Goal: Task Accomplishment & Management: Manage account settings

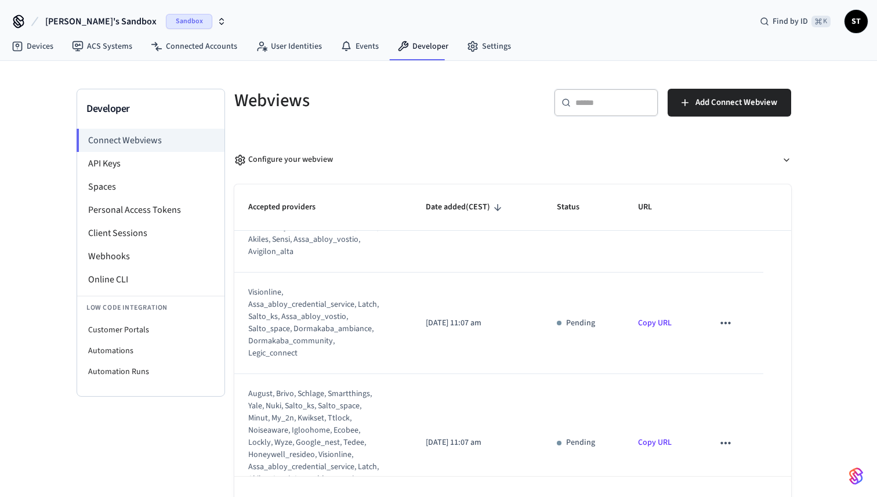
scroll to position [35, 0]
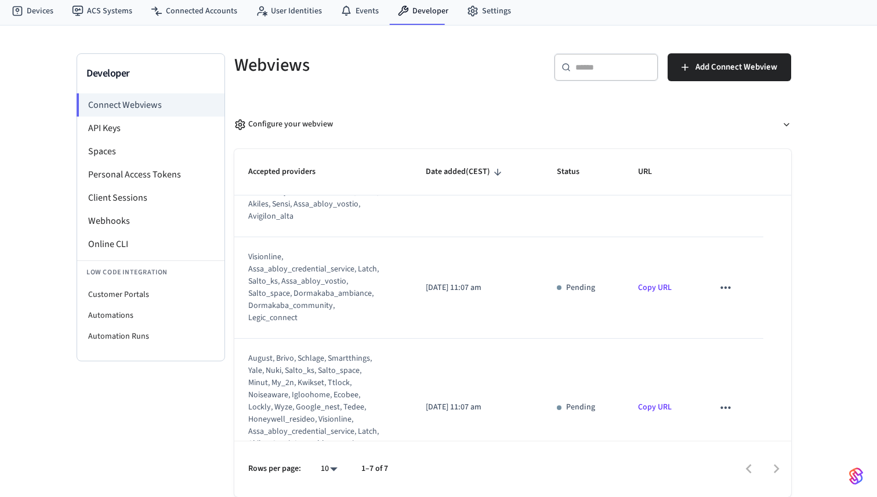
click at [725, 406] on icon "sticky table" at bounding box center [725, 407] width 10 height 2
click at [755, 412] on li "Delete" at bounding box center [748, 408] width 53 height 31
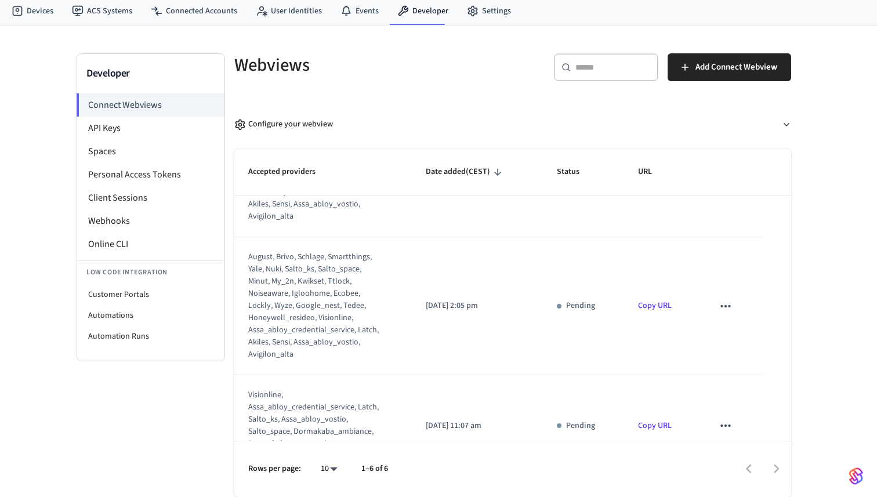
click at [724, 418] on icon "sticky table" at bounding box center [725, 425] width 15 height 15
click at [743, 422] on li "Delete" at bounding box center [748, 432] width 53 height 31
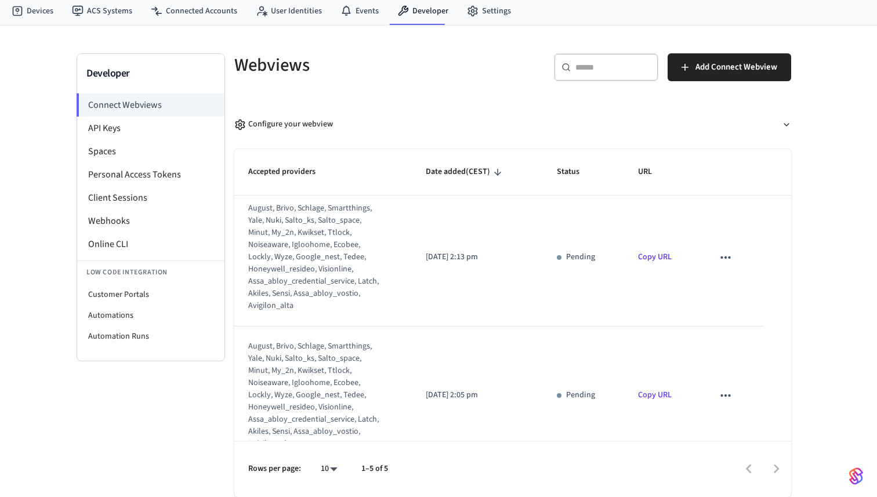
click at [728, 284] on td "sticky table" at bounding box center [731, 257] width 64 height 138
click at [725, 250] on icon "sticky table" at bounding box center [725, 257] width 15 height 15
click at [740, 265] on li "Delete" at bounding box center [748, 270] width 53 height 31
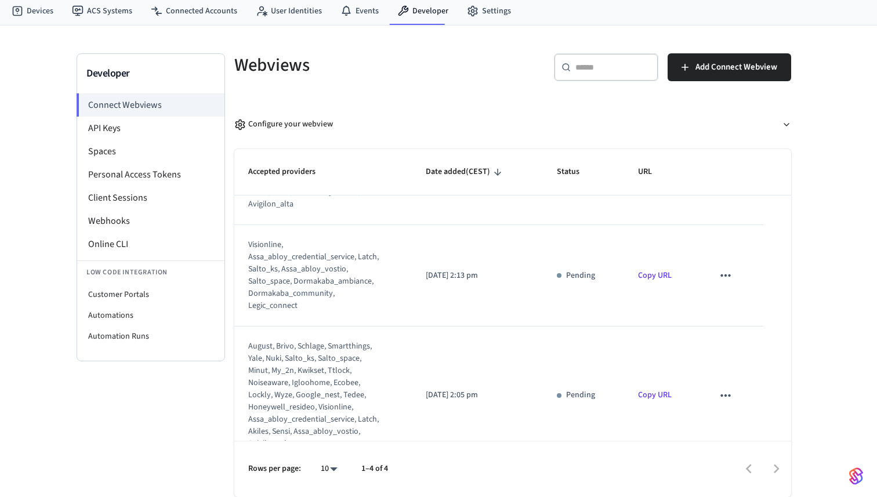
click at [726, 229] on td "sticky table" at bounding box center [731, 275] width 64 height 101
click at [726, 274] on icon "sticky table" at bounding box center [725, 275] width 10 height 2
click at [737, 290] on icon at bounding box center [735, 294] width 9 height 9
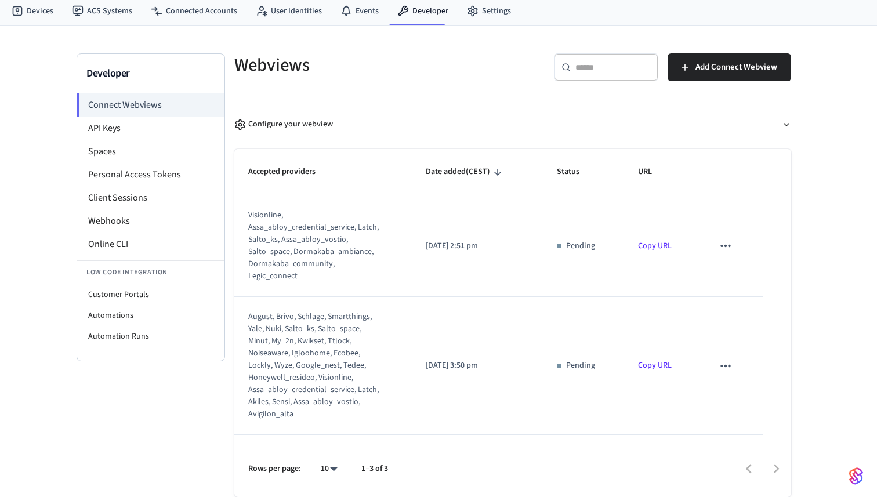
click at [724, 238] on icon "sticky table" at bounding box center [725, 245] width 15 height 15
click at [740, 279] on icon at bounding box center [735, 277] width 9 height 9
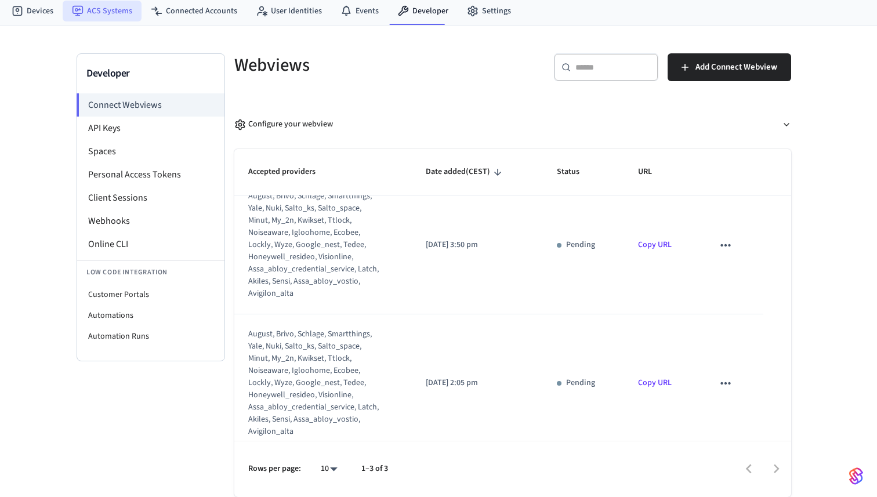
scroll to position [31, 0]
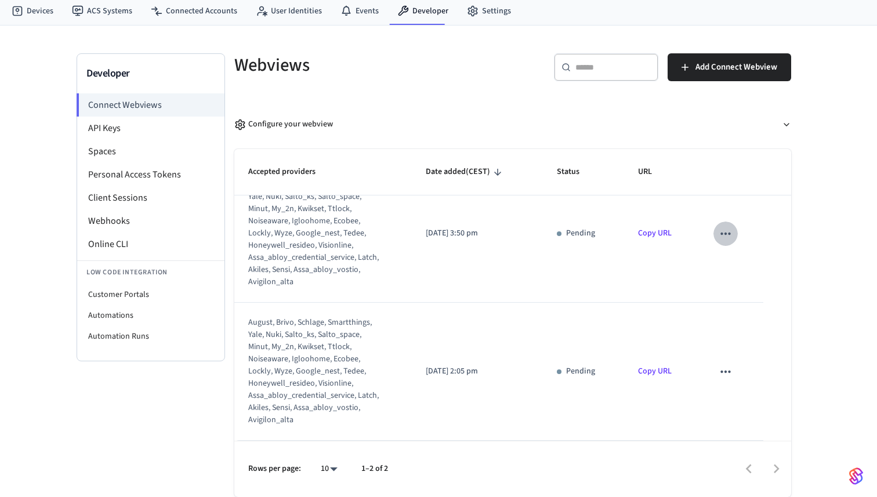
click at [725, 233] on icon "sticky table" at bounding box center [725, 234] width 10 height 2
click at [749, 273] on li "Delete" at bounding box center [748, 270] width 53 height 31
click at [725, 370] on icon "sticky table" at bounding box center [725, 371] width 15 height 15
click at [747, 406] on li "Delete" at bounding box center [748, 408] width 53 height 31
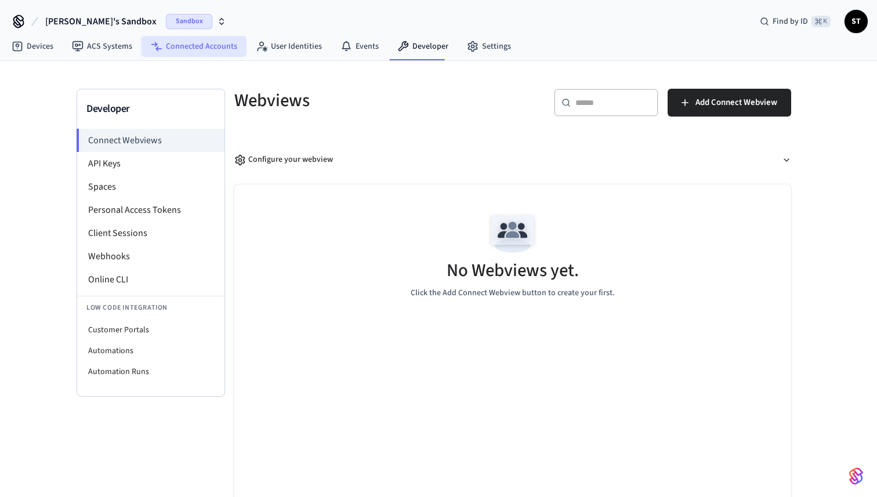
click at [210, 45] on link "Connected Accounts" at bounding box center [193, 46] width 105 height 21
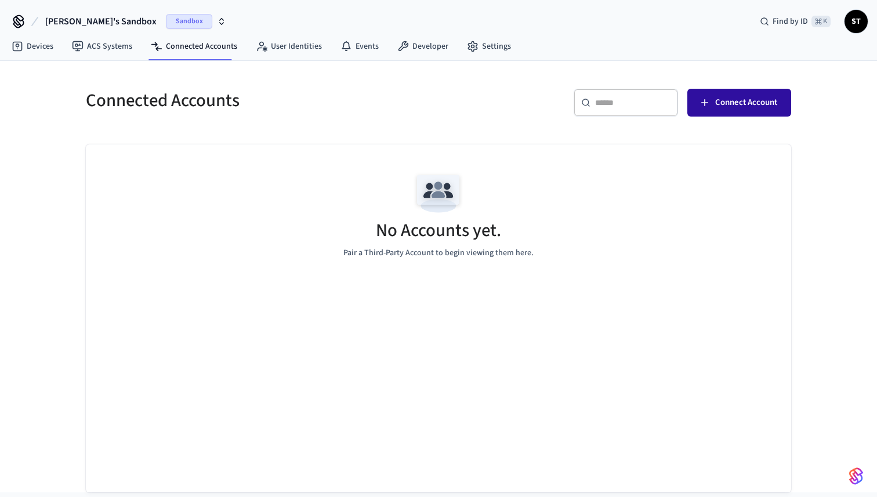
click at [733, 92] on button "Connect Account" at bounding box center [739, 103] width 104 height 28
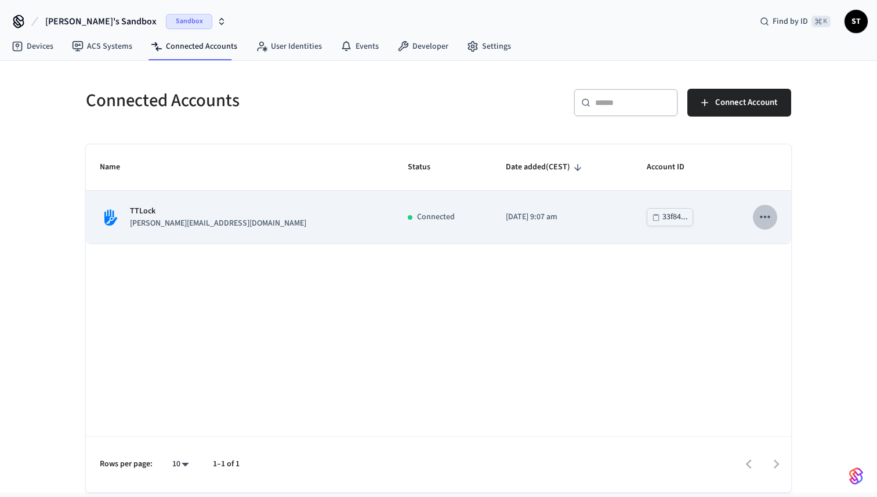
click at [769, 213] on icon "sticky table" at bounding box center [764, 216] width 15 height 15
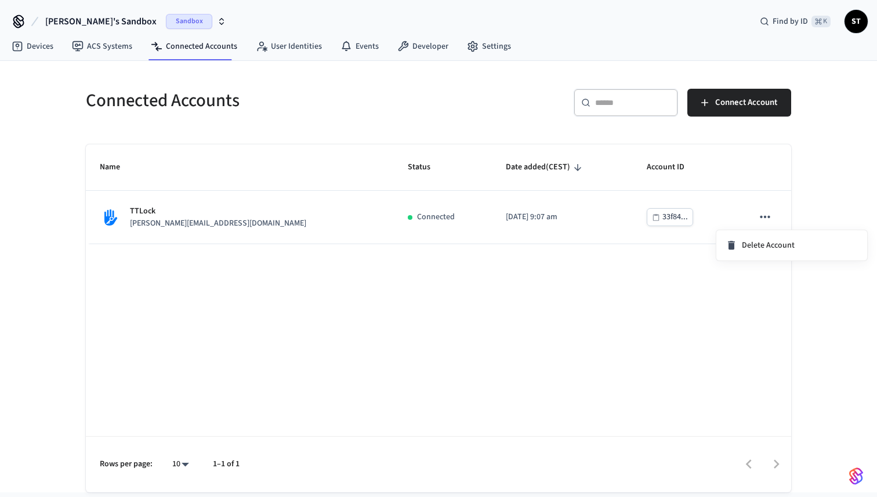
click at [572, 308] on div at bounding box center [438, 248] width 877 height 497
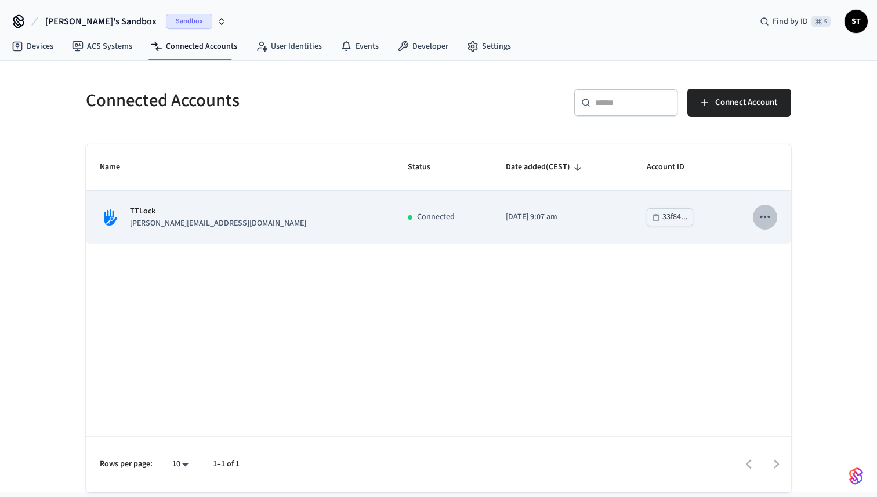
click at [765, 219] on icon "sticky table" at bounding box center [764, 216] width 15 height 15
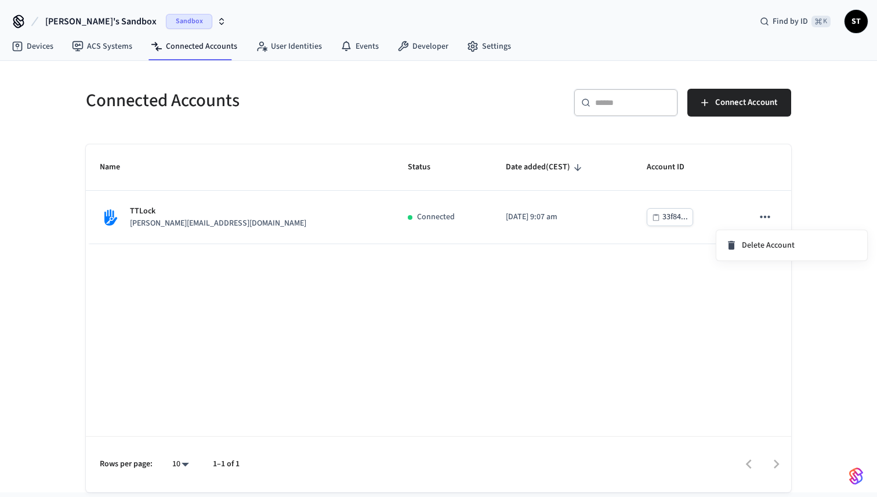
click at [627, 308] on div at bounding box center [438, 248] width 877 height 497
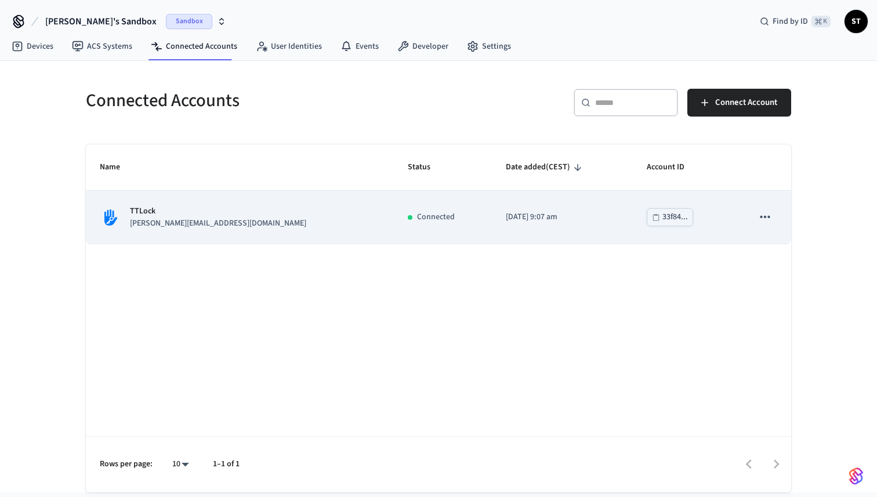
click at [662, 220] on div "33f84..." at bounding box center [675, 217] width 26 height 14
click at [144, 223] on p "[PERSON_NAME][EMAIL_ADDRESS][DOMAIN_NAME]" at bounding box center [218, 223] width 176 height 12
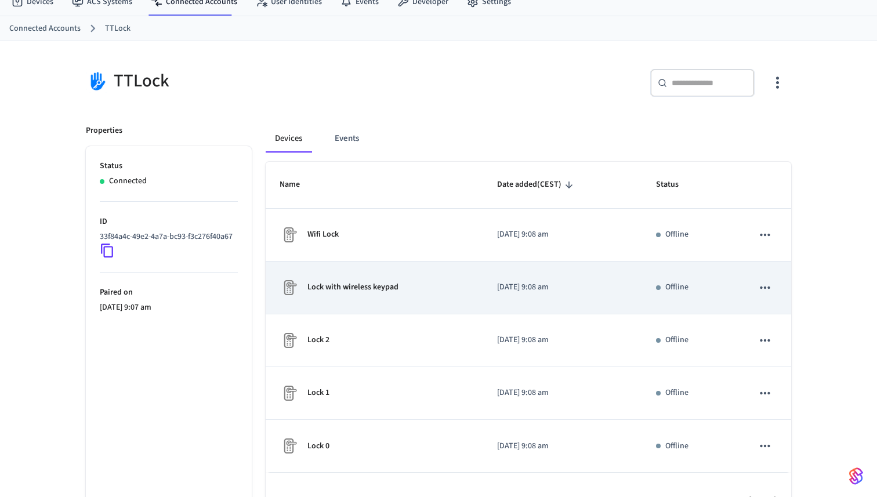
scroll to position [77, 0]
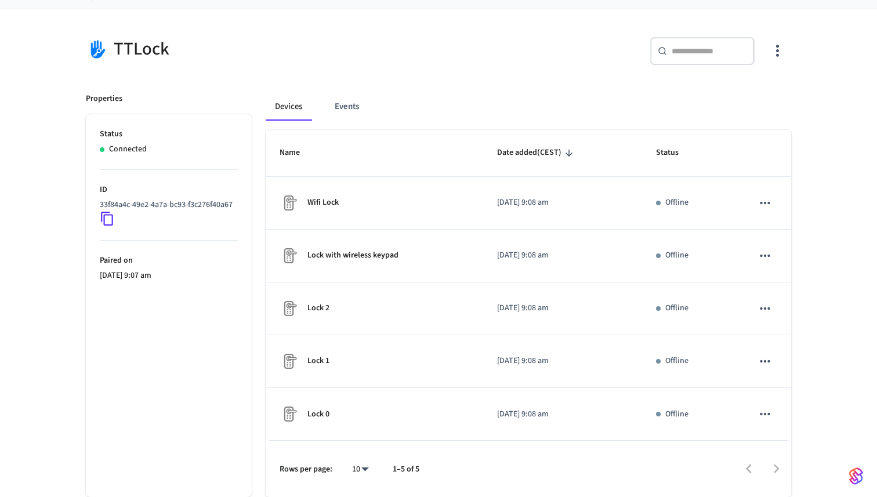
click at [775, 470] on div at bounding box center [610, 468] width 359 height 27
click at [745, 471] on div at bounding box center [610, 468] width 359 height 27
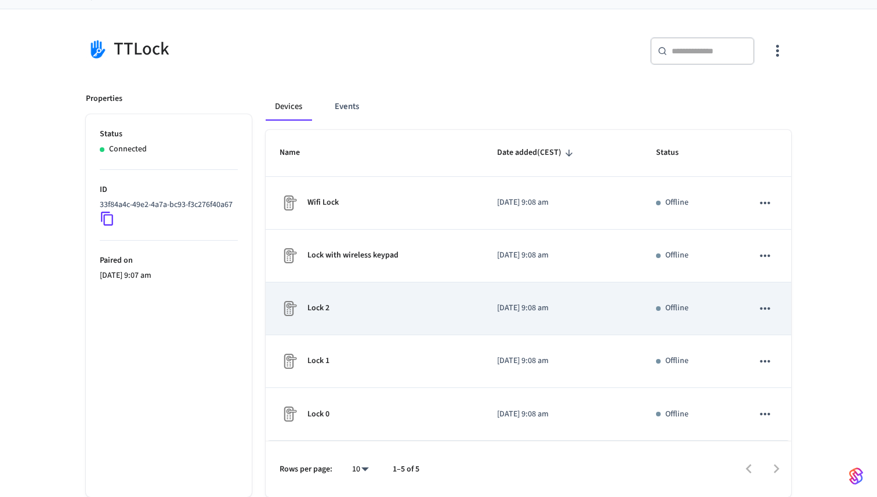
click at [397, 314] on div "Lock 2" at bounding box center [374, 308] width 190 height 19
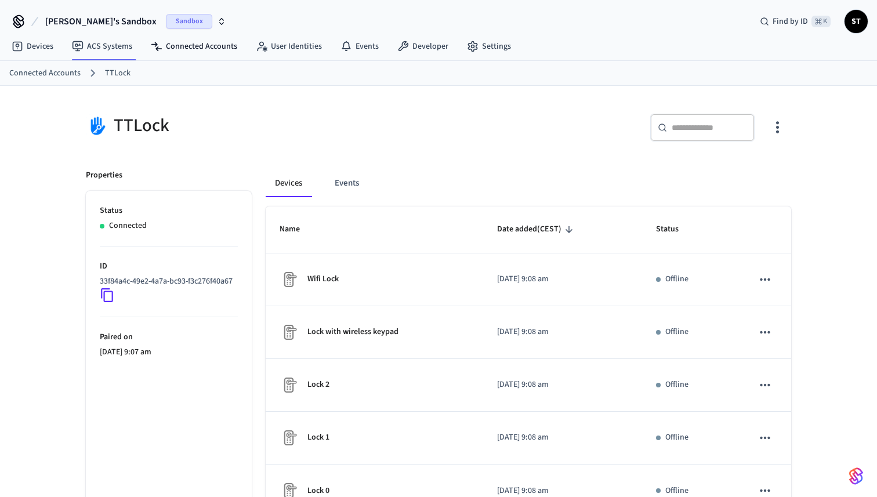
scroll to position [77, 0]
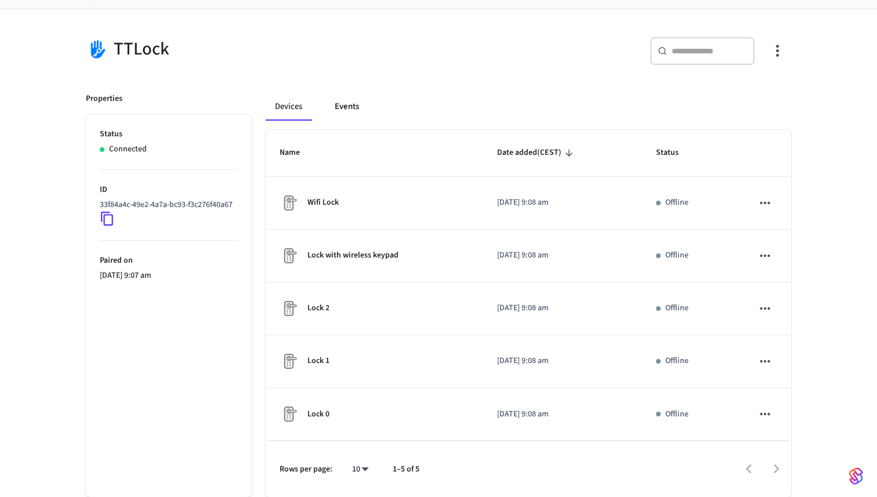
click at [345, 107] on button "Events" at bounding box center [346, 107] width 43 height 28
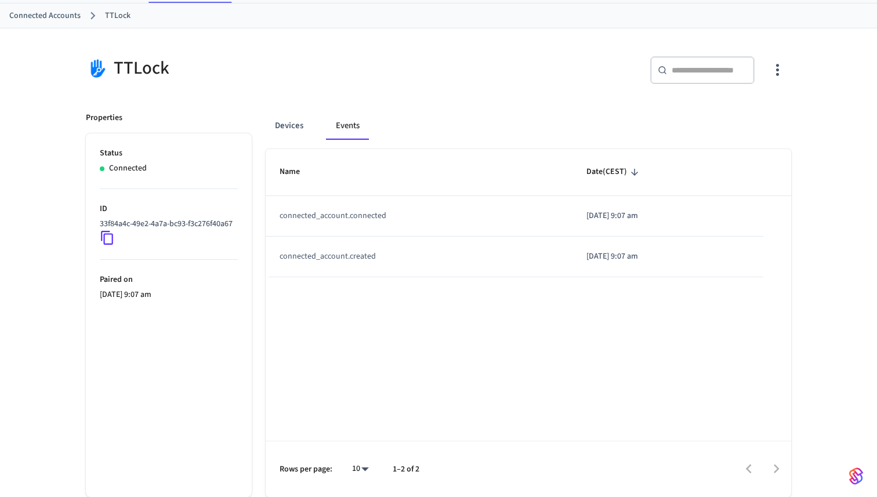
scroll to position [57, 0]
click at [285, 126] on button "Devices" at bounding box center [289, 126] width 47 height 28
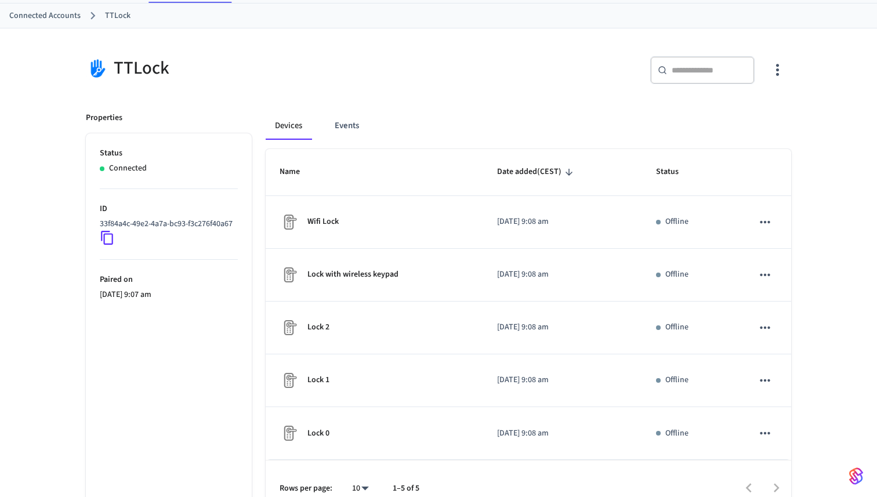
scroll to position [0, 0]
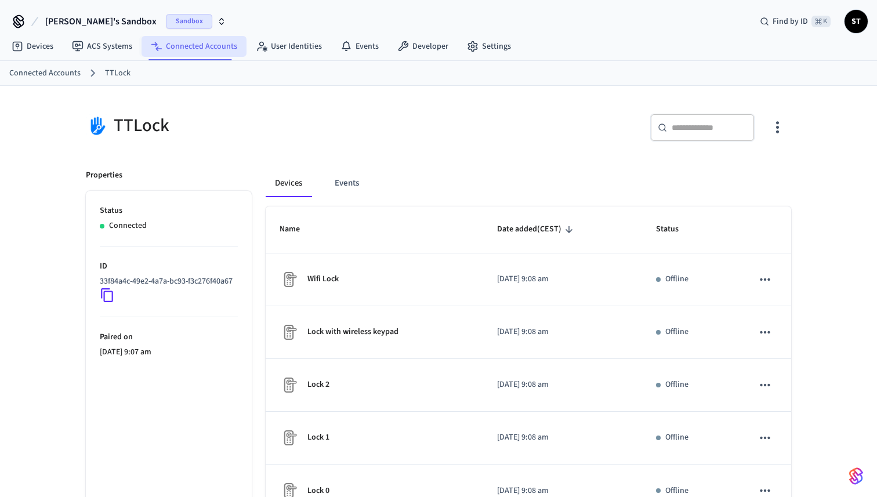
click at [198, 47] on link "Connected Accounts" at bounding box center [193, 46] width 105 height 21
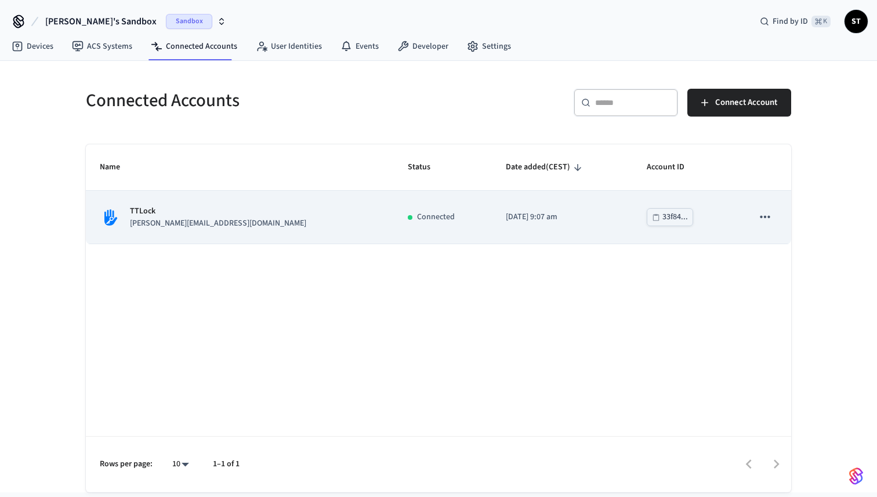
click at [156, 213] on p "TTLock" at bounding box center [218, 211] width 176 height 12
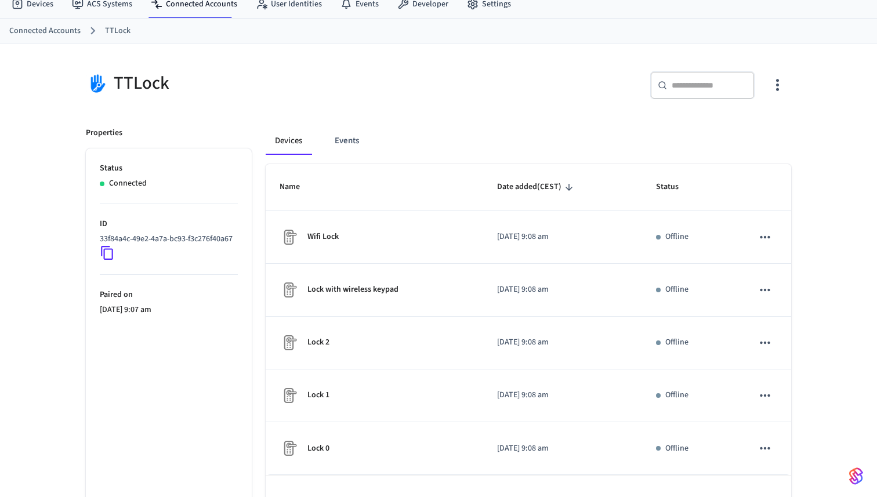
scroll to position [77, 0]
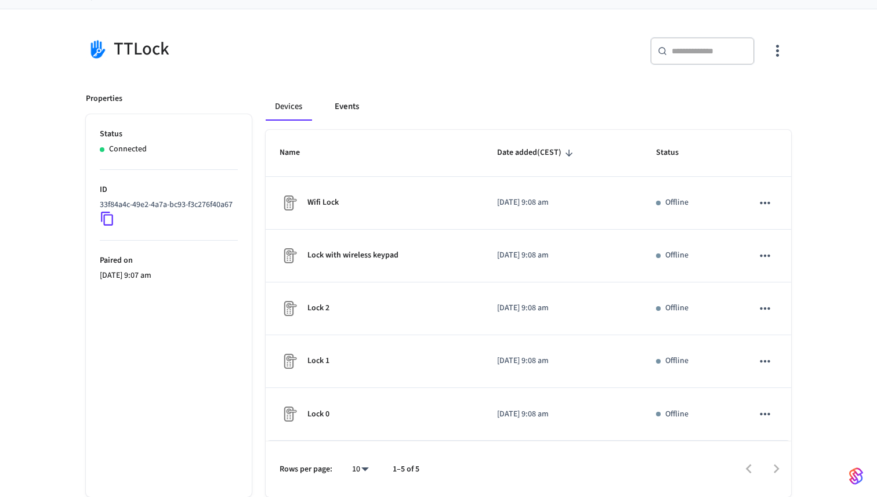
click at [340, 100] on button "Events" at bounding box center [346, 107] width 43 height 28
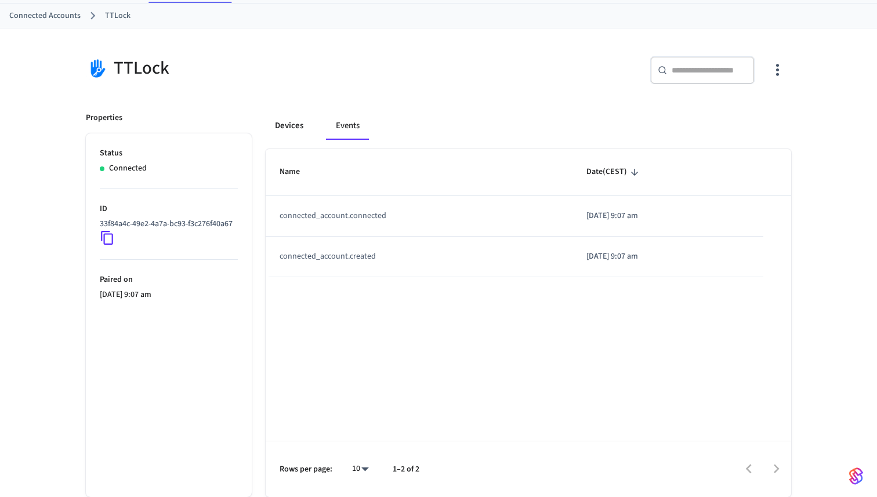
click at [288, 129] on button "Devices" at bounding box center [289, 126] width 47 height 28
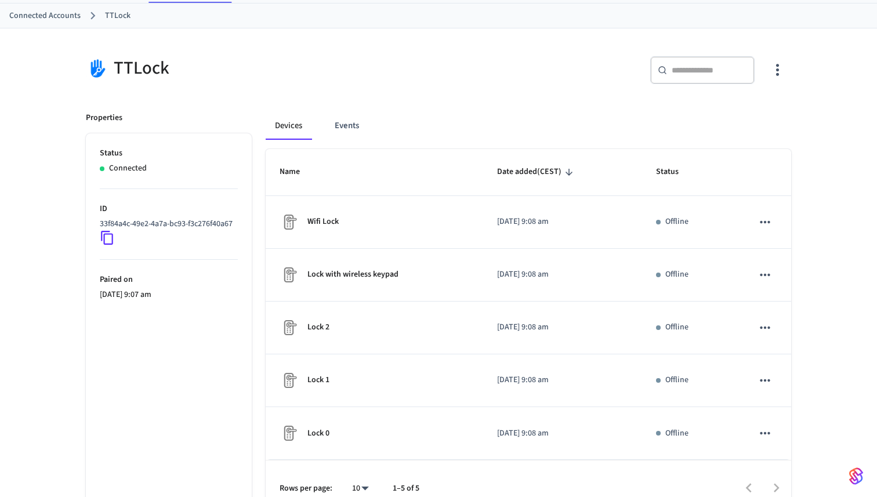
scroll to position [0, 0]
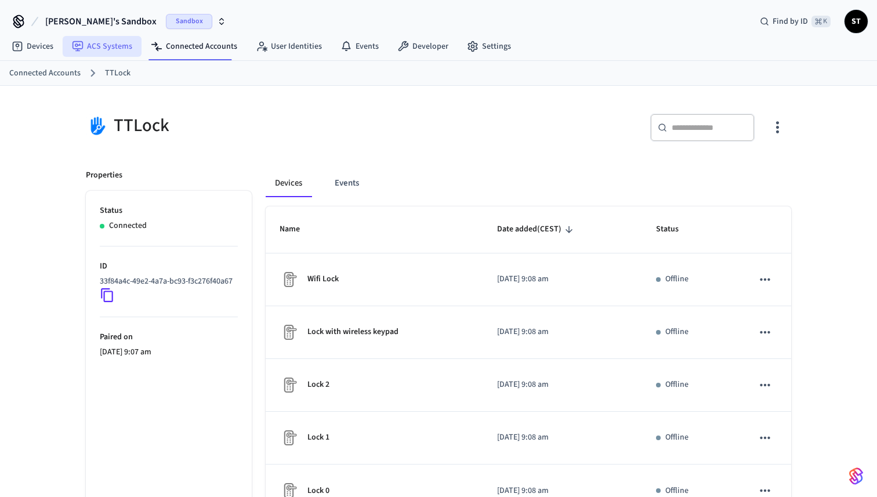
click at [118, 46] on link "ACS Systems" at bounding box center [102, 46] width 79 height 21
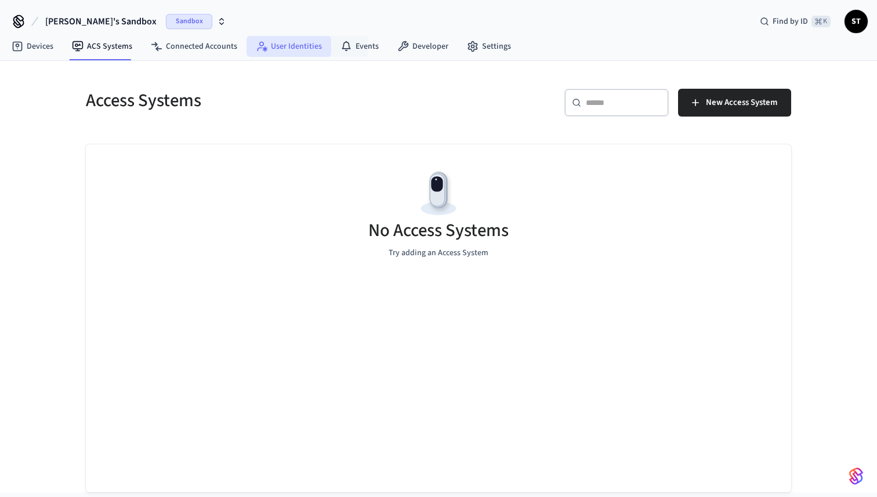
click at [276, 55] on link "User Identities" at bounding box center [288, 46] width 85 height 21
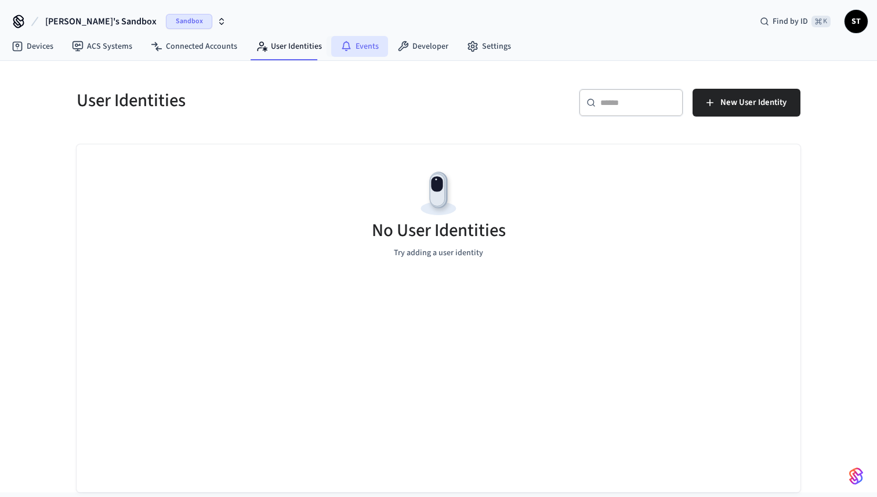
click at [360, 43] on link "Events" at bounding box center [359, 46] width 57 height 21
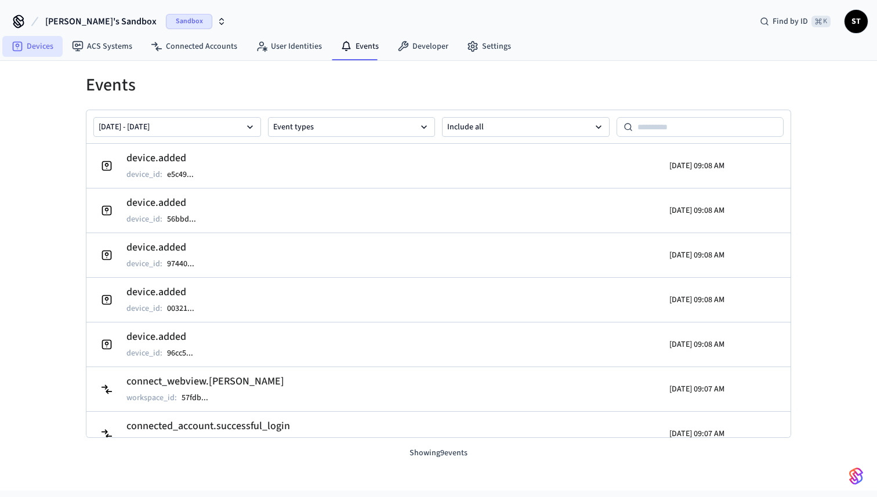
click at [34, 45] on link "Devices" at bounding box center [32, 46] width 60 height 21
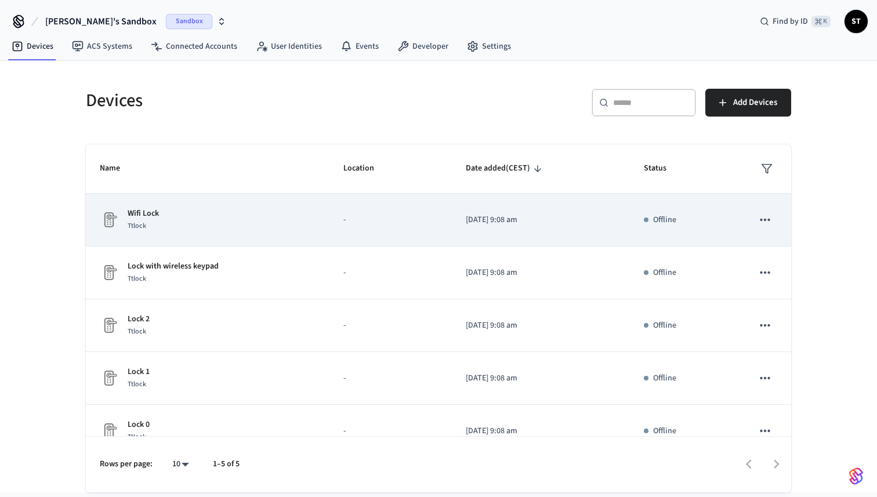
click at [764, 220] on icon "sticky table" at bounding box center [765, 220] width 10 height 2
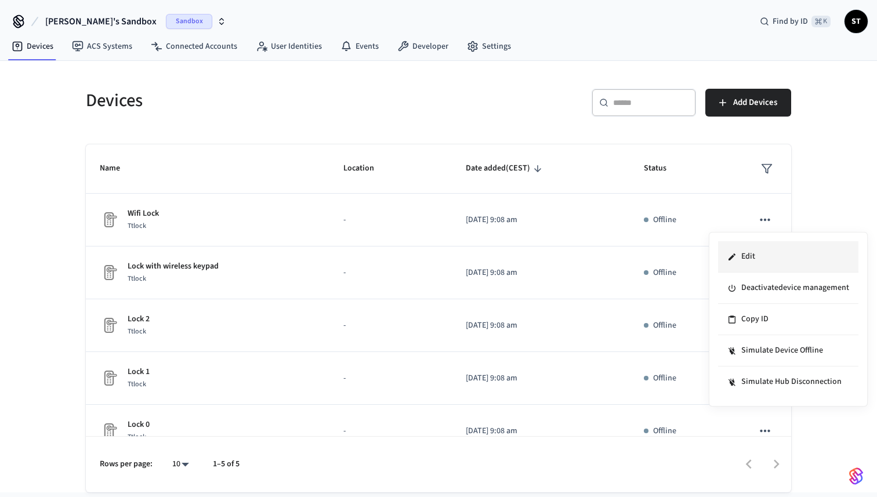
click at [764, 257] on li "Edit" at bounding box center [788, 256] width 140 height 31
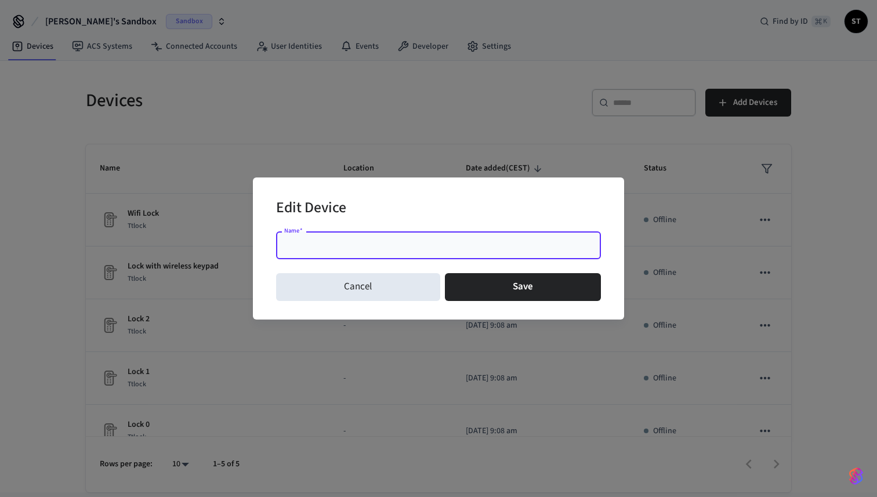
click at [474, 195] on div "Edit Device" at bounding box center [438, 208] width 325 height 35
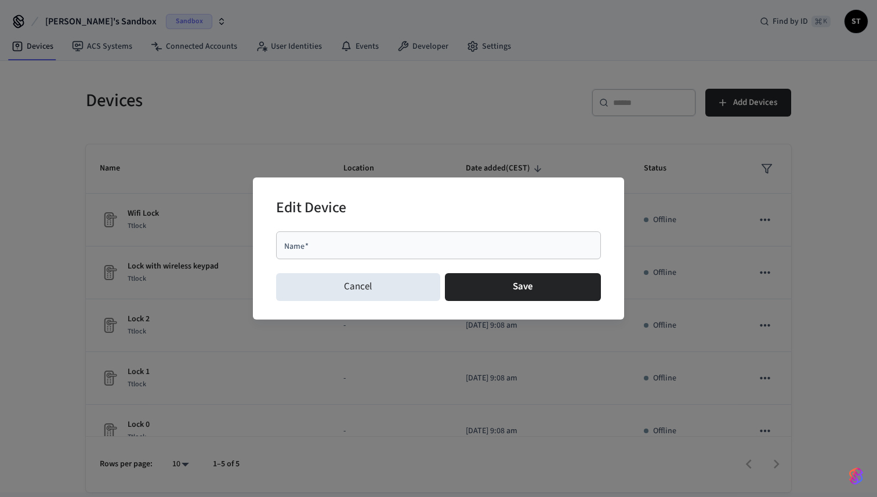
click at [417, 245] on input "Name   *" at bounding box center [438, 245] width 311 height 12
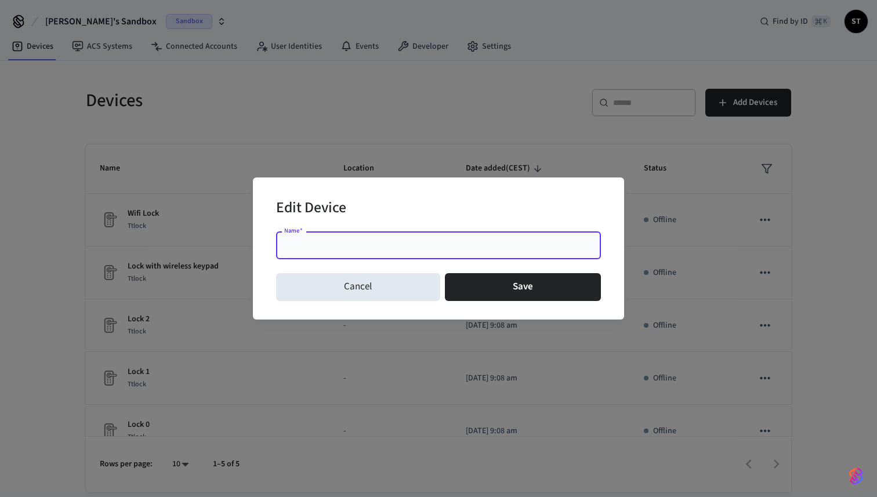
click at [484, 77] on div "Edit Device Name   * Name   * Cancel Save" at bounding box center [438, 248] width 877 height 497
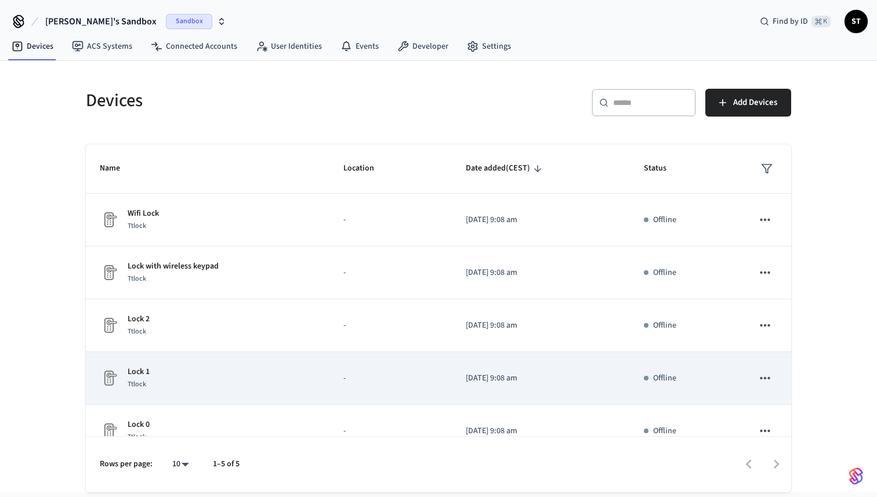
scroll to position [21, 0]
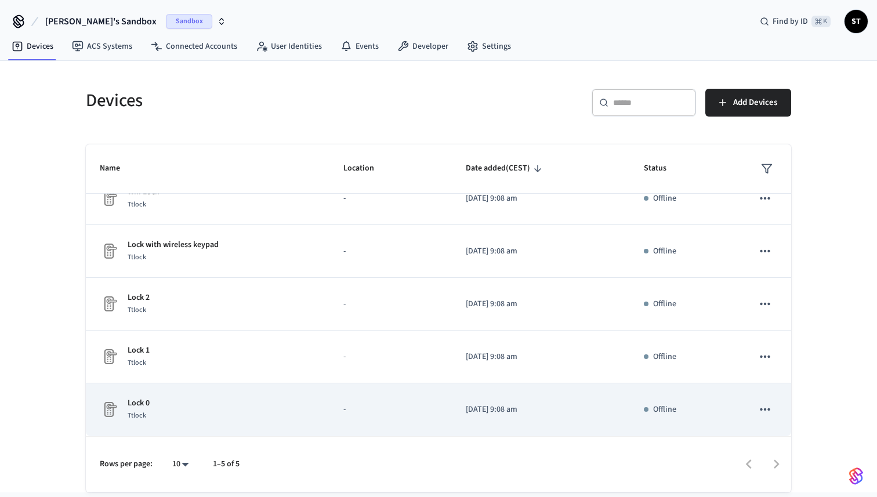
click at [768, 408] on icon "sticky table" at bounding box center [764, 409] width 15 height 15
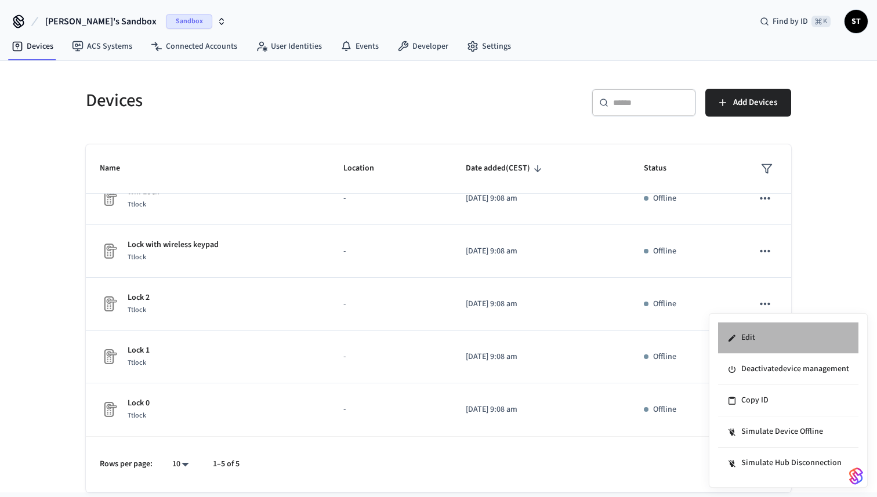
click at [783, 332] on li "Edit" at bounding box center [788, 337] width 140 height 31
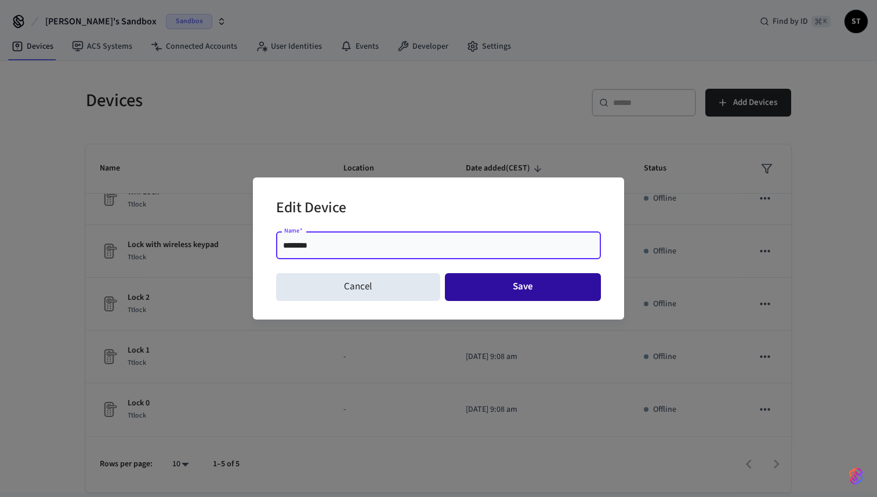
type input "********"
click at [517, 288] on button "Save" at bounding box center [523, 287] width 157 height 28
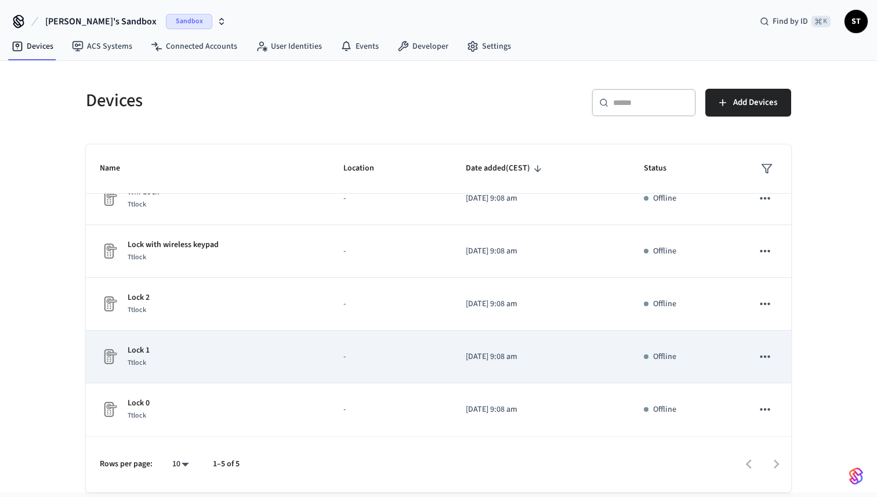
scroll to position [0, 0]
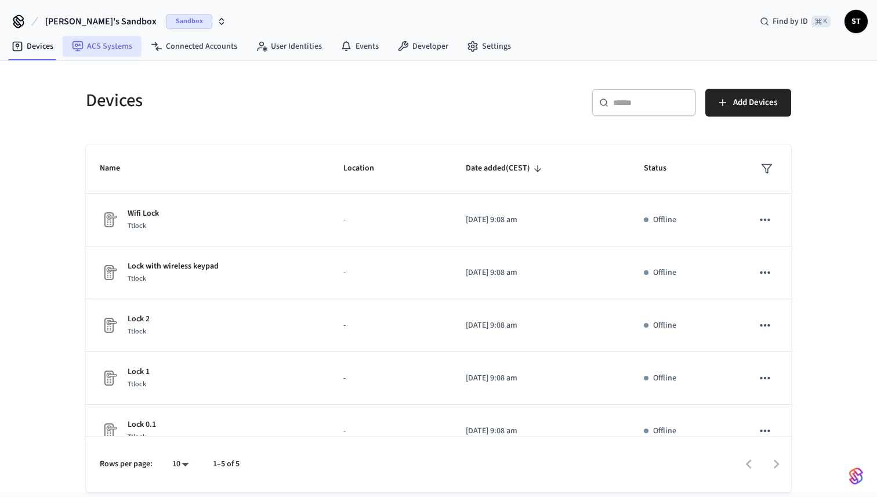
click at [103, 48] on link "ACS Systems" at bounding box center [102, 46] width 79 height 21
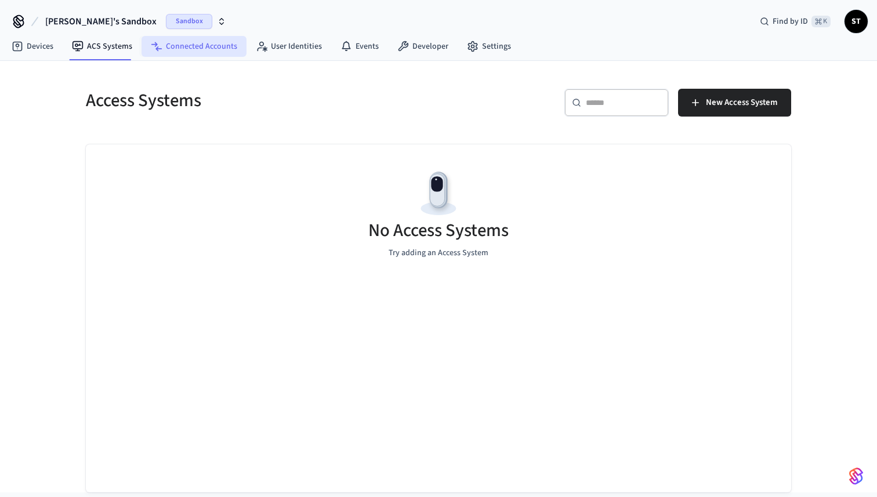
click at [185, 53] on link "Connected Accounts" at bounding box center [193, 46] width 105 height 21
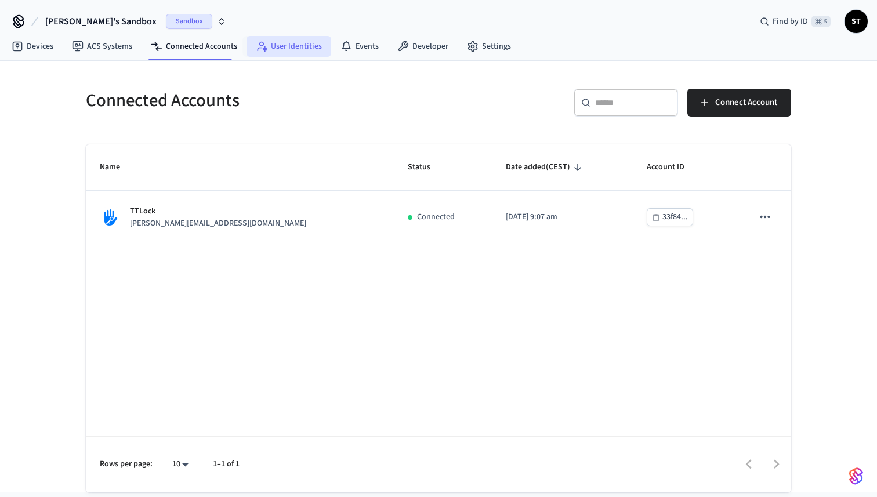
click at [279, 45] on link "User Identities" at bounding box center [288, 46] width 85 height 21
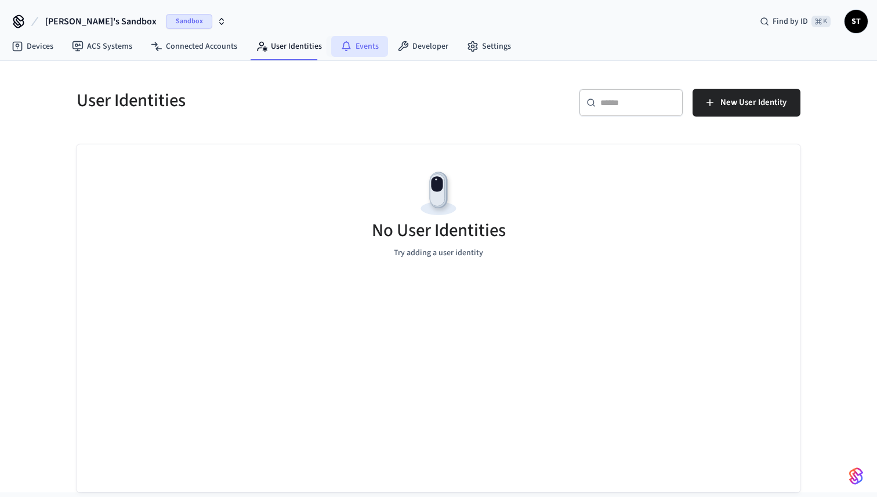
click at [361, 46] on link "Events" at bounding box center [359, 46] width 57 height 21
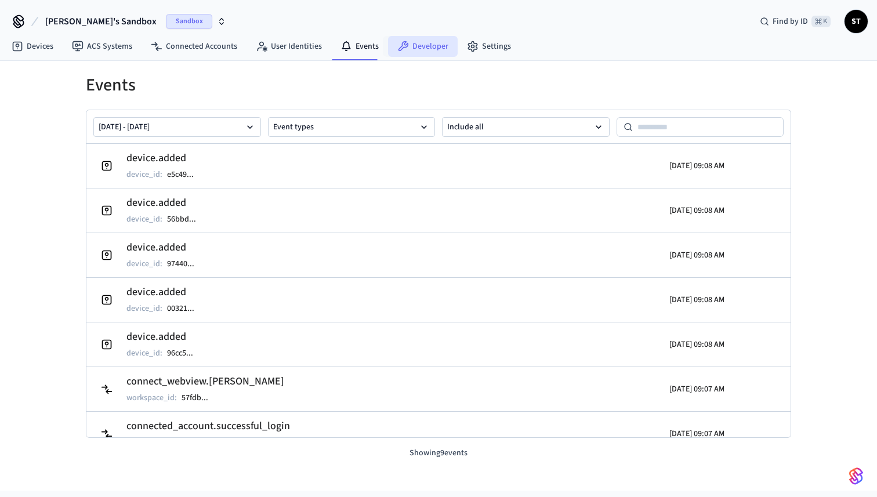
click at [419, 55] on link "Developer" at bounding box center [423, 46] width 70 height 21
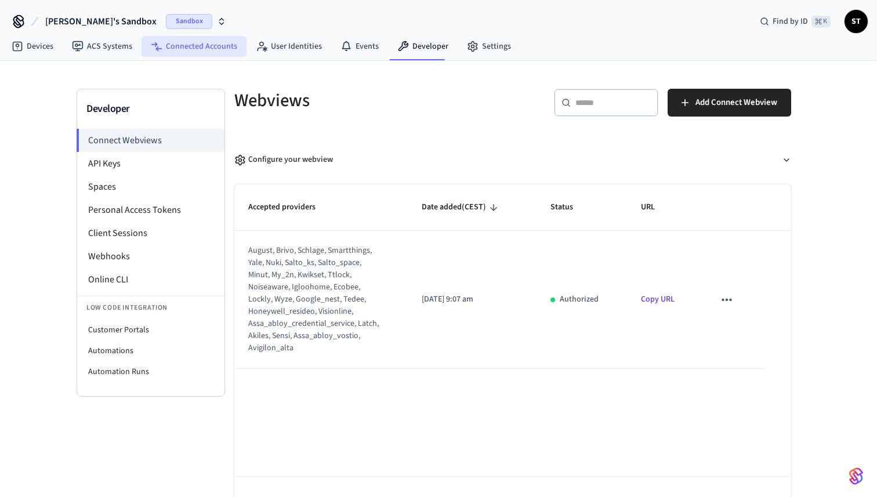
click at [190, 49] on link "Connected Accounts" at bounding box center [193, 46] width 105 height 21
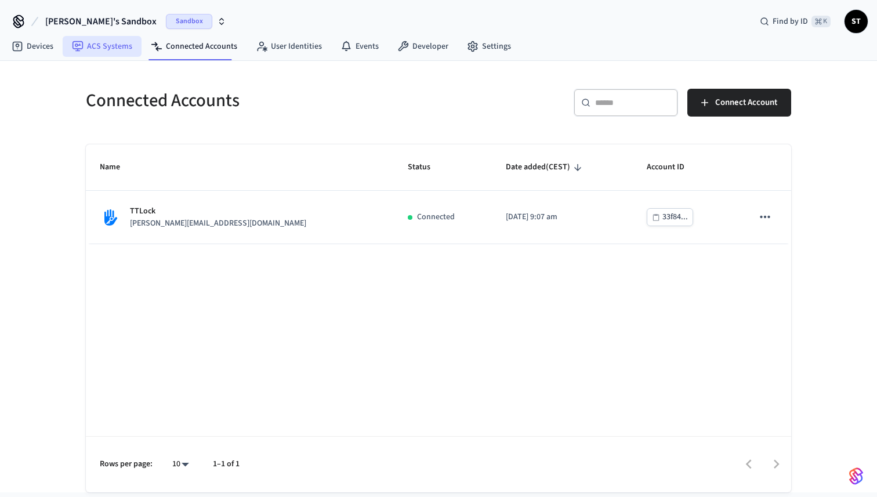
click at [103, 45] on link "ACS Systems" at bounding box center [102, 46] width 79 height 21
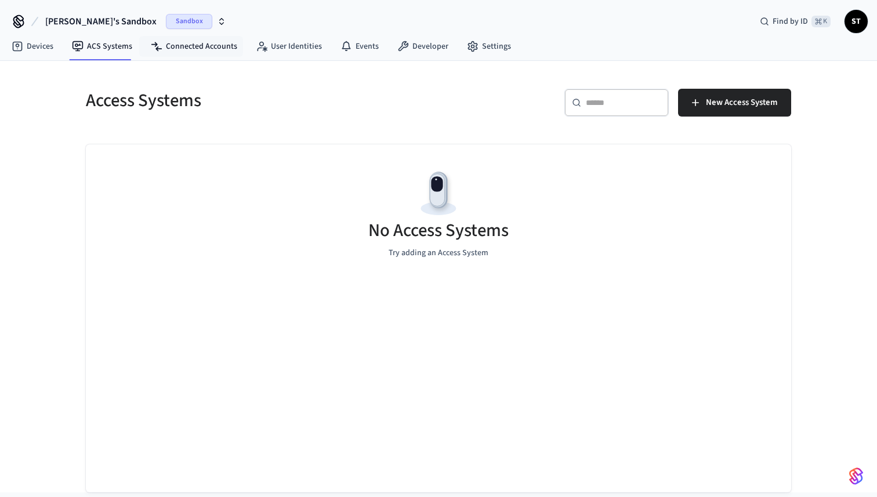
click at [193, 34] on nav "Devices ACS Systems Connected Accounts User Identities Events Developer Settings" at bounding box center [261, 47] width 518 height 27
click at [192, 43] on link "Connected Accounts" at bounding box center [193, 46] width 105 height 21
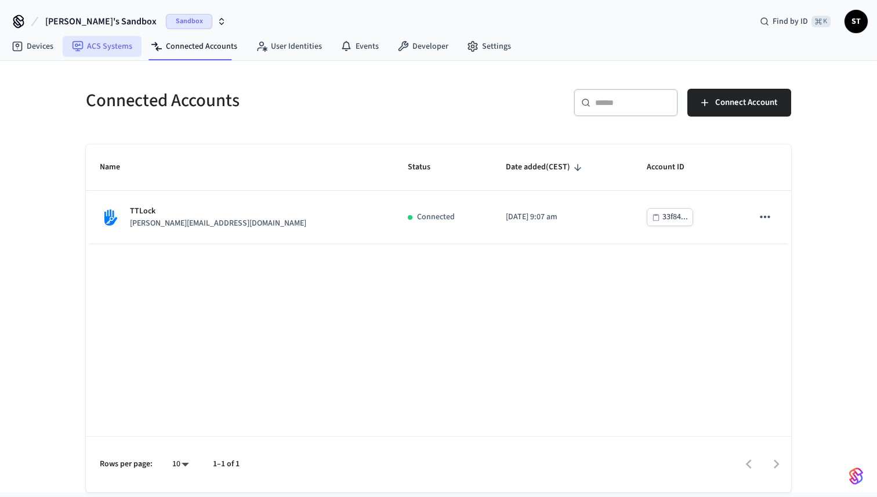
click at [99, 51] on link "ACS Systems" at bounding box center [102, 46] width 79 height 21
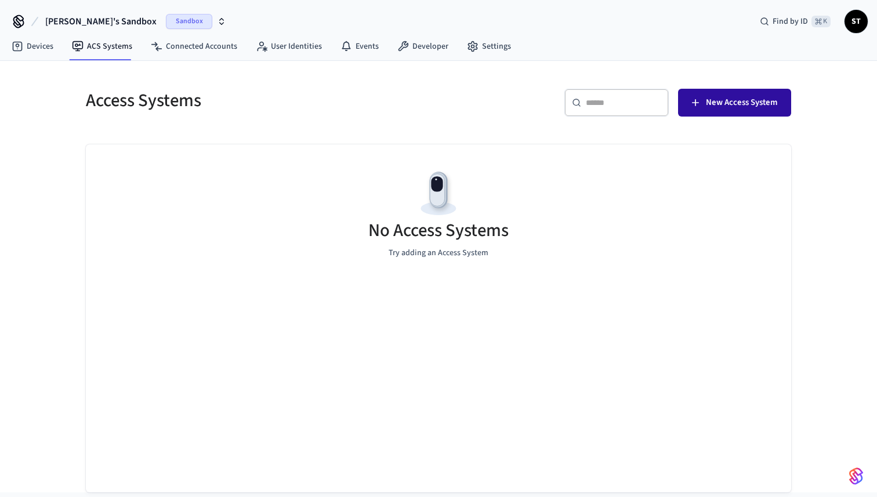
click at [731, 104] on span "New Access System" at bounding box center [741, 102] width 71 height 15
click at [725, 104] on span "New Access System" at bounding box center [741, 102] width 71 height 15
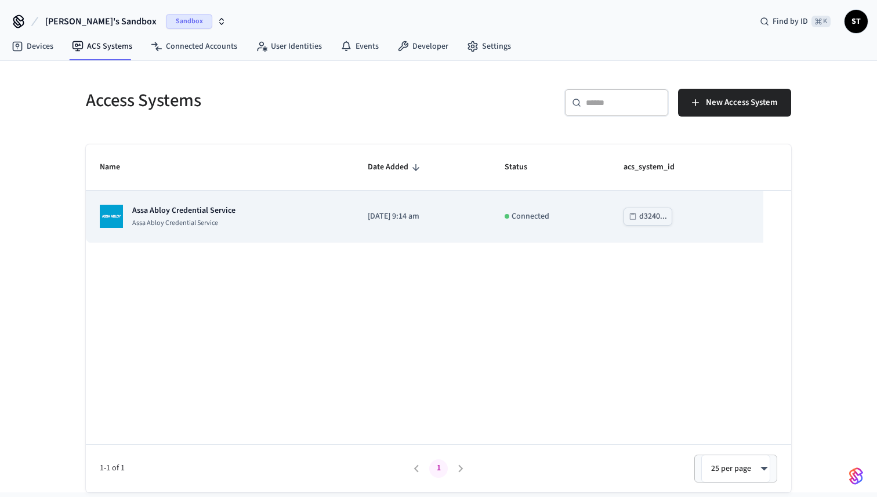
click at [119, 213] on img "sticky table" at bounding box center [111, 216] width 23 height 23
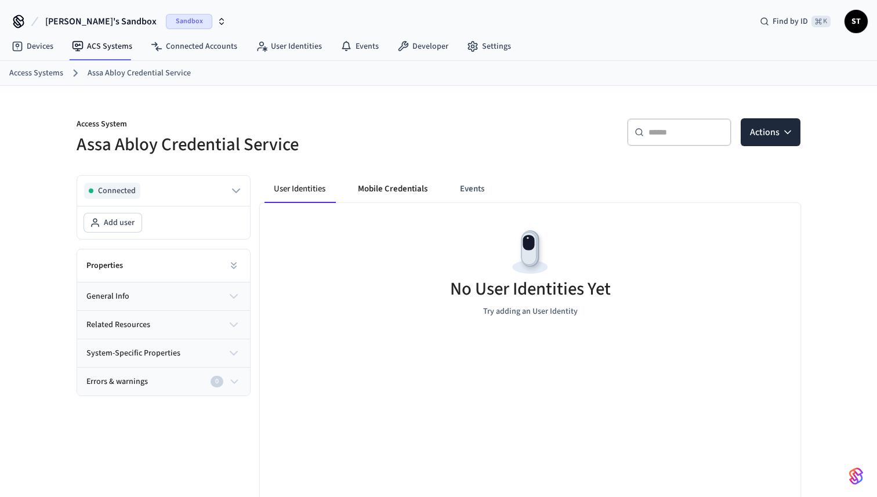
click at [384, 197] on button "Mobile Credentials" at bounding box center [392, 189] width 88 height 28
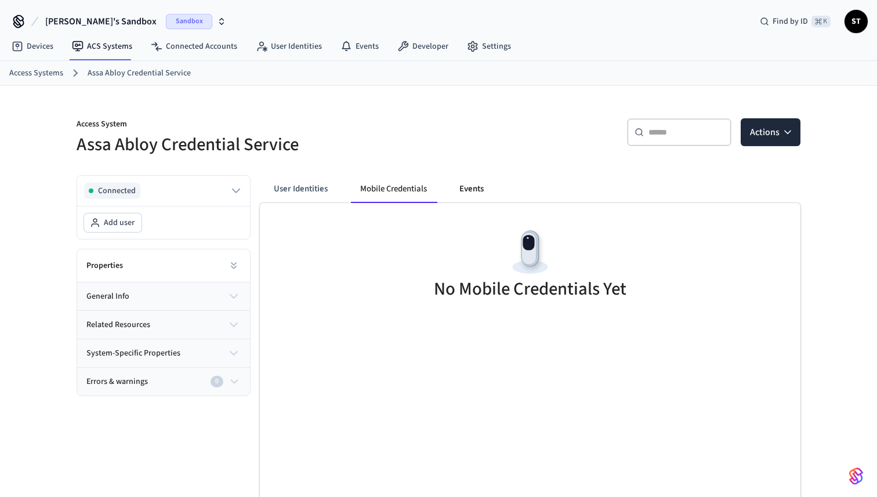
click at [464, 187] on button "Events" at bounding box center [471, 189] width 43 height 28
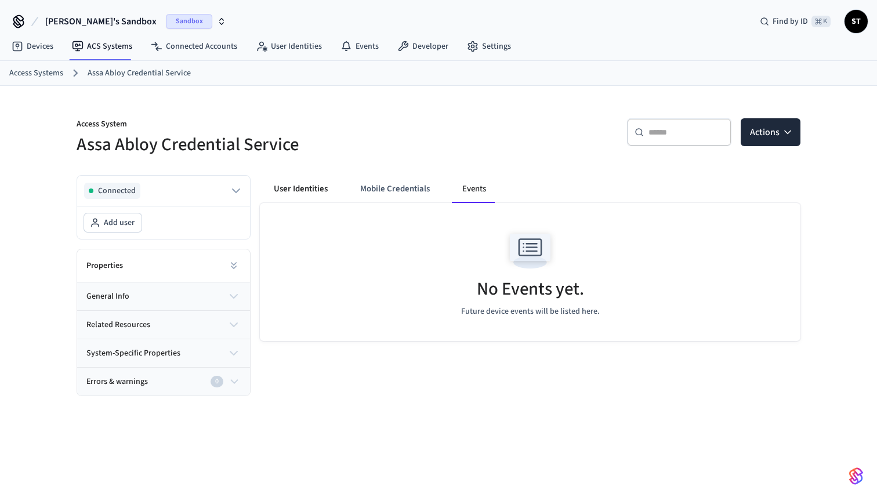
click at [294, 188] on button "User Identities" at bounding box center [300, 189] width 72 height 28
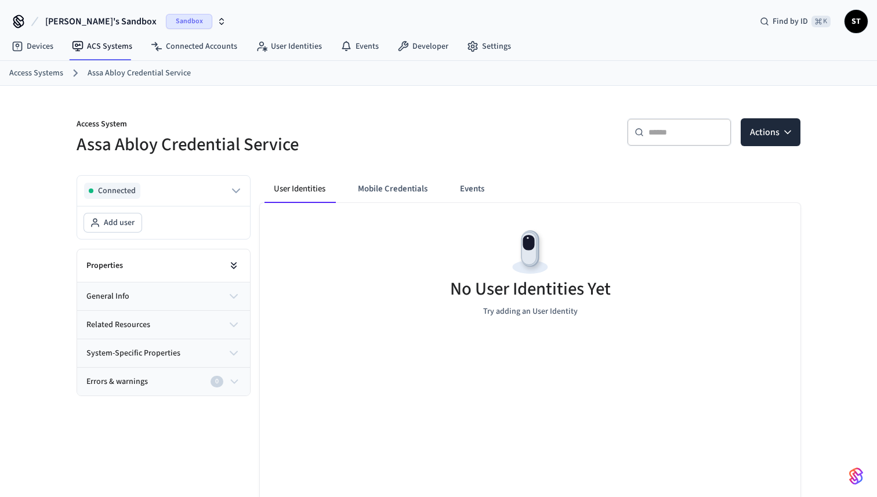
click at [236, 268] on icon at bounding box center [234, 266] width 12 height 12
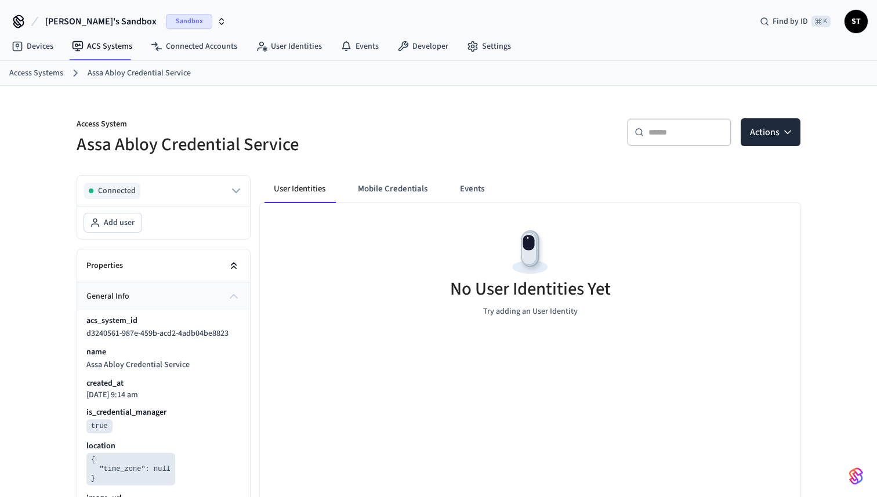
click at [236, 268] on icon at bounding box center [233, 267] width 5 height 2
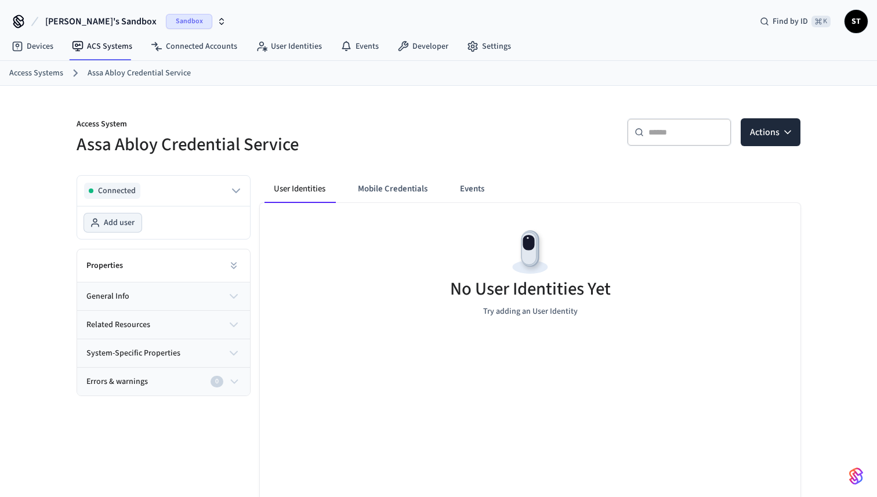
click at [116, 221] on span "Add user" at bounding box center [119, 223] width 31 height 12
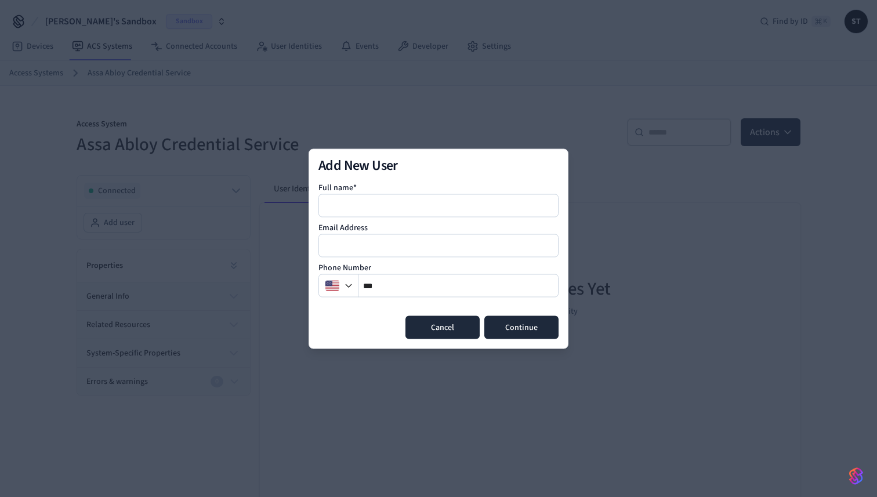
click at [447, 331] on button "Cancel" at bounding box center [442, 326] width 74 height 23
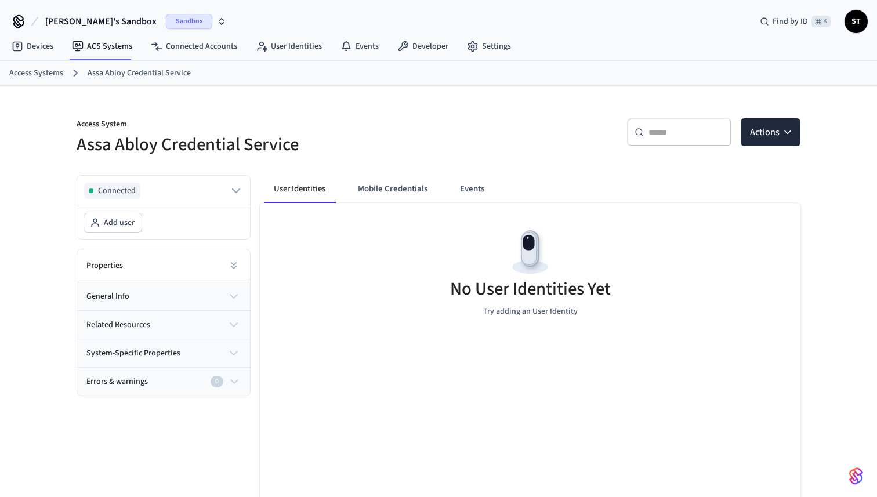
scroll to position [15, 0]
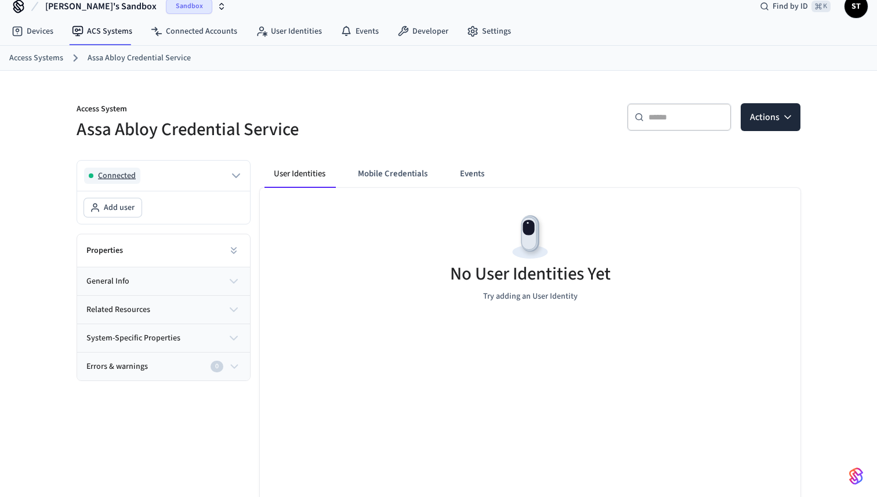
click at [233, 172] on icon "button" at bounding box center [236, 176] width 14 height 14
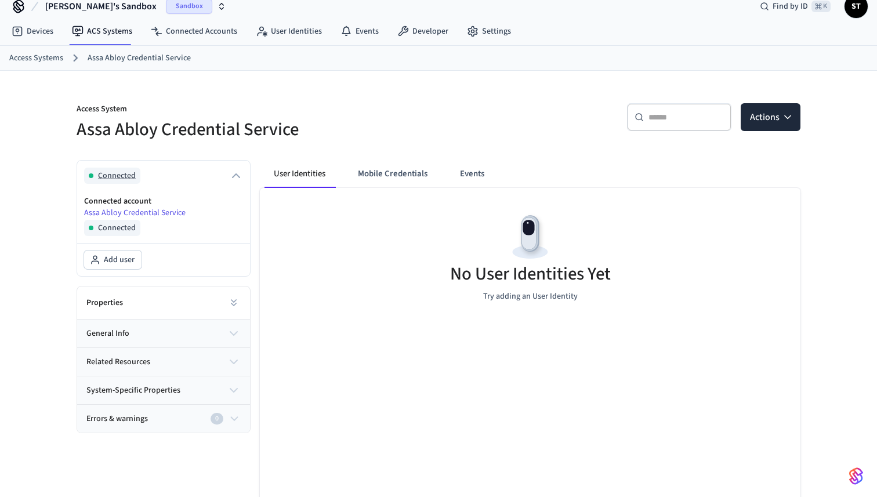
click at [233, 172] on icon "button" at bounding box center [236, 176] width 14 height 14
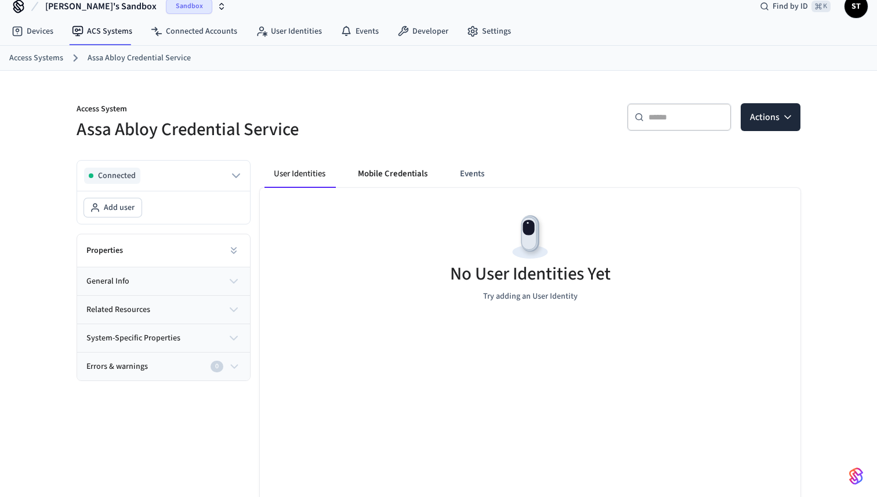
click at [375, 177] on button "Mobile Credentials" at bounding box center [392, 174] width 88 height 28
click at [464, 179] on button "Events" at bounding box center [471, 174] width 43 height 28
click at [149, 275] on button "general info" at bounding box center [163, 281] width 173 height 28
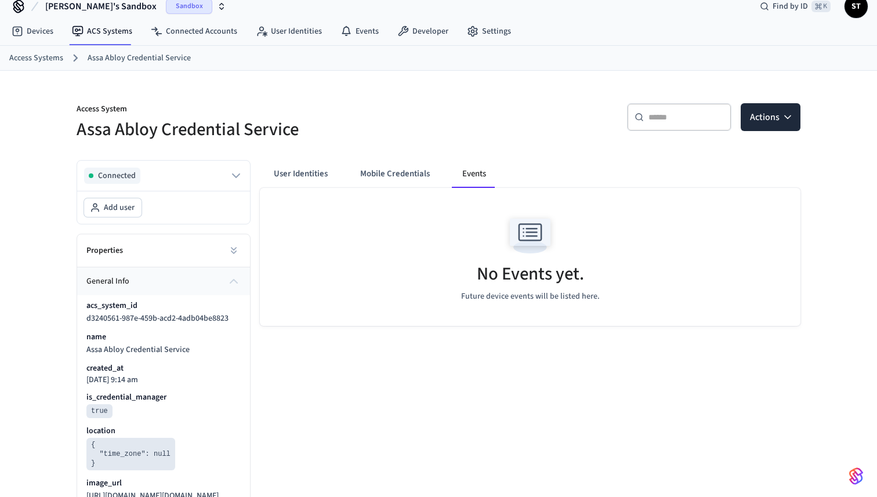
click at [149, 275] on button "general info" at bounding box center [163, 281] width 173 height 28
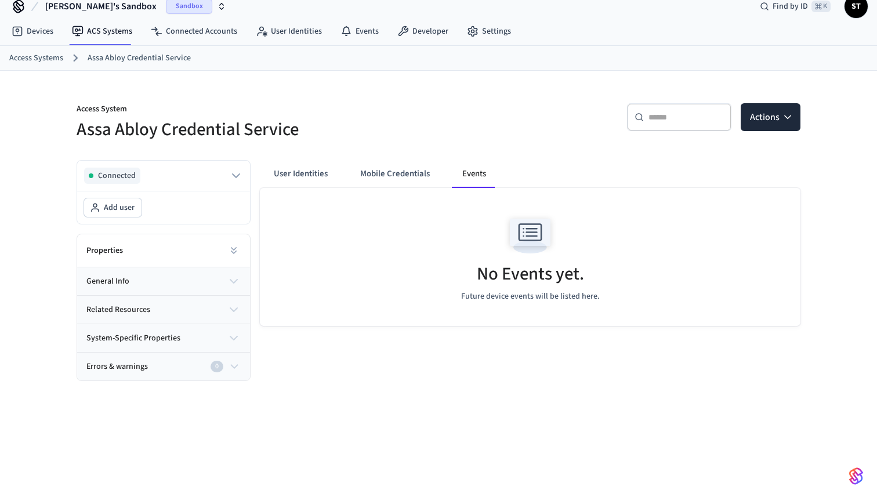
click at [149, 275] on button "general info" at bounding box center [163, 281] width 173 height 28
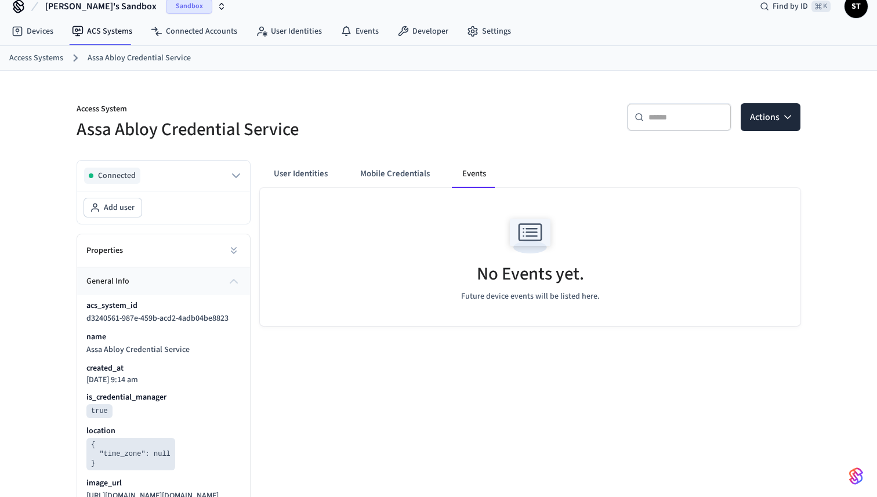
click at [149, 275] on button "general info" at bounding box center [163, 281] width 173 height 28
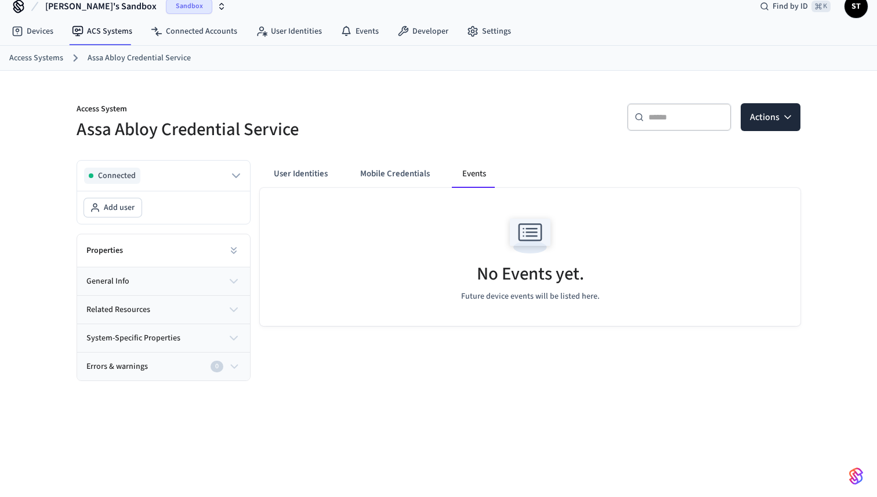
click at [152, 313] on button "related resources" at bounding box center [163, 310] width 173 height 28
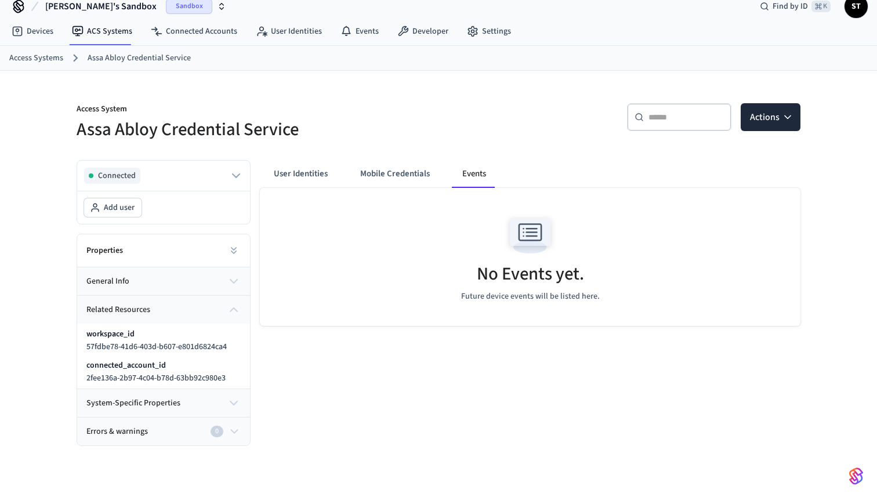
click at [168, 314] on button "related resources" at bounding box center [163, 310] width 173 height 28
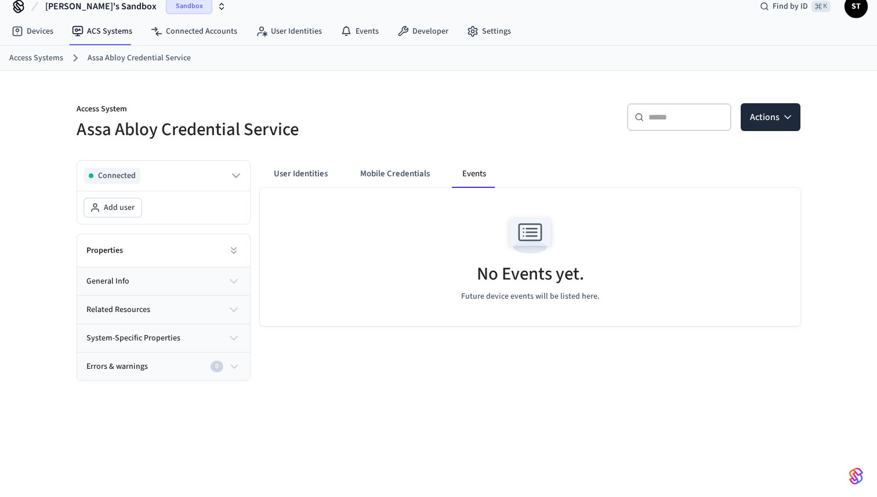
click at [181, 343] on button "system-specific properties" at bounding box center [163, 338] width 173 height 28
click at [173, 374] on span "assa_abloy_credential_service" at bounding box center [139, 375] width 107 height 12
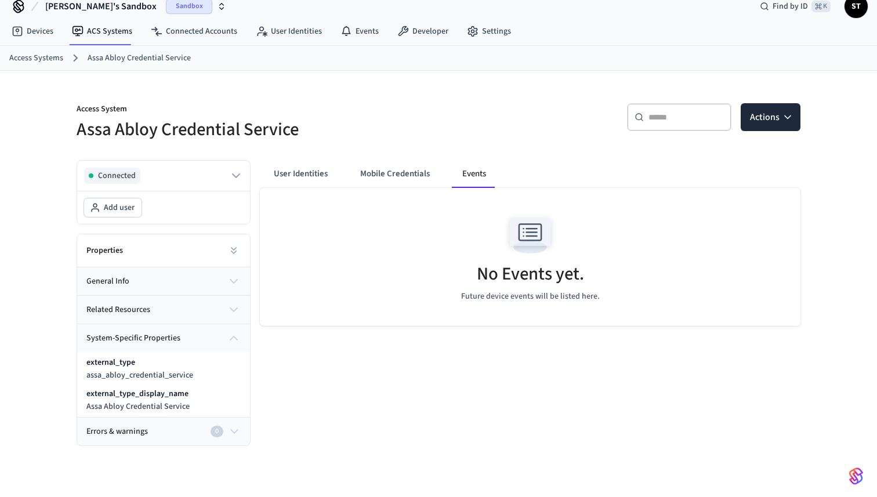
click at [193, 339] on button "system-specific properties" at bounding box center [163, 338] width 173 height 28
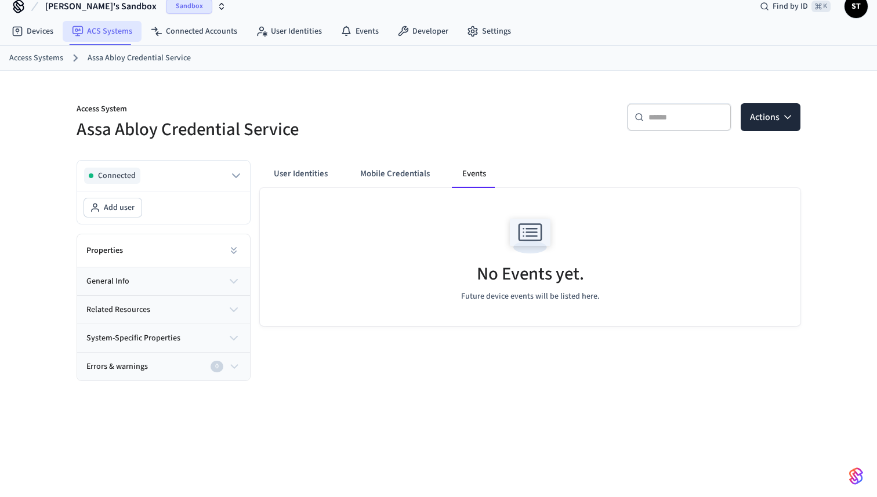
click at [101, 39] on link "ACS Systems" at bounding box center [102, 31] width 79 height 21
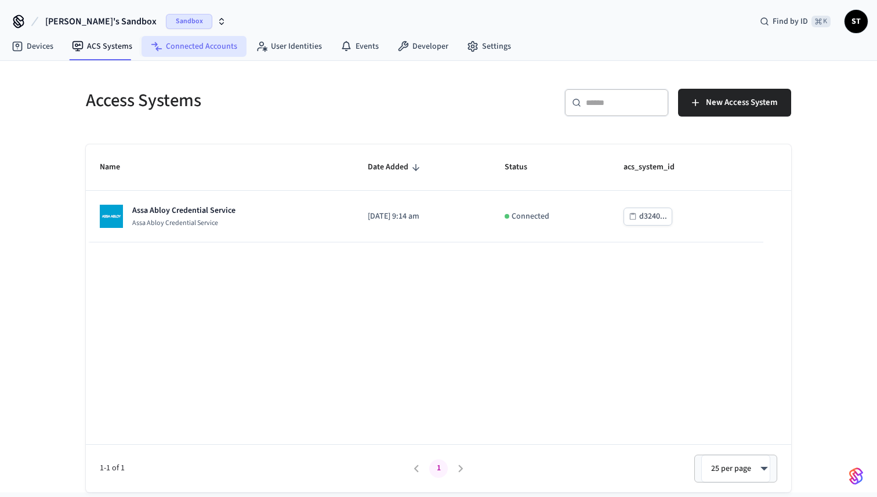
click at [183, 48] on link "Connected Accounts" at bounding box center [193, 46] width 105 height 21
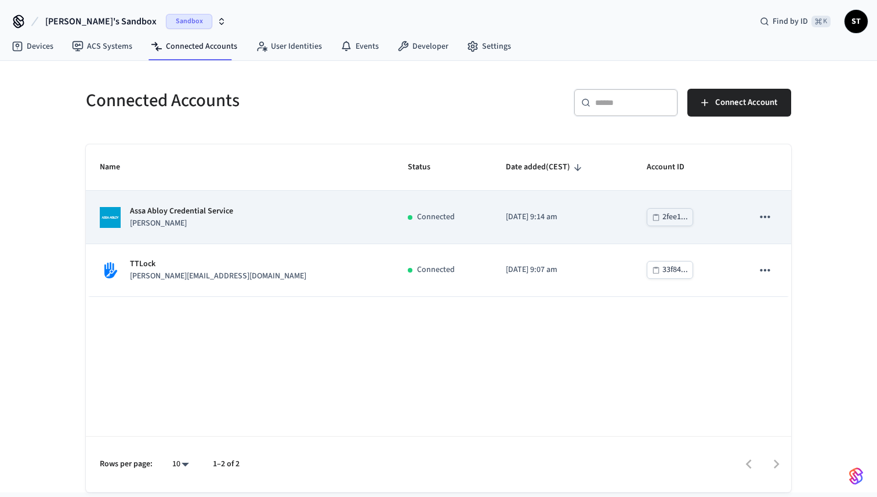
click at [182, 213] on p "Assa Abloy Credential Service" at bounding box center [181, 211] width 103 height 12
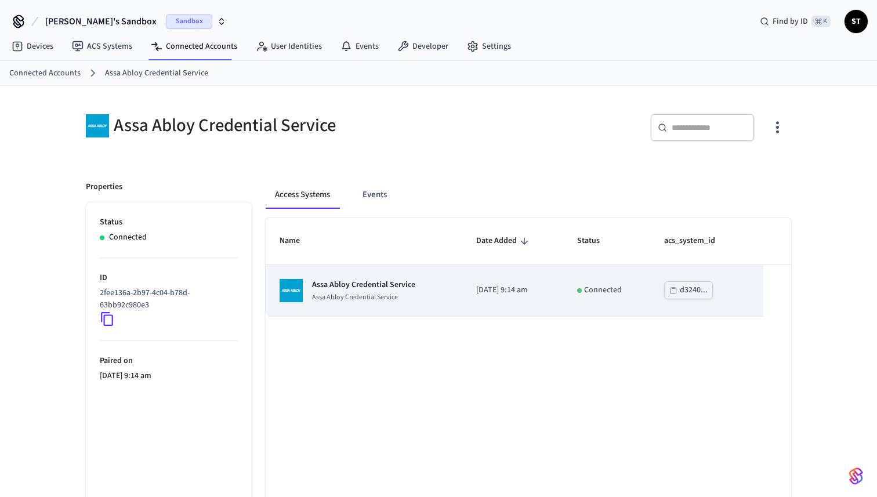
click at [300, 286] on img "sticky table" at bounding box center [290, 290] width 23 height 23
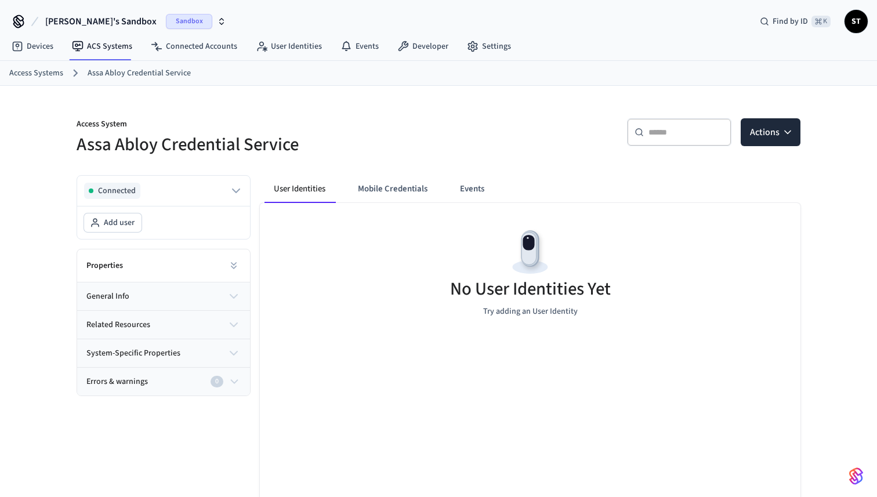
click at [392, 190] on button "Mobile Credentials" at bounding box center [392, 189] width 88 height 28
click at [296, 195] on button "User Identities" at bounding box center [300, 189] width 72 height 28
click at [780, 141] on button "Actions" at bounding box center [770, 132] width 60 height 28
click at [567, 175] on div "User Identities Mobile Credentials Events No User Identities Yet Try adding an …" at bounding box center [525, 358] width 550 height 385
click at [195, 45] on link "Connected Accounts" at bounding box center [193, 46] width 105 height 21
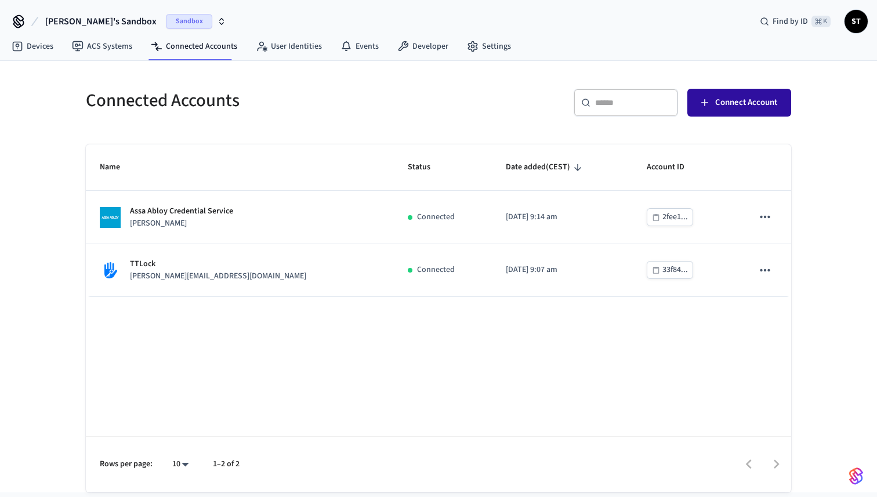
click at [741, 99] on span "Connect Account" at bounding box center [746, 102] width 62 height 15
click at [106, 53] on link "ACS Systems" at bounding box center [102, 46] width 79 height 21
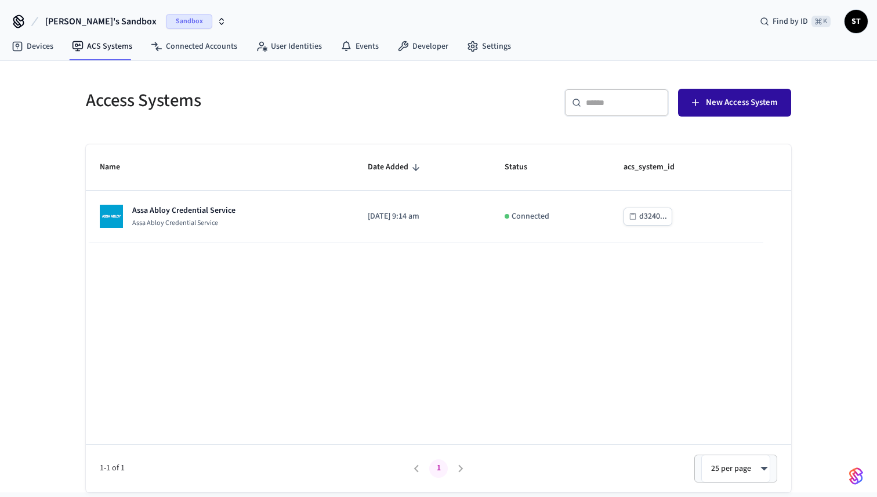
click at [743, 100] on span "New Access System" at bounding box center [741, 102] width 71 height 15
click at [36, 48] on link "Devices" at bounding box center [32, 46] width 60 height 21
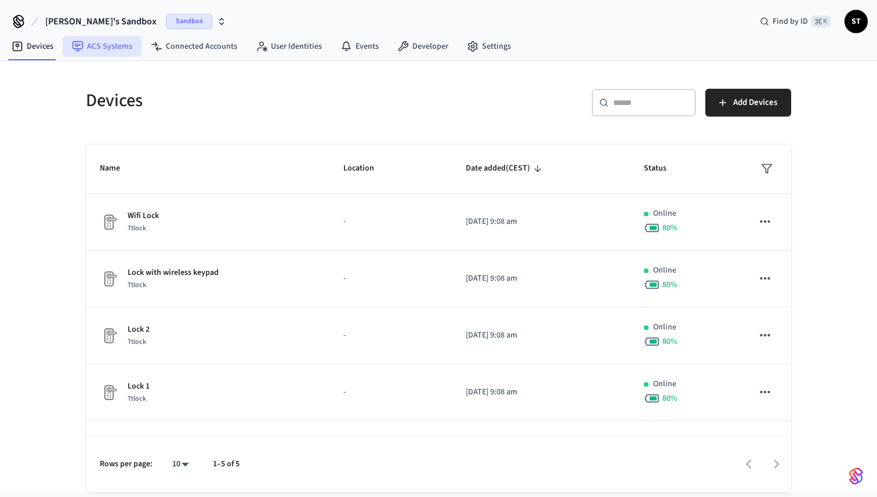
click at [101, 45] on link "ACS Systems" at bounding box center [102, 46] width 79 height 21
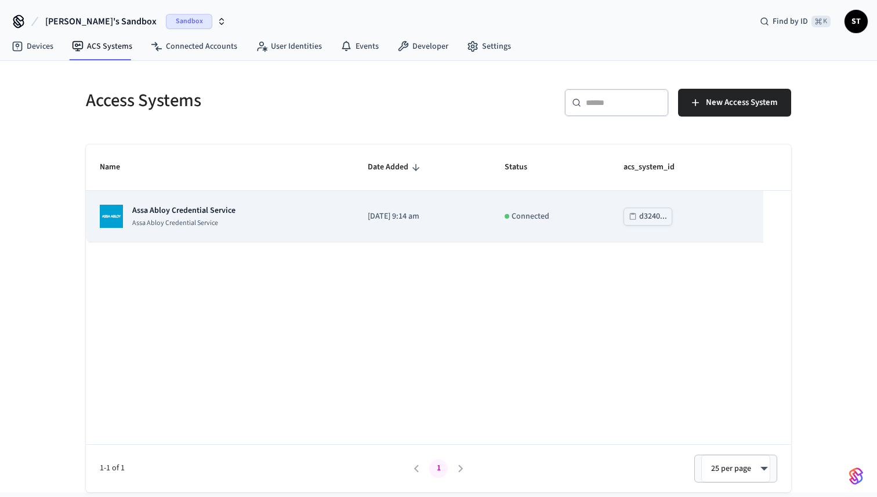
click at [151, 216] on p "Assa Abloy Credential Service" at bounding box center [183, 211] width 103 height 12
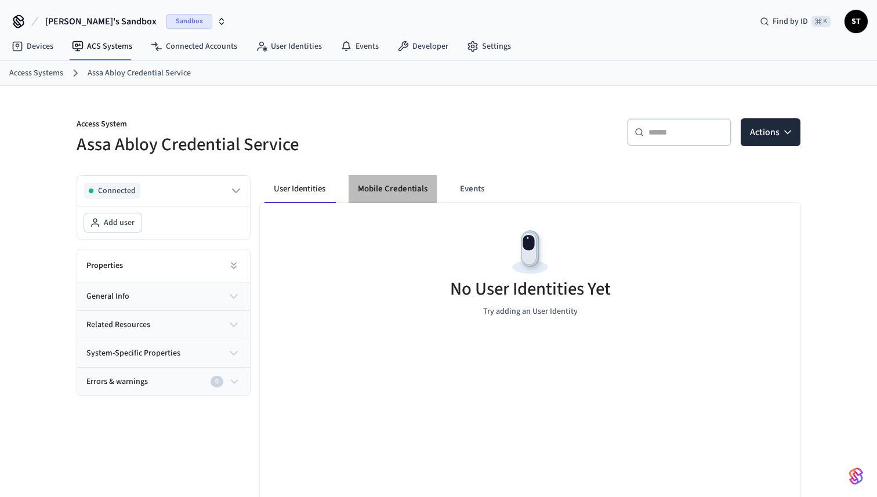
click at [392, 191] on button "Mobile Credentials" at bounding box center [392, 189] width 88 height 28
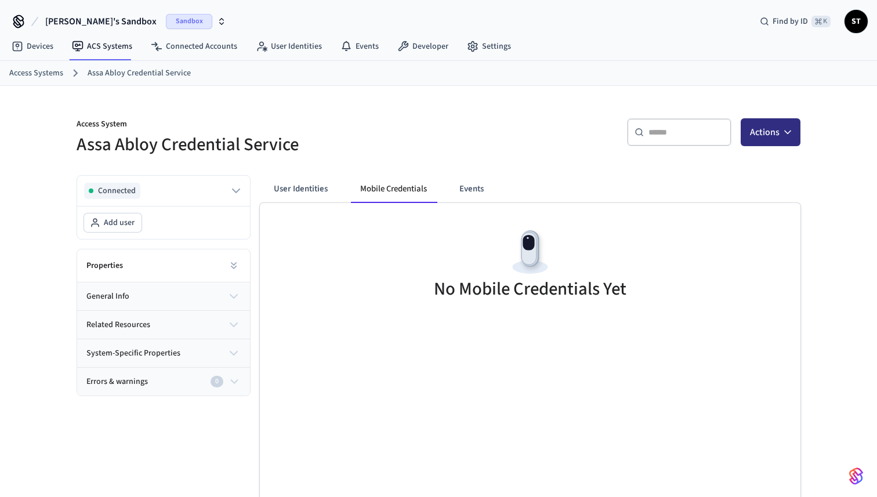
click at [760, 125] on button "Actions" at bounding box center [770, 132] width 60 height 28
click at [728, 157] on div "Add user" at bounding box center [735, 160] width 124 height 19
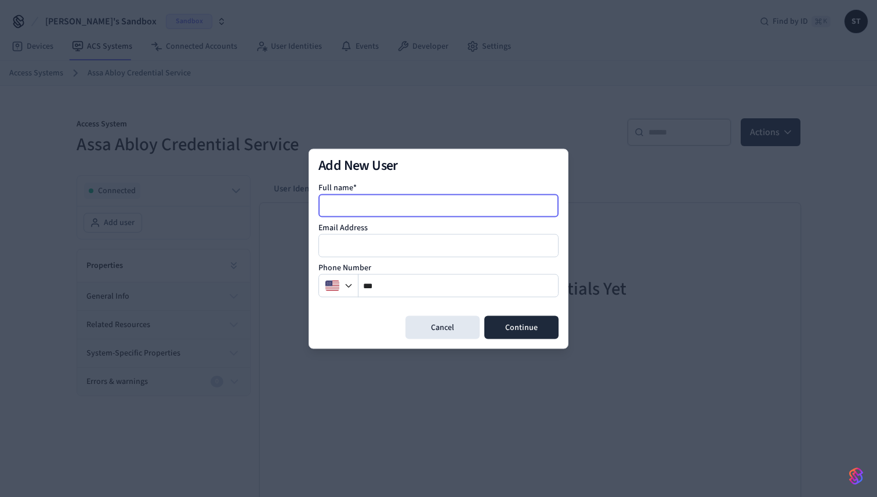
click at [408, 210] on input at bounding box center [438, 205] width 239 height 14
click at [373, 253] on div at bounding box center [438, 245] width 240 height 23
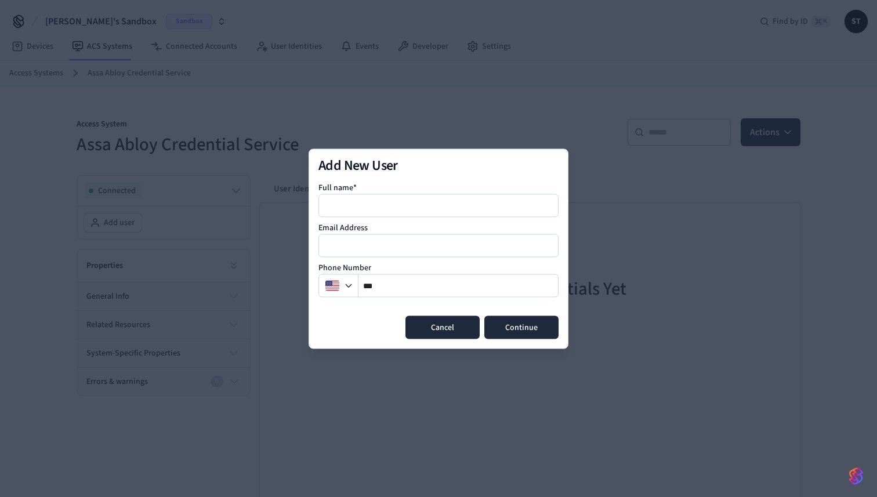
click at [434, 326] on button "Cancel" at bounding box center [442, 326] width 74 height 23
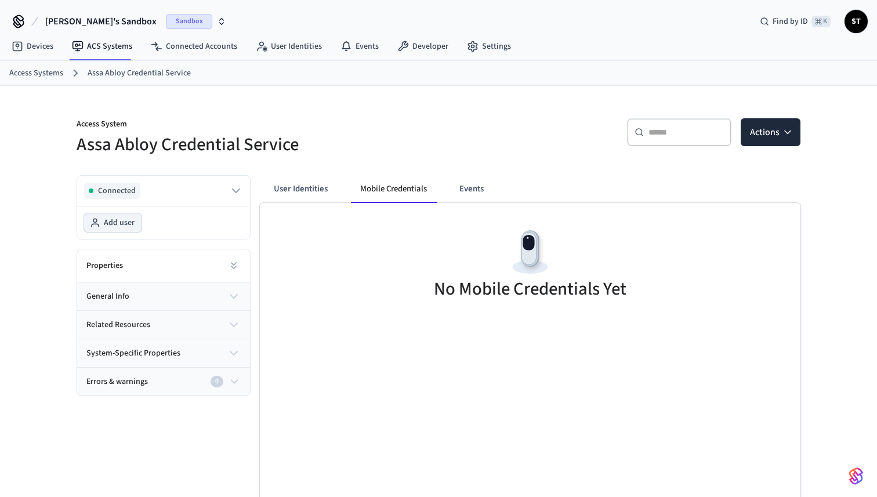
click at [119, 230] on button "Add user" at bounding box center [112, 222] width 57 height 19
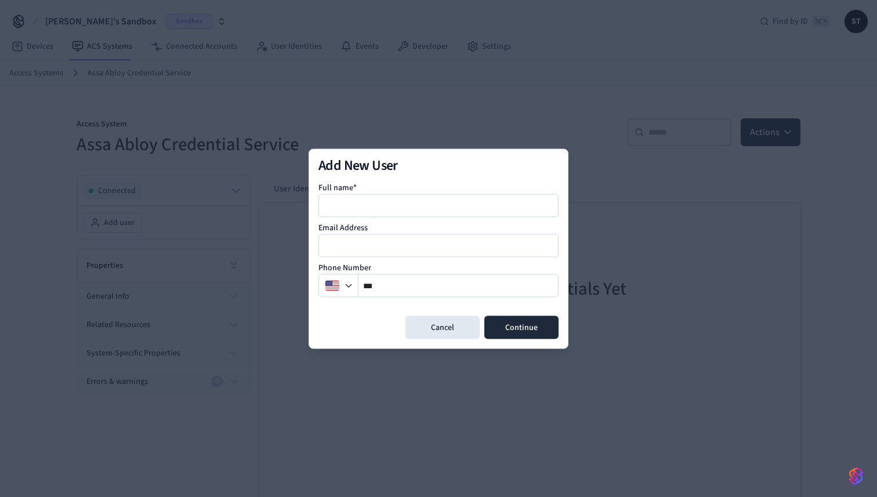
click at [360, 99] on div at bounding box center [438, 248] width 877 height 497
click at [434, 326] on button "Cancel" at bounding box center [442, 326] width 74 height 23
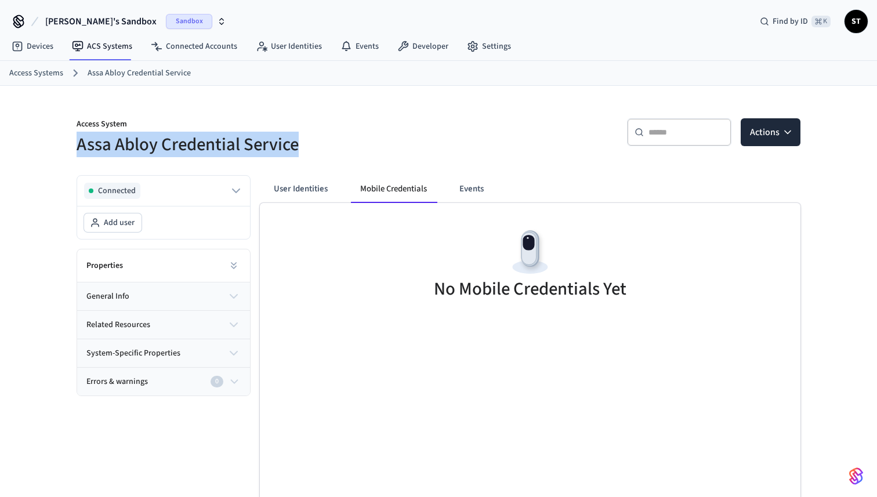
drag, startPoint x: 304, startPoint y: 151, endPoint x: 80, endPoint y: 148, distance: 224.4
click at [80, 148] on h5 "Assa Abloy Credential Service" at bounding box center [254, 145] width 355 height 24
copy h5 "Assa Abloy Credential Service"
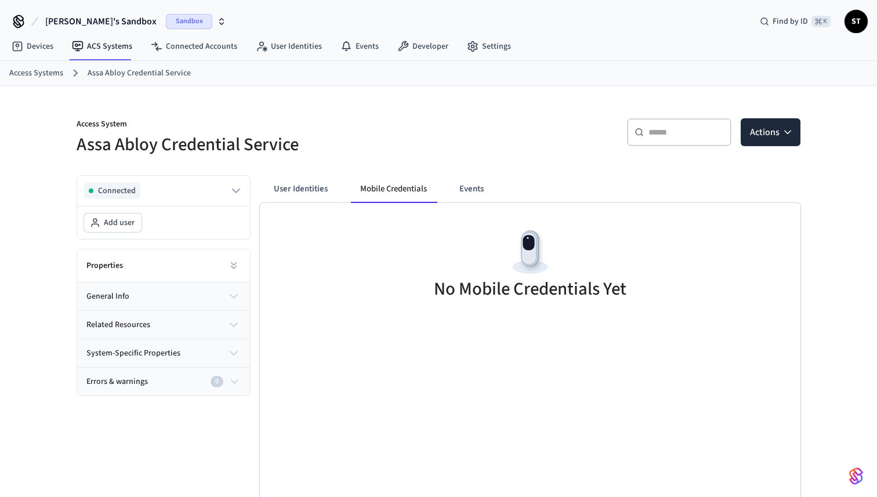
click at [355, 118] on p "Access System" at bounding box center [254, 125] width 355 height 14
click at [309, 196] on button "User Identities" at bounding box center [300, 189] width 72 height 28
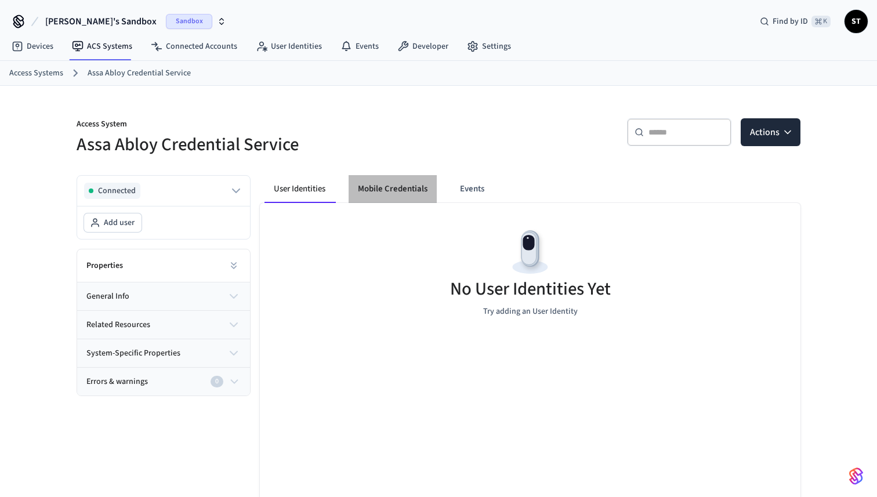
click at [416, 194] on button "Mobile Credentials" at bounding box center [392, 189] width 88 height 28
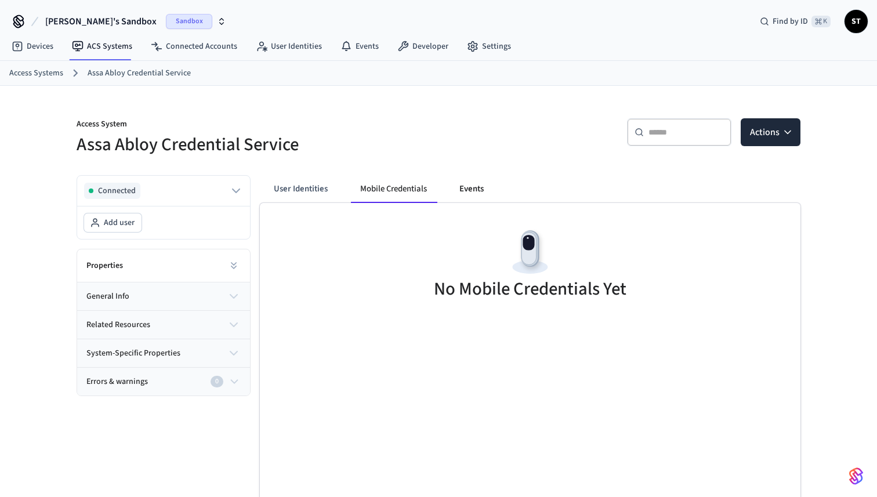
click at [464, 193] on button "Events" at bounding box center [471, 189] width 43 height 28
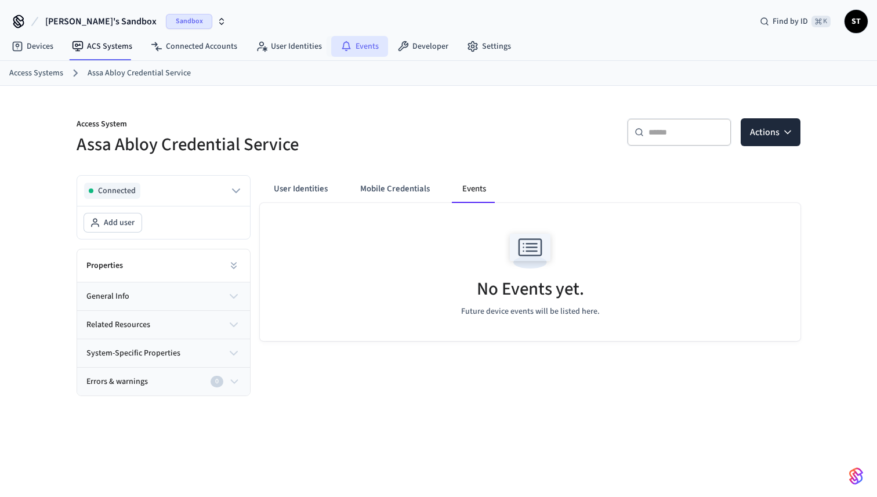
click at [357, 47] on link "Events" at bounding box center [359, 46] width 57 height 21
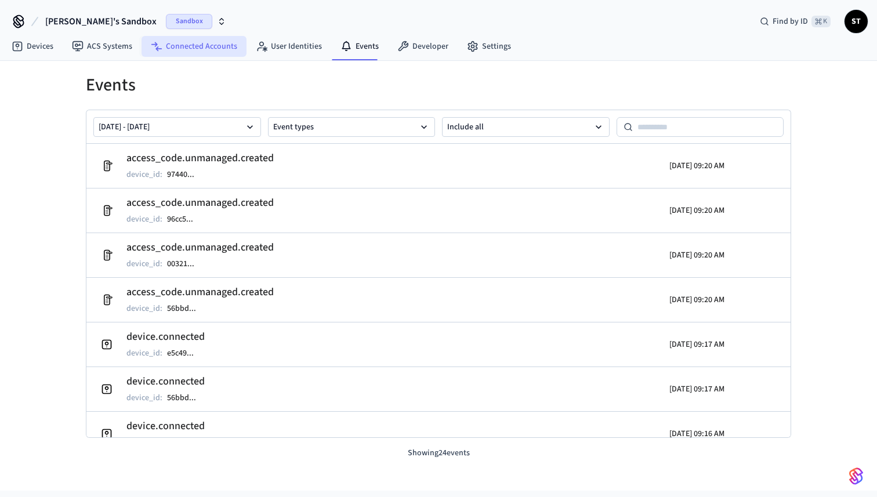
click at [188, 50] on link "Connected Accounts" at bounding box center [193, 46] width 105 height 21
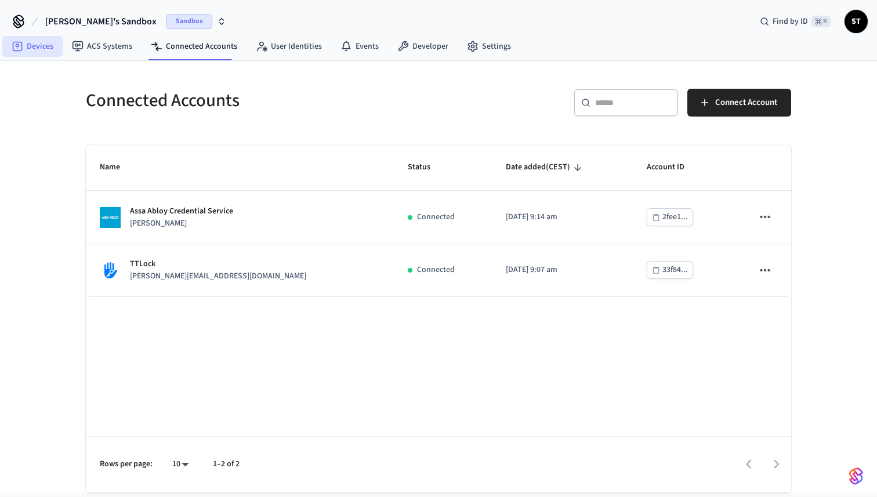
click at [32, 41] on link "Devices" at bounding box center [32, 46] width 60 height 21
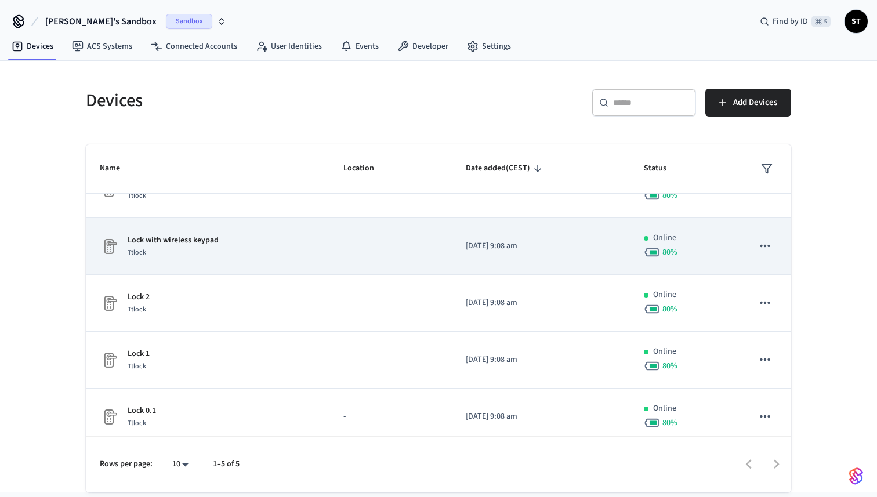
scroll to position [42, 0]
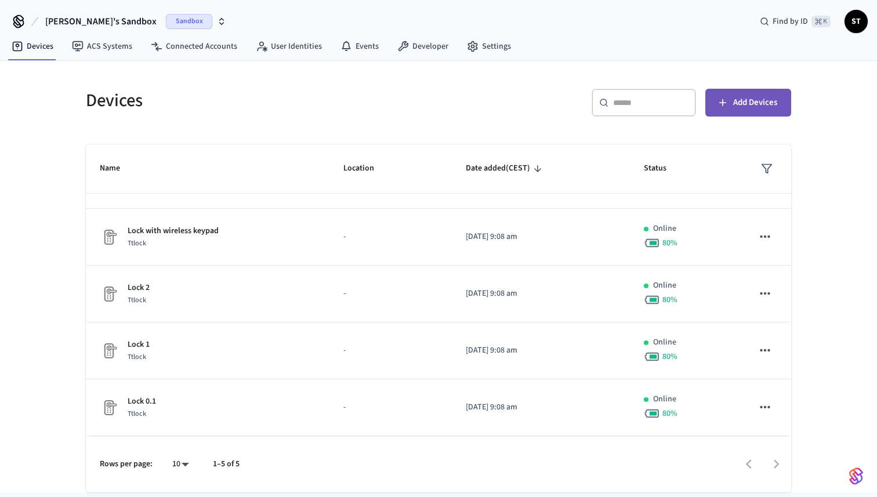
click at [740, 99] on span "Add Devices" at bounding box center [755, 102] width 44 height 15
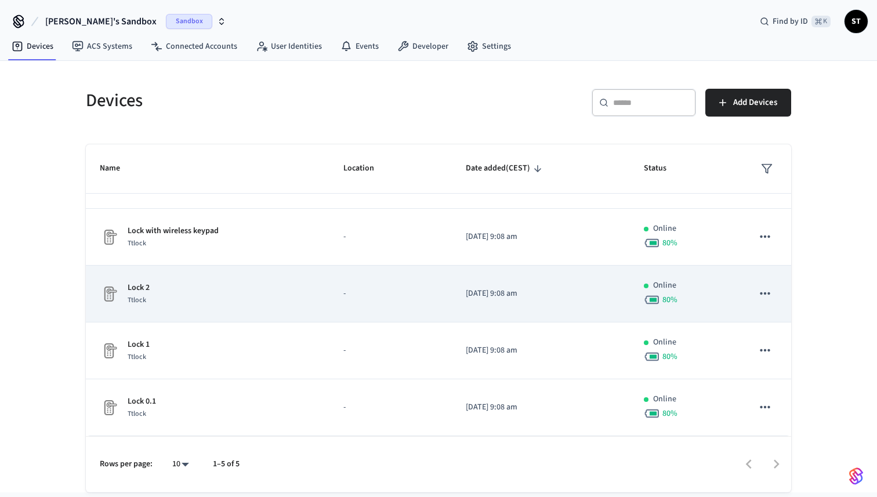
scroll to position [0, 0]
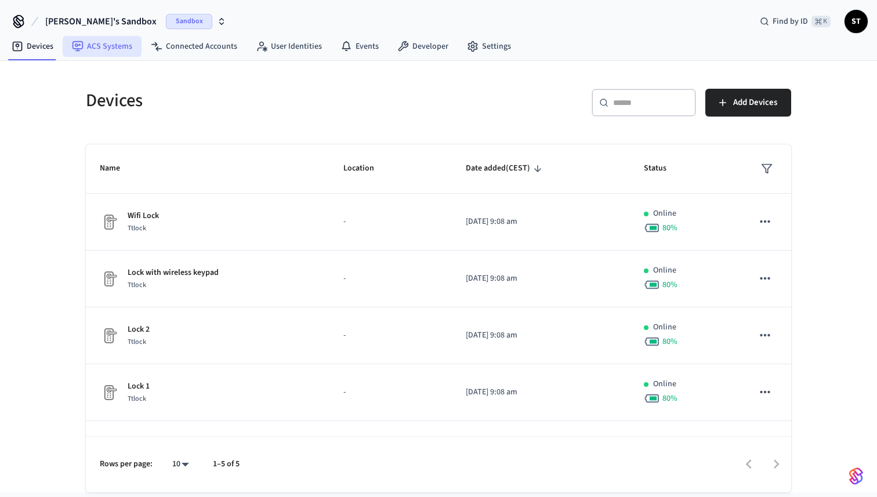
click at [111, 49] on link "ACS Systems" at bounding box center [102, 46] width 79 height 21
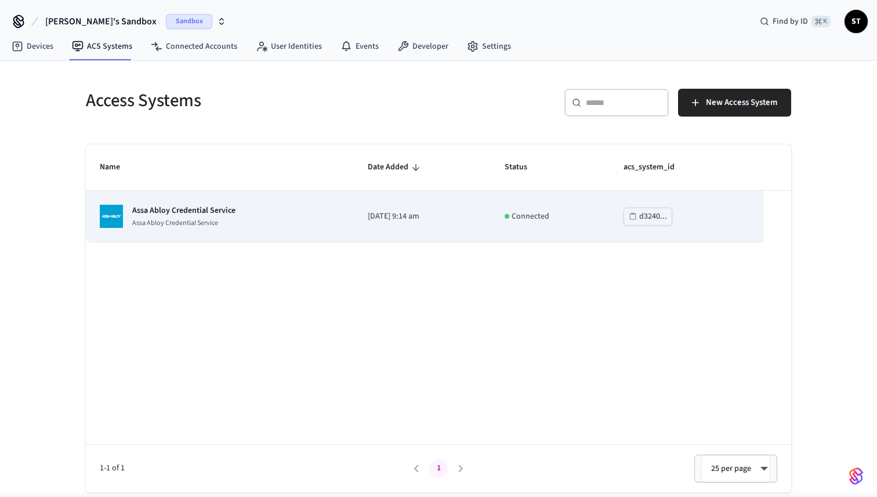
click at [163, 214] on p "Assa Abloy Credential Service" at bounding box center [183, 211] width 103 height 12
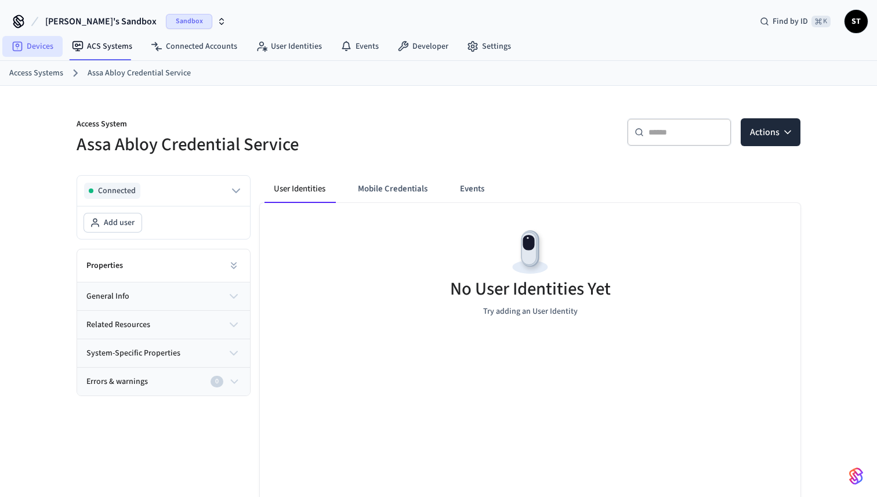
click at [35, 45] on link "Devices" at bounding box center [32, 46] width 60 height 21
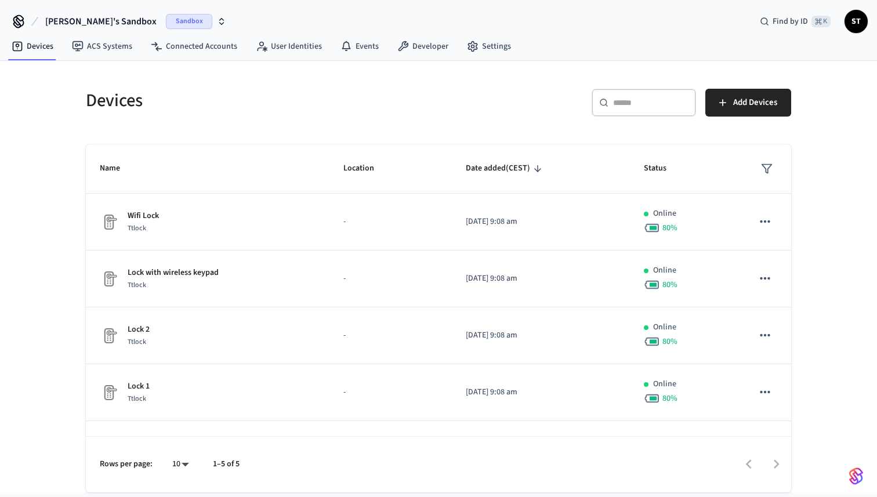
click at [43, 194] on div "Devices ​ ​ Add Devices Name Location Date added (CEST) Status Wifi Lock Ttlock…" at bounding box center [438, 276] width 877 height 431
click at [107, 45] on link "ACS Systems" at bounding box center [102, 46] width 79 height 21
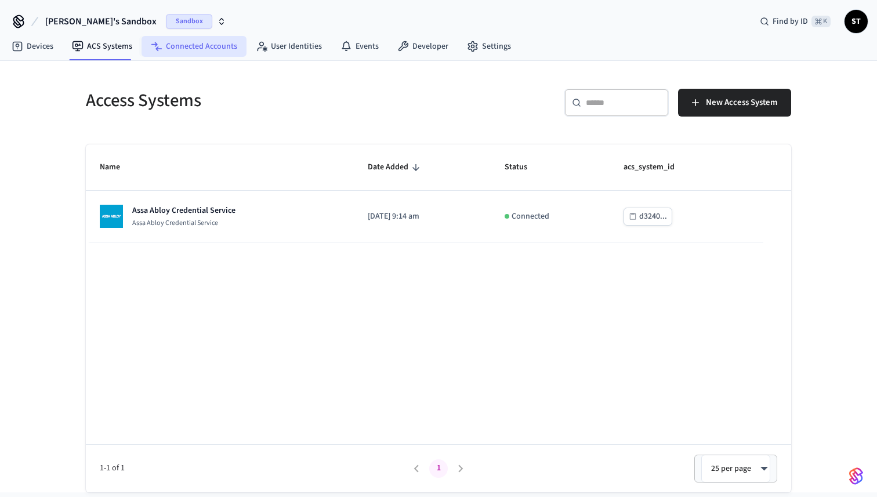
click at [181, 51] on link "Connected Accounts" at bounding box center [193, 46] width 105 height 21
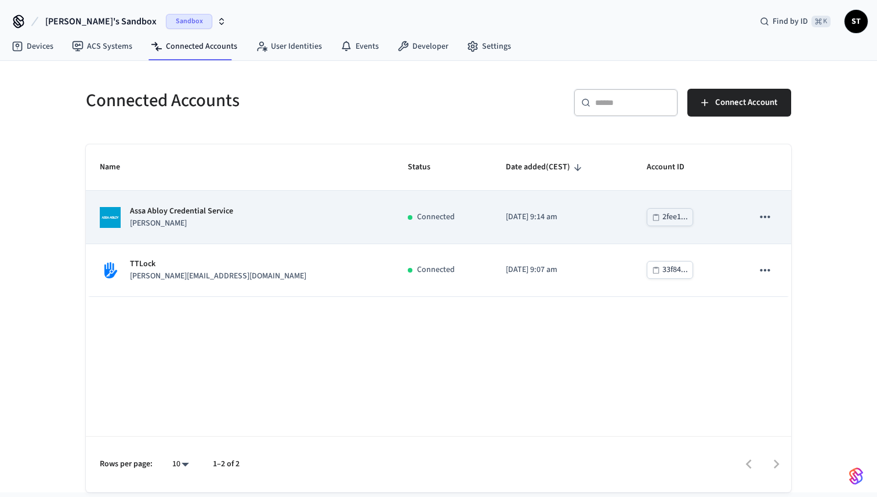
click at [183, 216] on p "Assa Abloy Credential Service" at bounding box center [181, 211] width 103 height 12
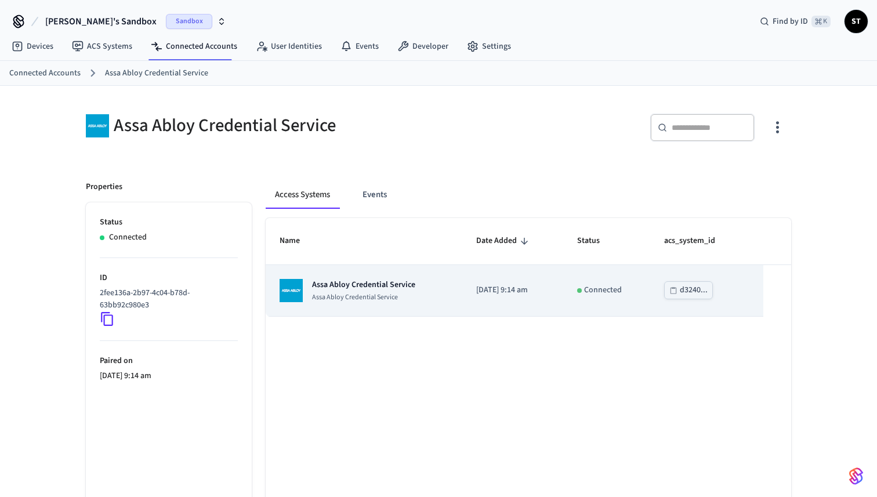
click at [373, 303] on td "Assa Abloy Credential Service Assa Abloy Credential Service" at bounding box center [364, 291] width 197 height 52
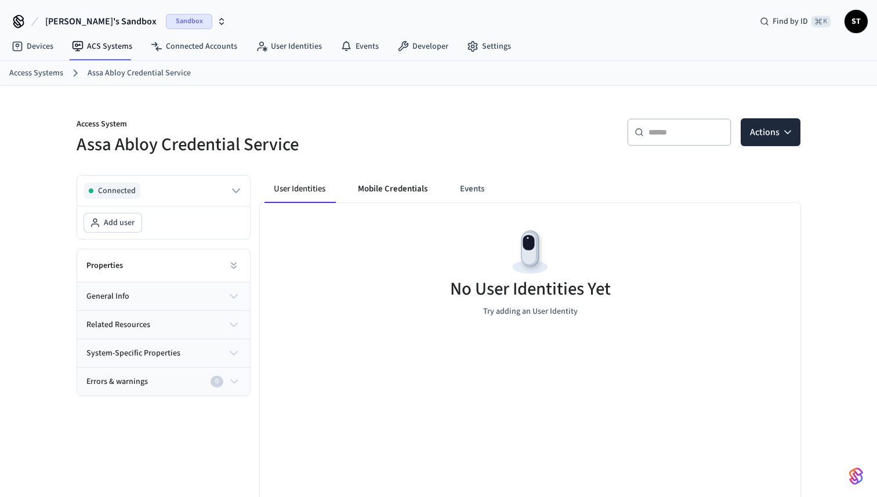
click at [395, 186] on button "Mobile Credentials" at bounding box center [392, 189] width 88 height 28
click at [299, 198] on button "User Identities" at bounding box center [300, 189] width 72 height 28
click at [25, 46] on link "Devices" at bounding box center [32, 46] width 60 height 21
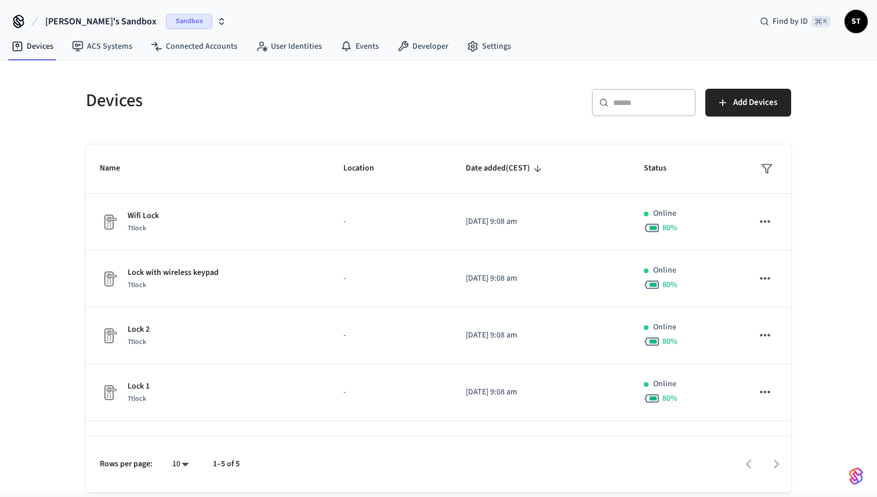
click at [220, 19] on icon "button" at bounding box center [222, 20] width 4 height 2
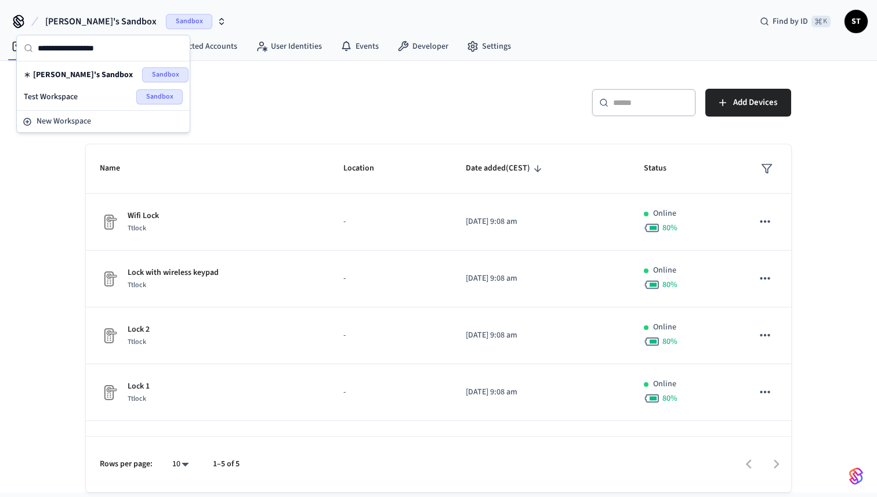
click at [83, 100] on div "Test Workspace Sandbox" at bounding box center [103, 96] width 159 height 15
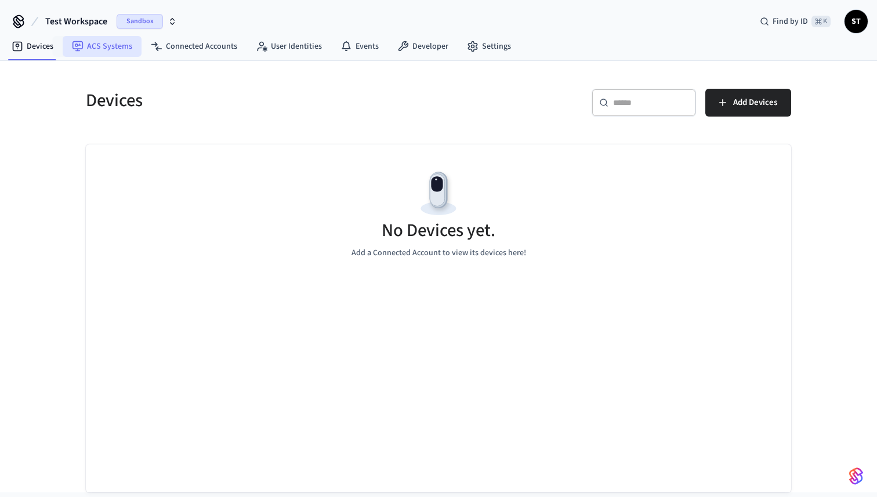
click at [89, 49] on link "ACS Systems" at bounding box center [102, 46] width 79 height 21
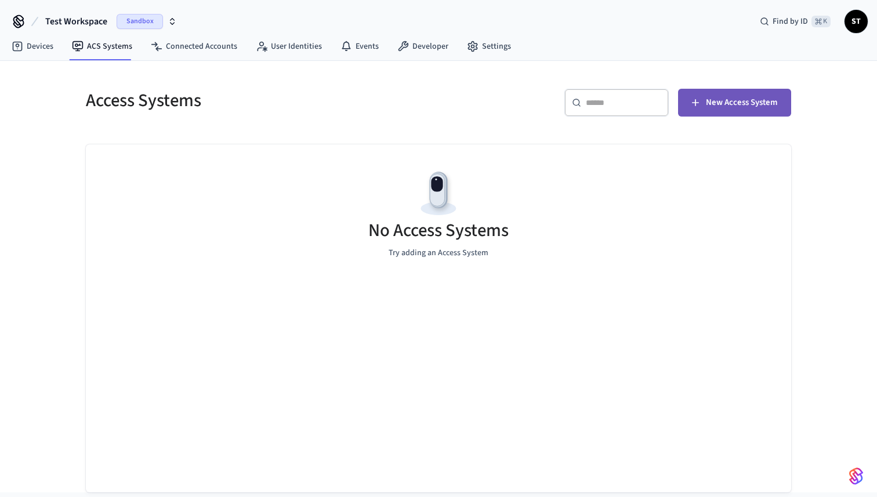
click at [717, 102] on span "New Access System" at bounding box center [741, 102] width 71 height 15
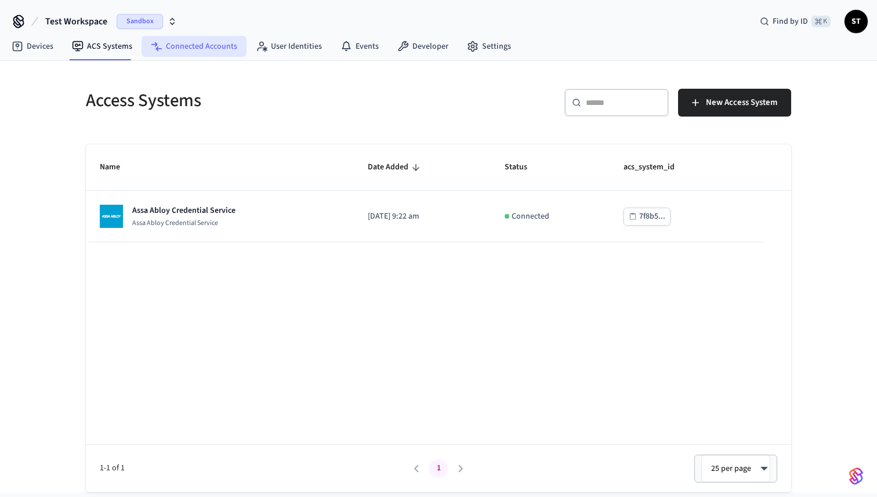
click at [197, 53] on link "Connected Accounts" at bounding box center [193, 46] width 105 height 21
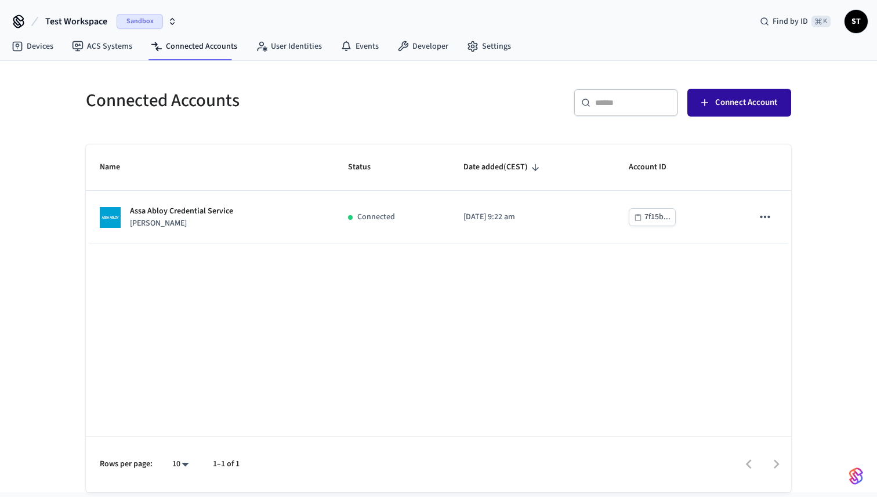
click at [741, 100] on span "Connect Account" at bounding box center [746, 102] width 62 height 15
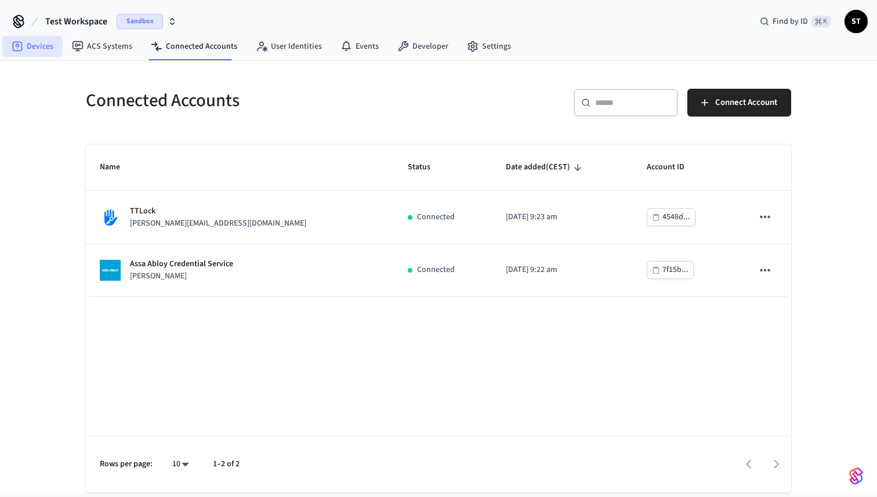
click at [32, 45] on link "Devices" at bounding box center [32, 46] width 60 height 21
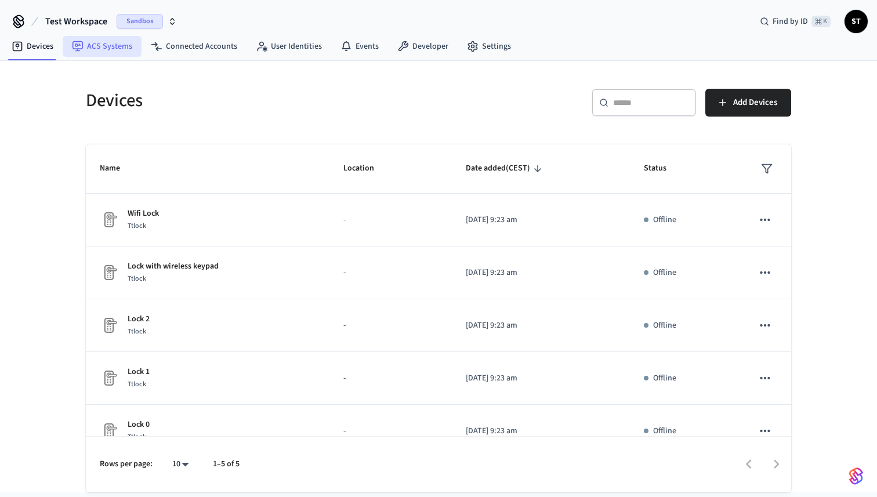
click at [107, 49] on link "ACS Systems" at bounding box center [102, 46] width 79 height 21
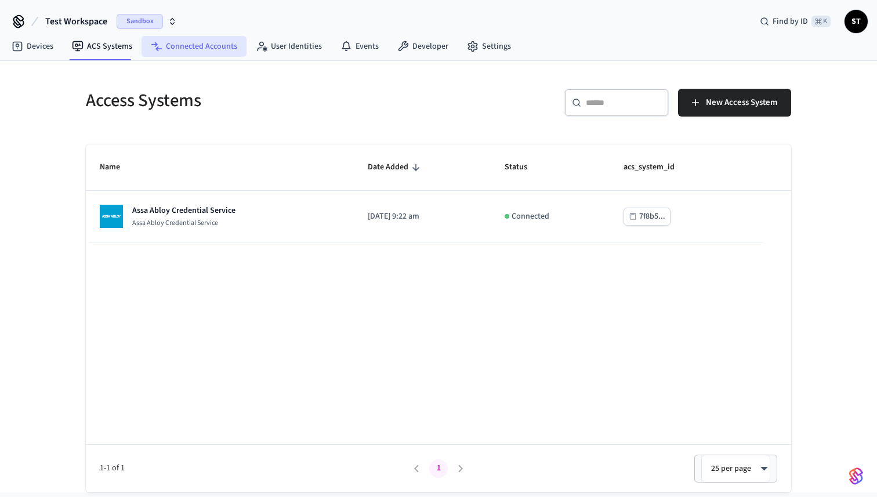
click at [199, 48] on link "Connected Accounts" at bounding box center [193, 46] width 105 height 21
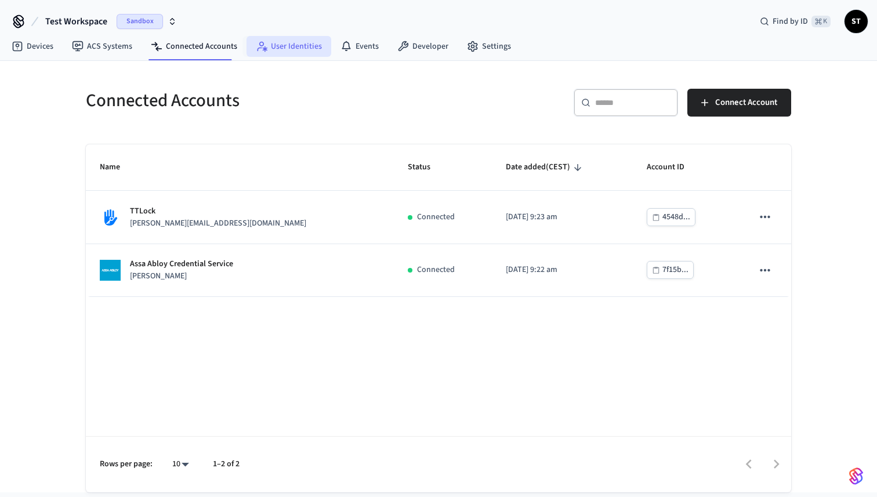
click at [286, 53] on link "User Identities" at bounding box center [288, 46] width 85 height 21
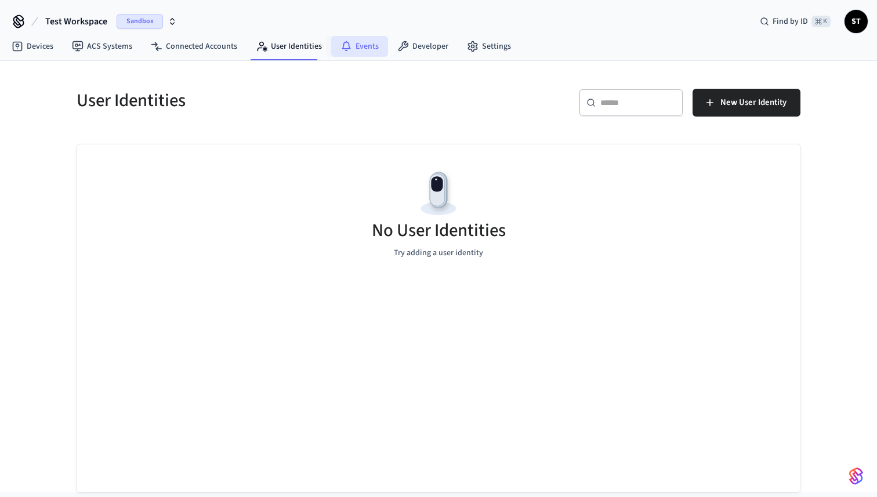
click at [369, 51] on link "Events" at bounding box center [359, 46] width 57 height 21
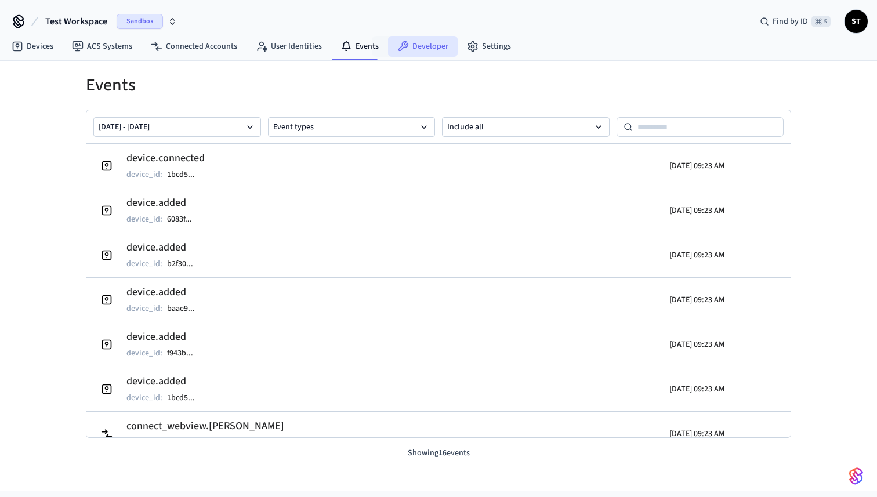
click at [416, 51] on link "Developer" at bounding box center [423, 46] width 70 height 21
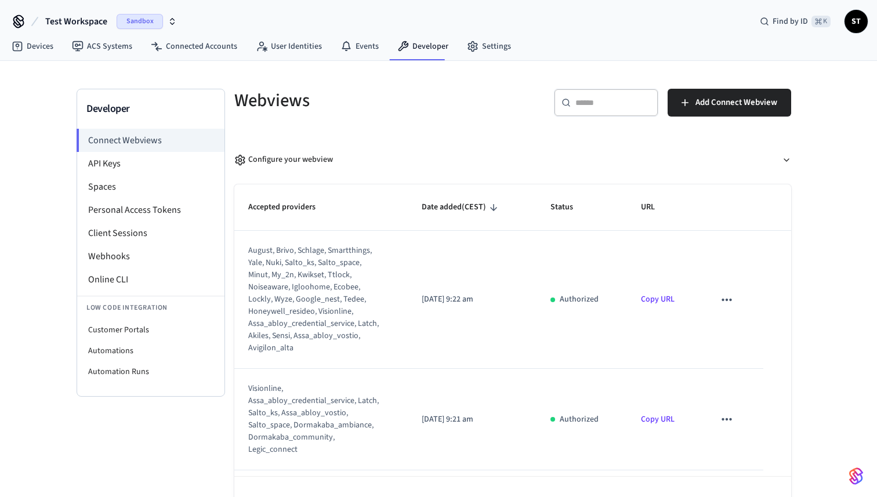
click at [169, 23] on icon "button" at bounding box center [172, 21] width 9 height 9
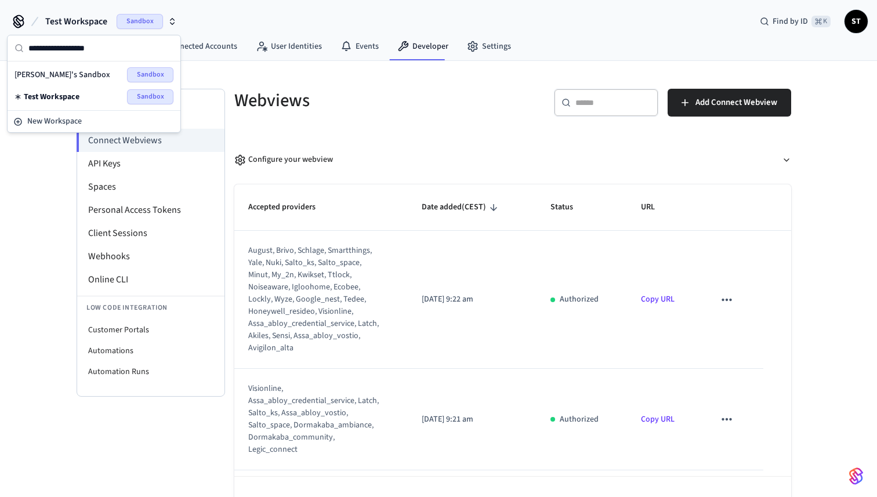
click at [67, 78] on span "[PERSON_NAME]'s Sandbox" at bounding box center [62, 75] width 96 height 12
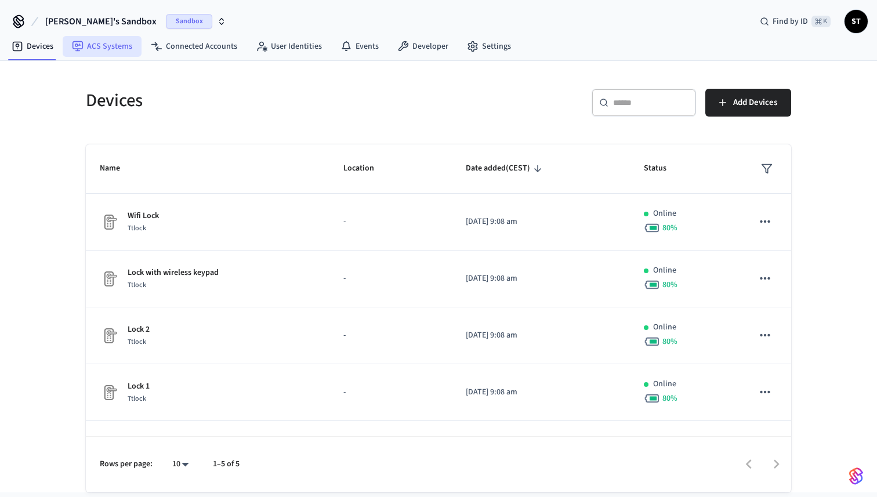
click at [106, 46] on link "ACS Systems" at bounding box center [102, 46] width 79 height 21
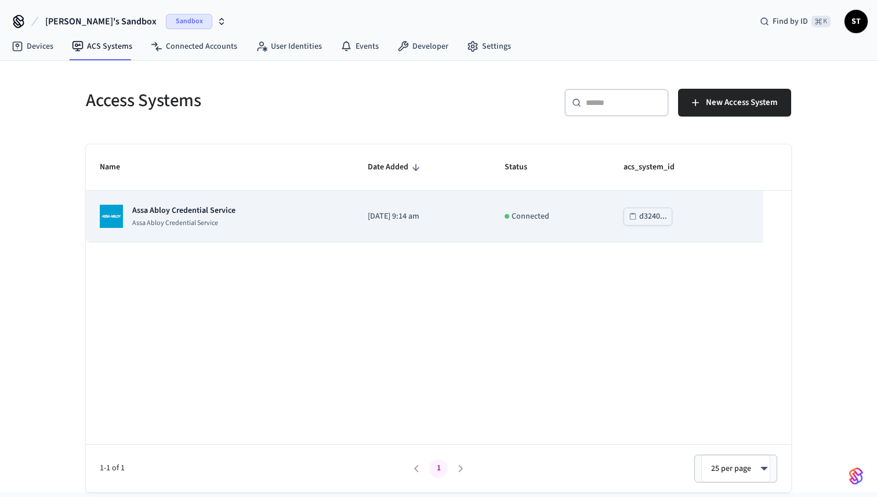
click at [712, 209] on td "d3240..." at bounding box center [686, 217] width 154 height 52
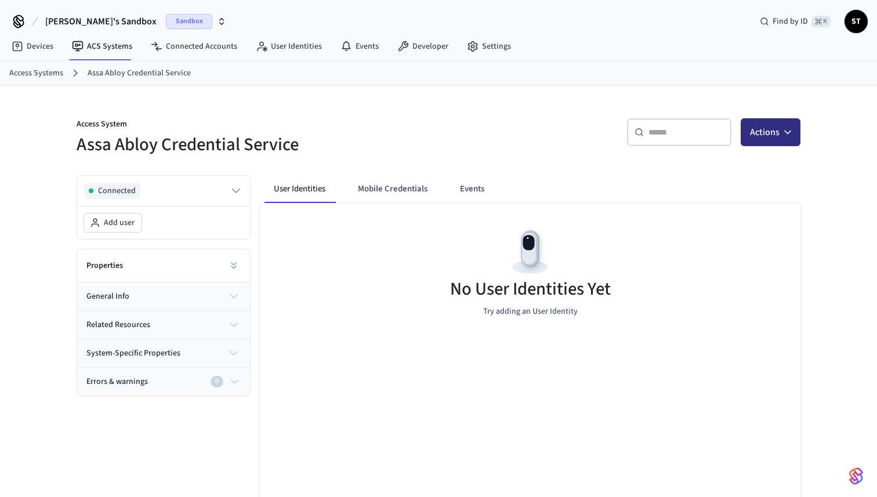
click at [762, 139] on button "Actions" at bounding box center [770, 132] width 60 height 28
click at [582, 162] on div "Access System Assa Abloy Credential Service ​ ​ Actions Connected Add user Prop…" at bounding box center [438, 318] width 742 height 465
click at [199, 50] on link "Connected Accounts" at bounding box center [193, 46] width 105 height 21
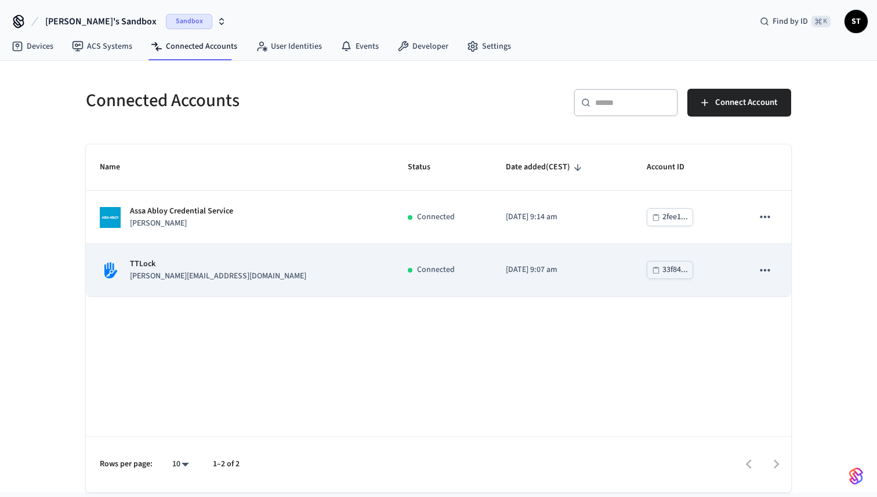
click at [767, 278] on button "sticky table" at bounding box center [765, 270] width 24 height 24
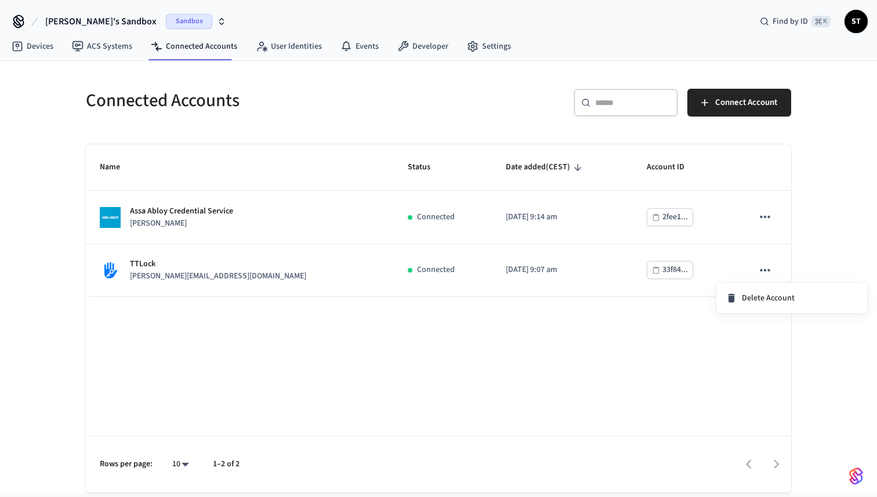
click at [762, 212] on div at bounding box center [438, 248] width 877 height 497
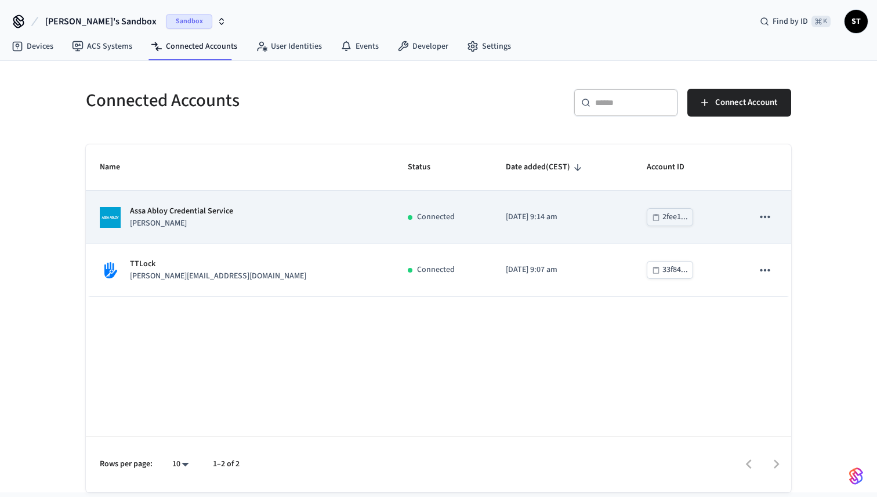
click at [762, 216] on icon "sticky table" at bounding box center [764, 216] width 15 height 15
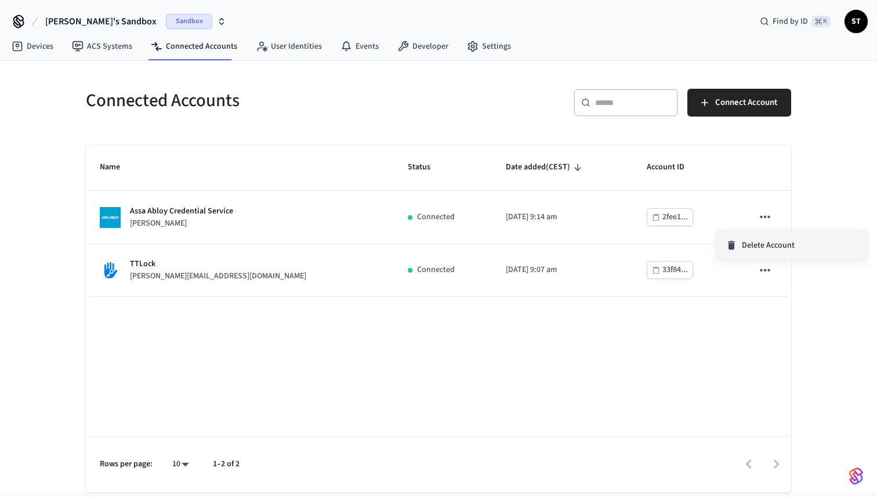
click at [762, 242] on span "Delete Account" at bounding box center [768, 245] width 53 height 12
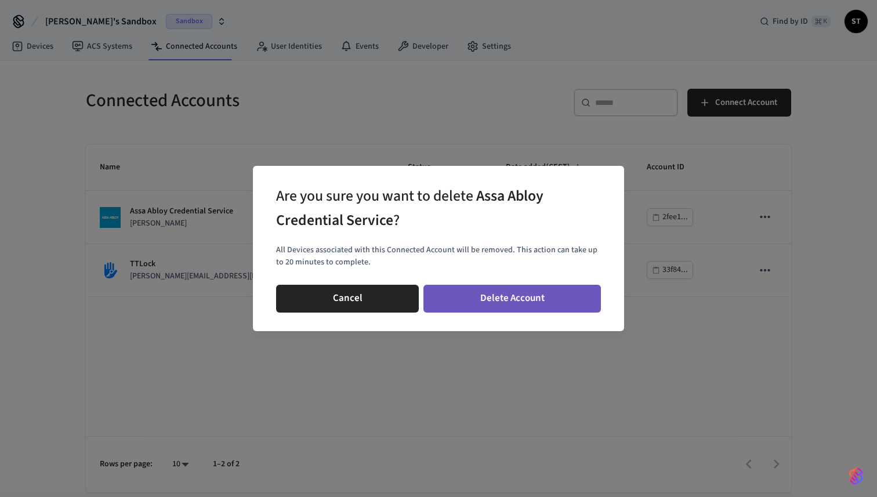
click at [477, 303] on button "Delete Account" at bounding box center [511, 299] width 177 height 28
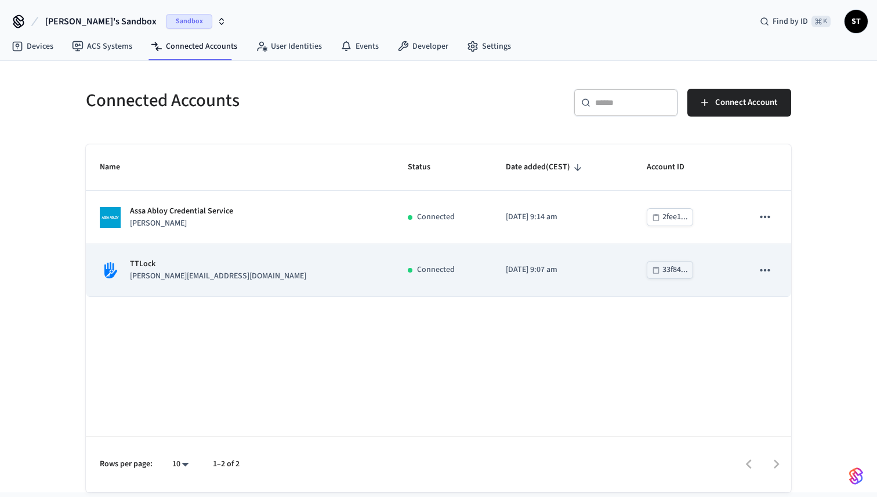
click at [762, 271] on icon "sticky table" at bounding box center [764, 270] width 15 height 15
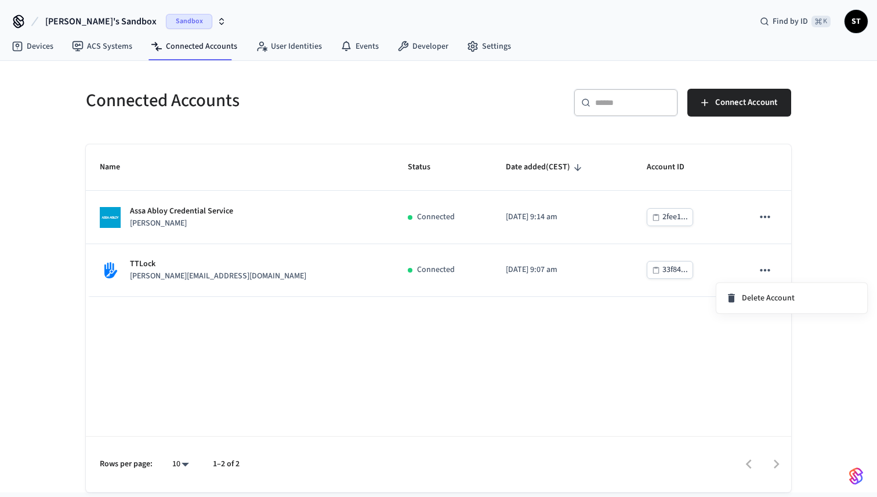
click at [597, 372] on div at bounding box center [438, 248] width 877 height 497
click at [424, 48] on link "Developer" at bounding box center [423, 46] width 70 height 21
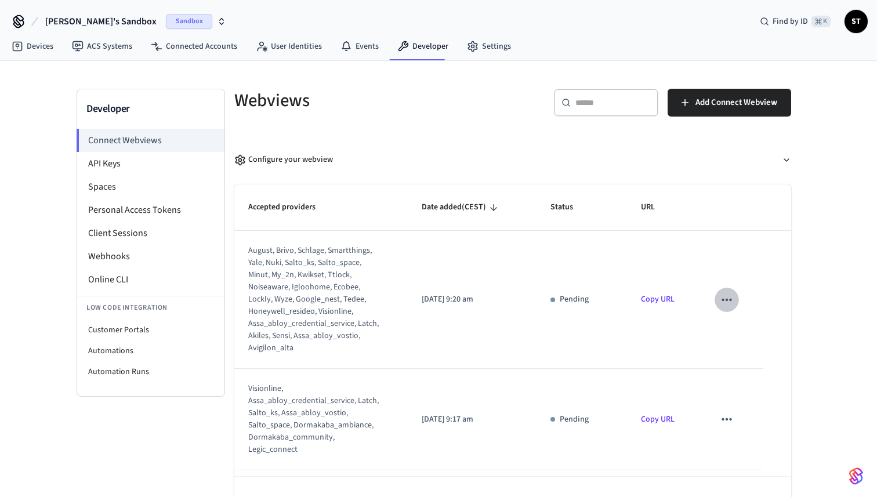
click at [724, 304] on icon "sticky table" at bounding box center [726, 299] width 15 height 15
click at [739, 335] on icon at bounding box center [737, 337] width 5 height 7
click at [140, 168] on li "API Keys" at bounding box center [150, 163] width 147 height 23
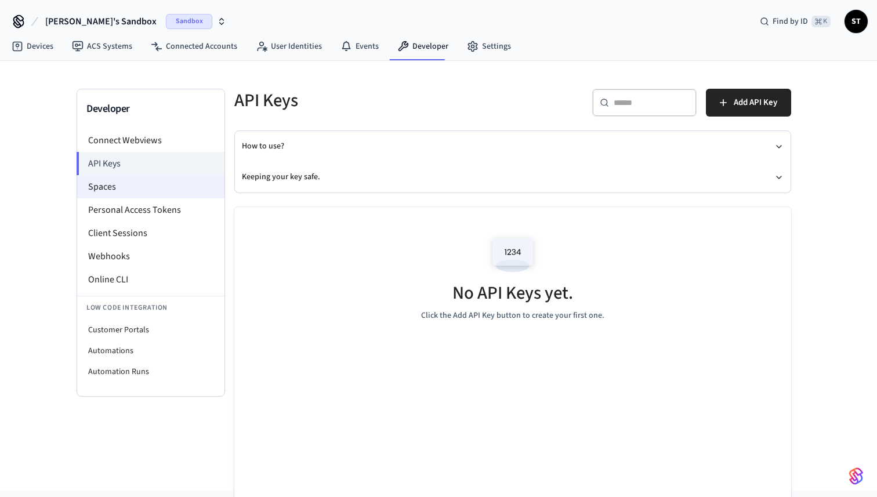
click at [131, 189] on li "Spaces" at bounding box center [150, 186] width 147 height 23
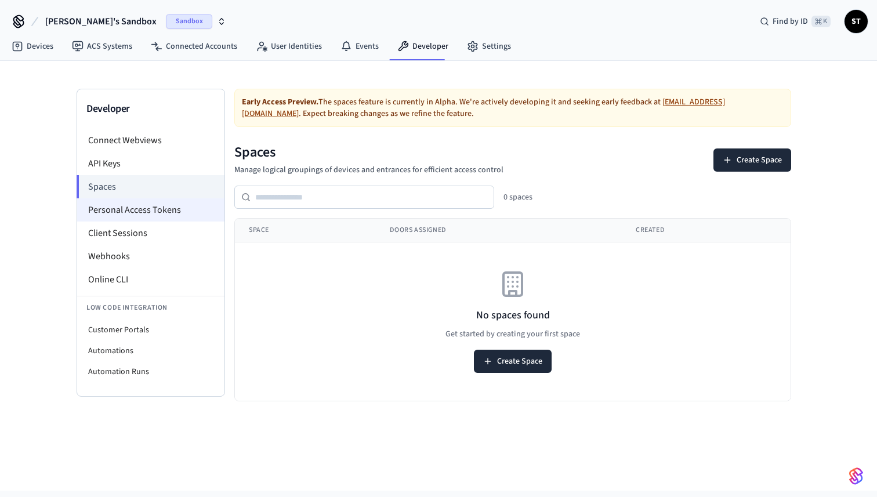
click at [132, 218] on li "Personal Access Tokens" at bounding box center [150, 209] width 147 height 23
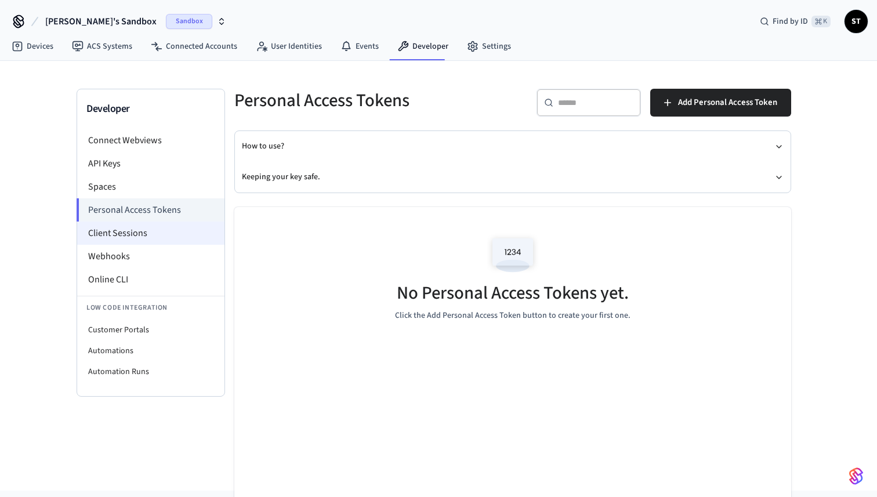
click at [128, 239] on li "Client Sessions" at bounding box center [150, 232] width 147 height 23
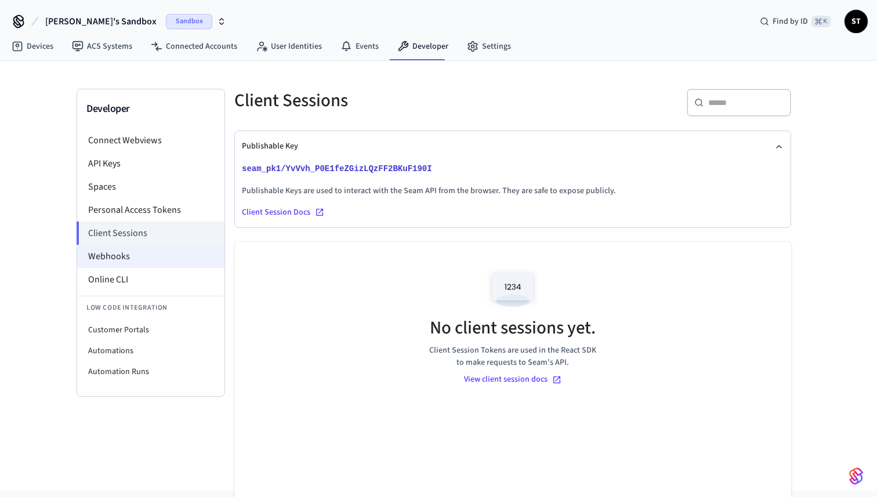
click at [127, 256] on li "Webhooks" at bounding box center [150, 256] width 147 height 23
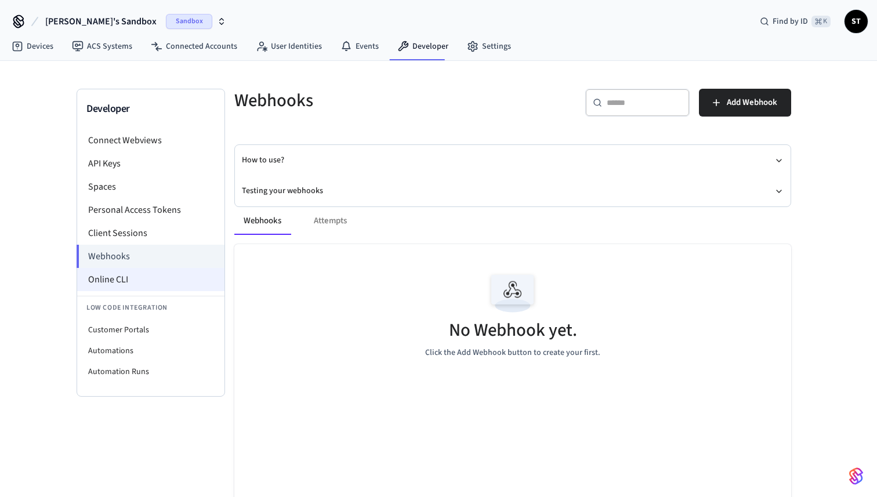
click at [131, 271] on li "Online CLI" at bounding box center [150, 279] width 147 height 23
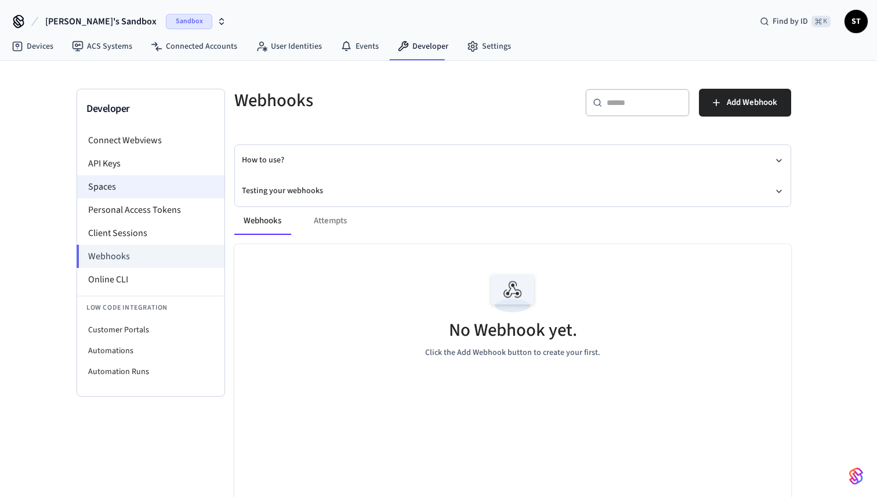
click at [140, 185] on li "Spaces" at bounding box center [150, 186] width 147 height 23
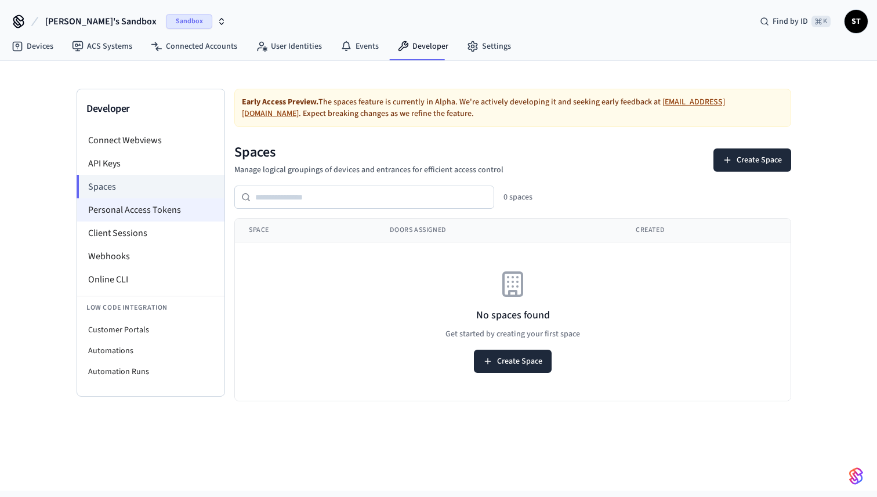
click at [141, 207] on li "Personal Access Tokens" at bounding box center [150, 209] width 147 height 23
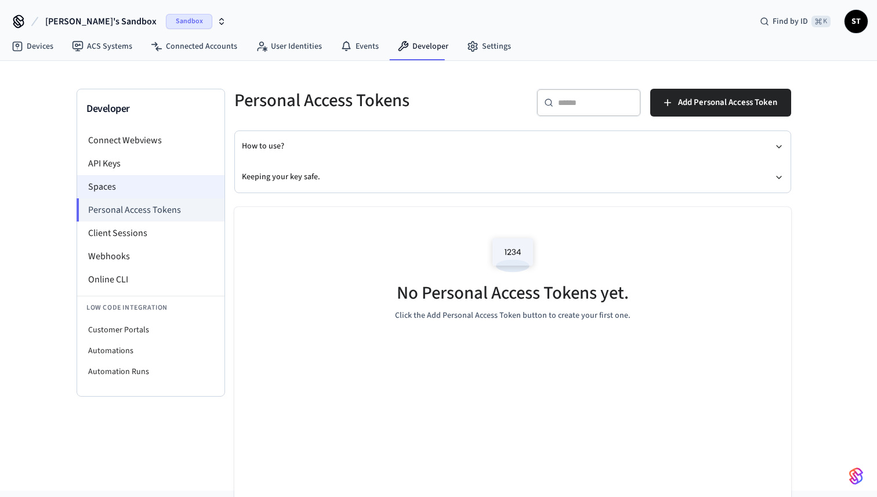
click at [141, 191] on li "Spaces" at bounding box center [150, 186] width 147 height 23
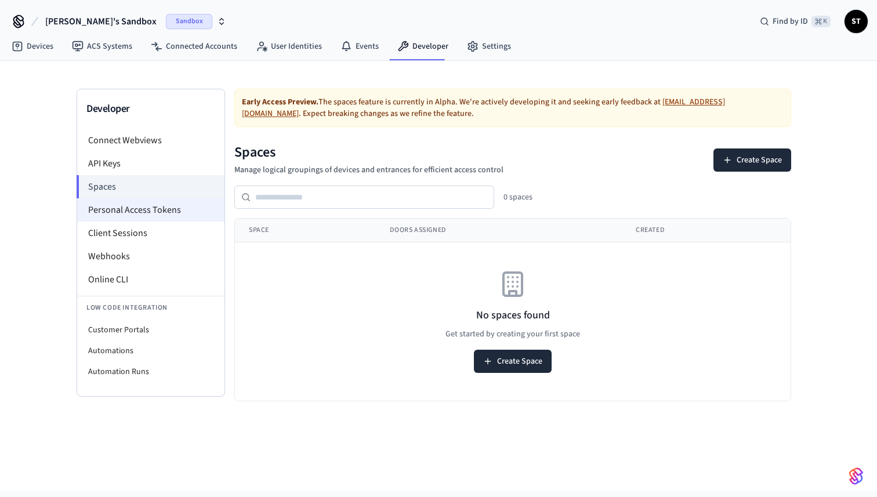
click at [146, 213] on li "Personal Access Tokens" at bounding box center [150, 209] width 147 height 23
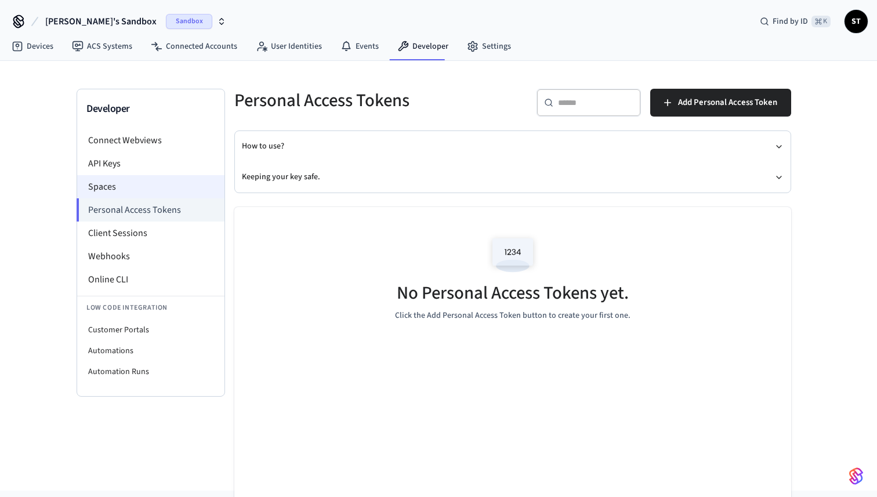
click at [144, 187] on li "Spaces" at bounding box center [150, 186] width 147 height 23
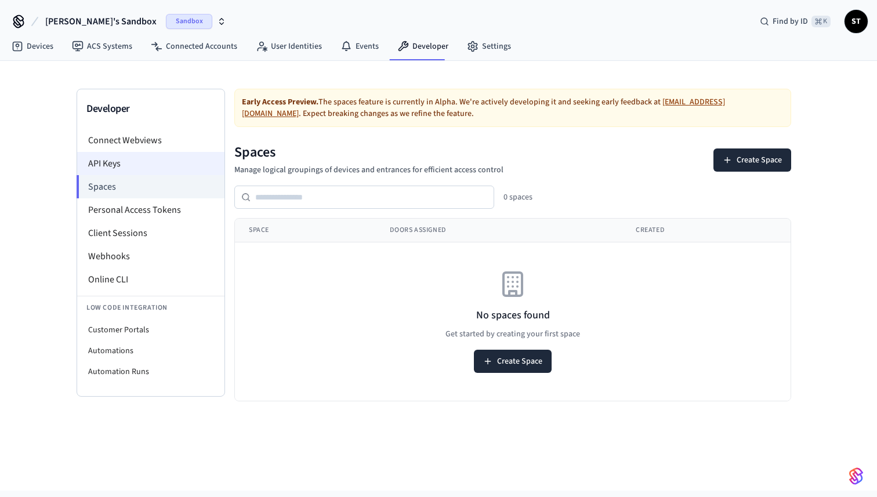
click at [141, 164] on li "API Keys" at bounding box center [150, 163] width 147 height 23
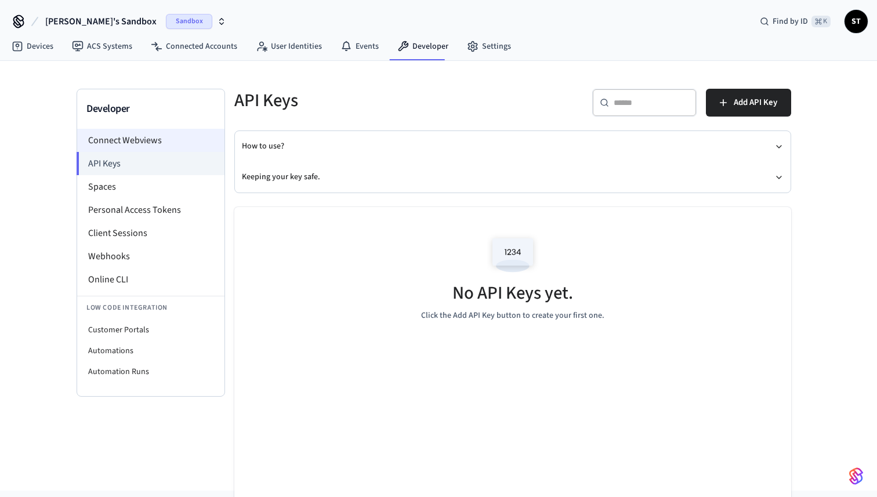
click at [130, 139] on li "Connect Webviews" at bounding box center [150, 140] width 147 height 23
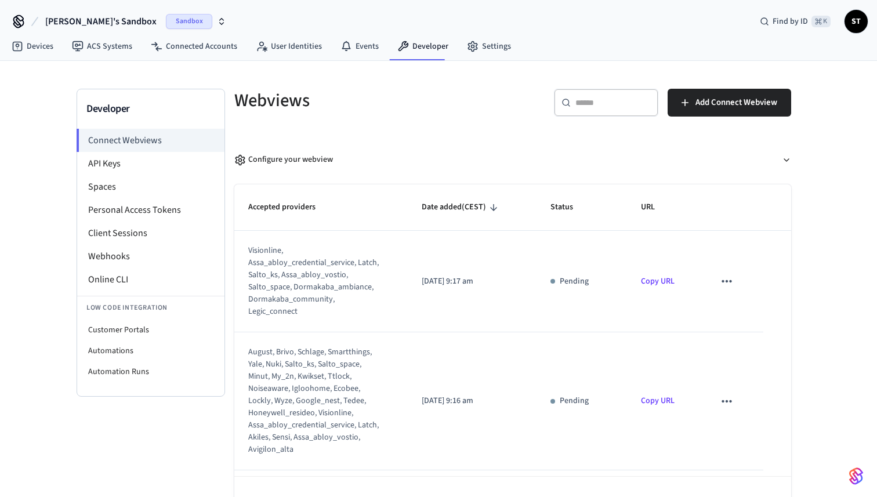
click at [725, 283] on icon "sticky table" at bounding box center [726, 281] width 15 height 15
click at [738, 317] on icon at bounding box center [737, 318] width 5 height 7
click at [724, 400] on icon "sticky table" at bounding box center [726, 401] width 15 height 15
click at [735, 432] on li "Delete" at bounding box center [750, 438] width 53 height 31
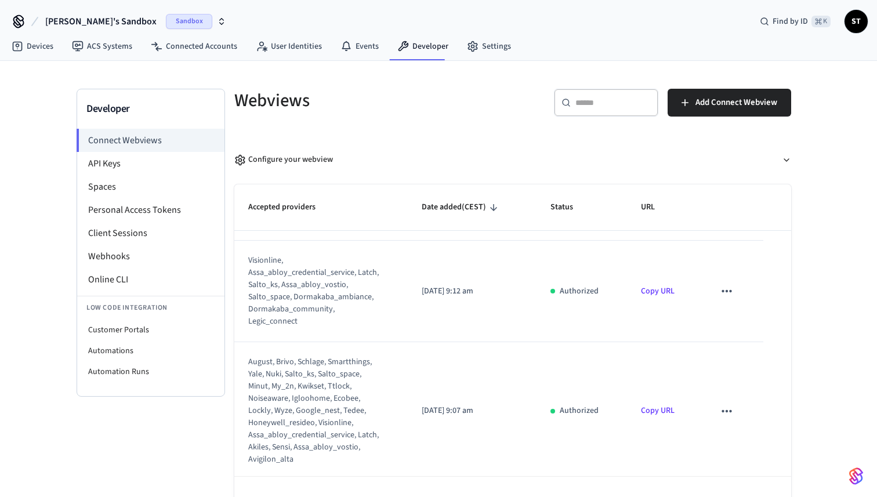
scroll to position [234, 0]
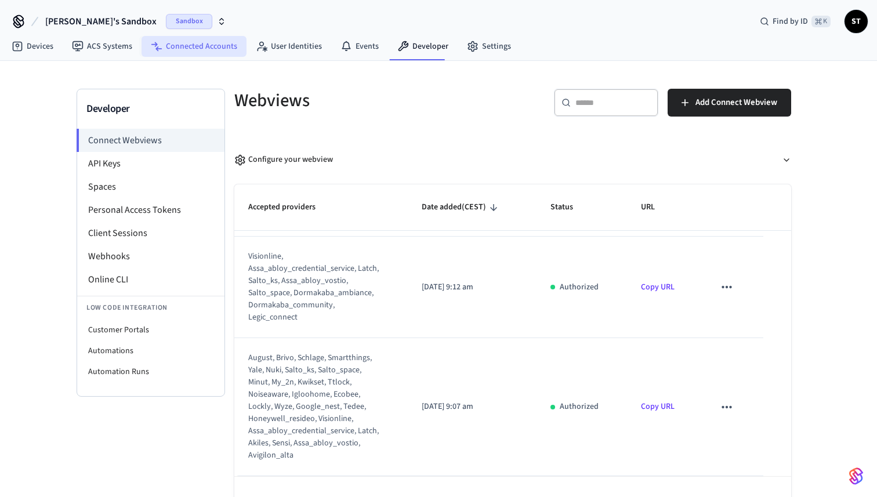
click at [189, 44] on link "Connected Accounts" at bounding box center [193, 46] width 105 height 21
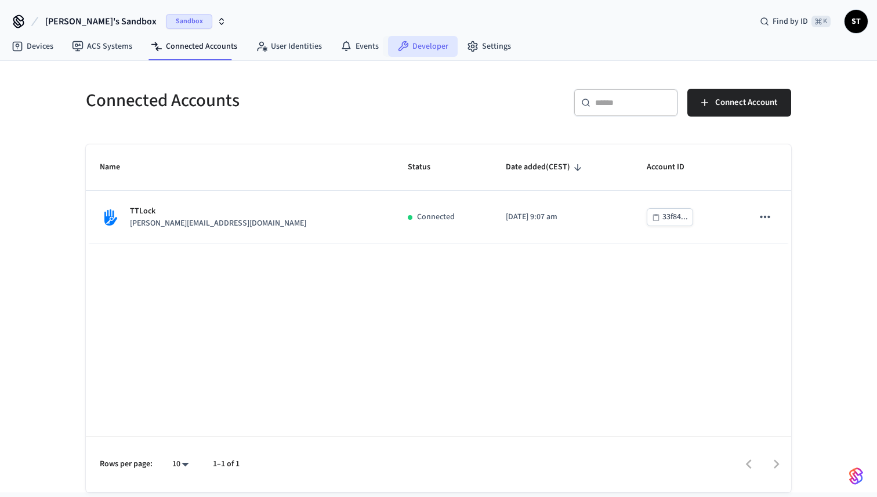
click at [426, 53] on link "Developer" at bounding box center [423, 46] width 70 height 21
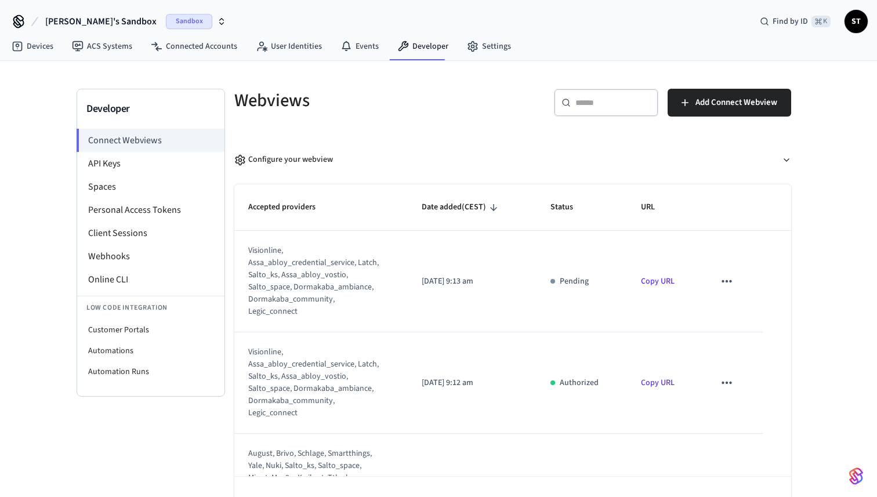
click at [726, 283] on icon "sticky table" at bounding box center [726, 281] width 15 height 15
click at [741, 316] on icon at bounding box center [737, 318] width 9 height 9
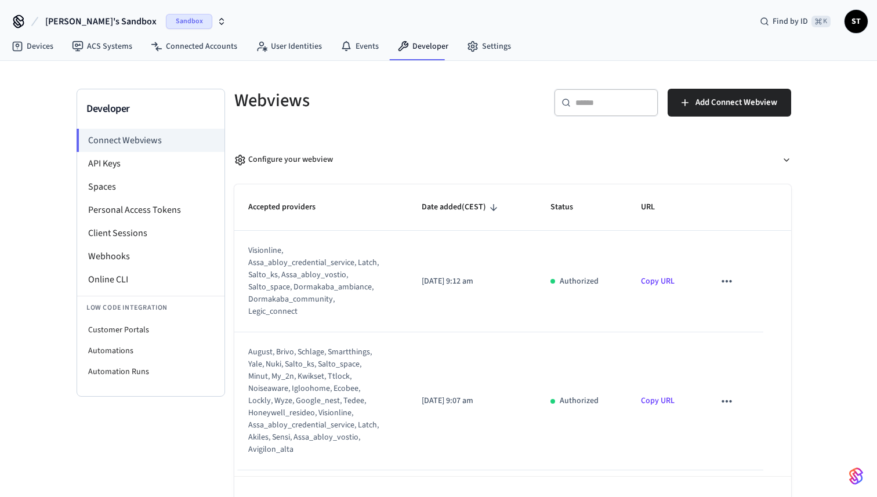
scroll to position [35, 0]
click at [199, 41] on link "Connected Accounts" at bounding box center [193, 46] width 105 height 21
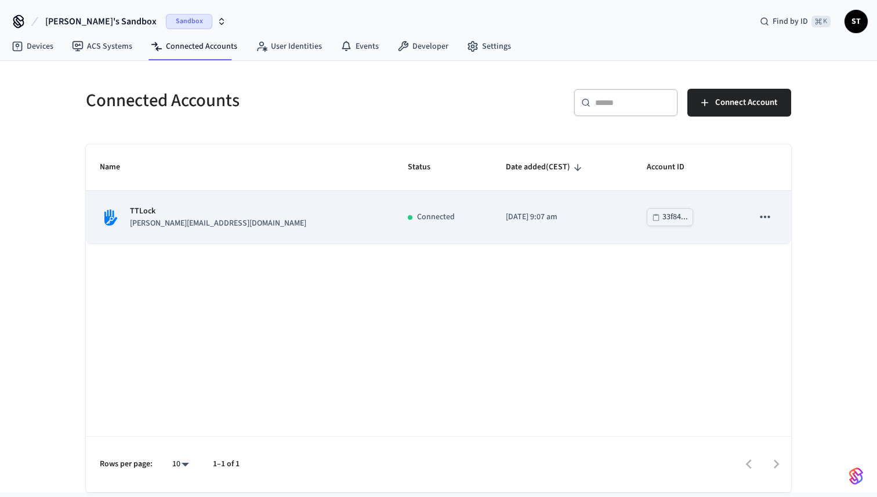
click at [767, 220] on icon "sticky table" at bounding box center [764, 216] width 15 height 15
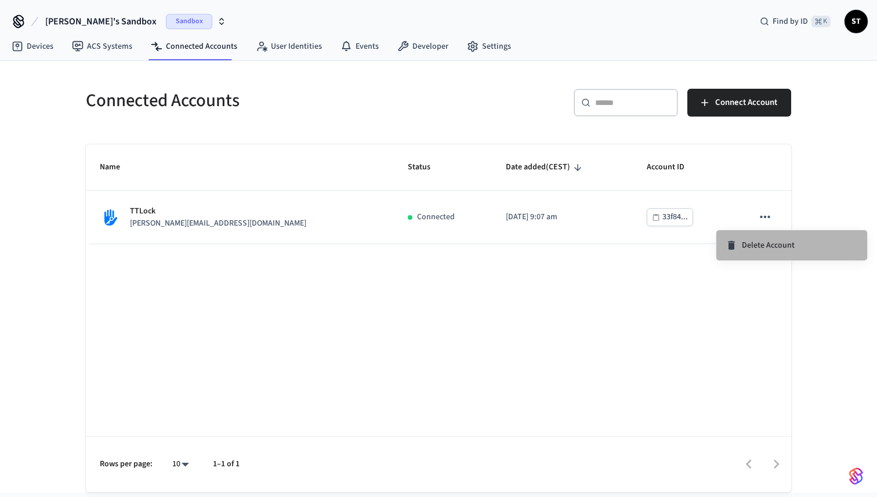
click at [757, 247] on span "Delete Account" at bounding box center [768, 245] width 53 height 12
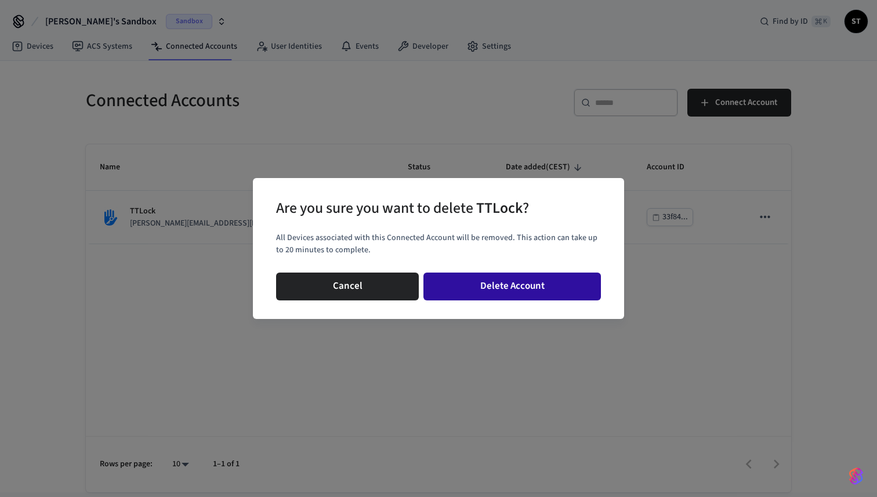
click at [517, 279] on button "Delete Account" at bounding box center [511, 287] width 177 height 28
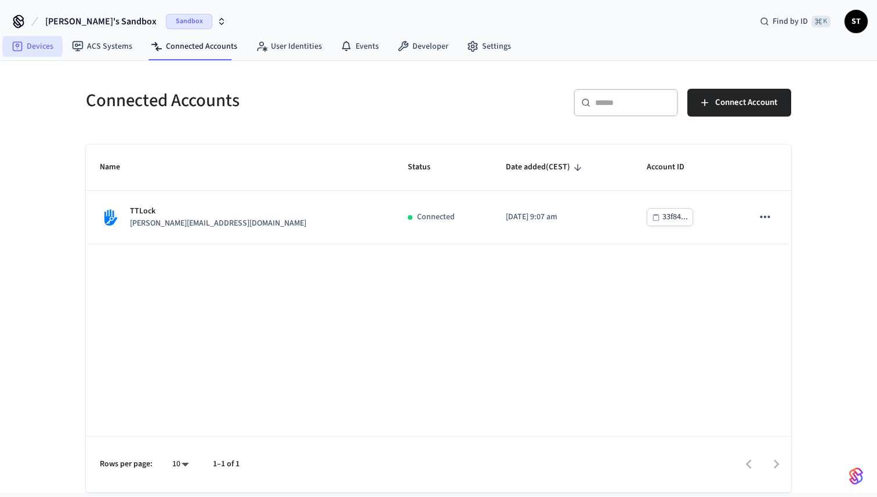
click at [37, 39] on link "Devices" at bounding box center [32, 46] width 60 height 21
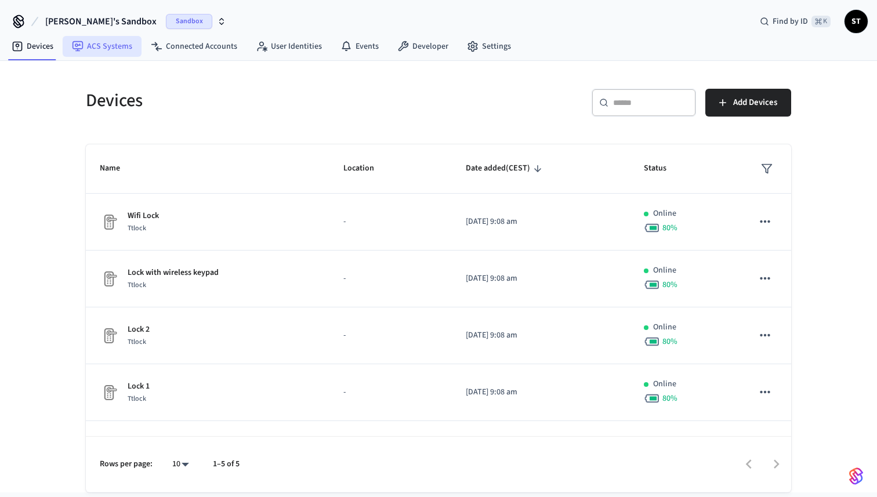
click at [116, 48] on link "ACS Systems" at bounding box center [102, 46] width 79 height 21
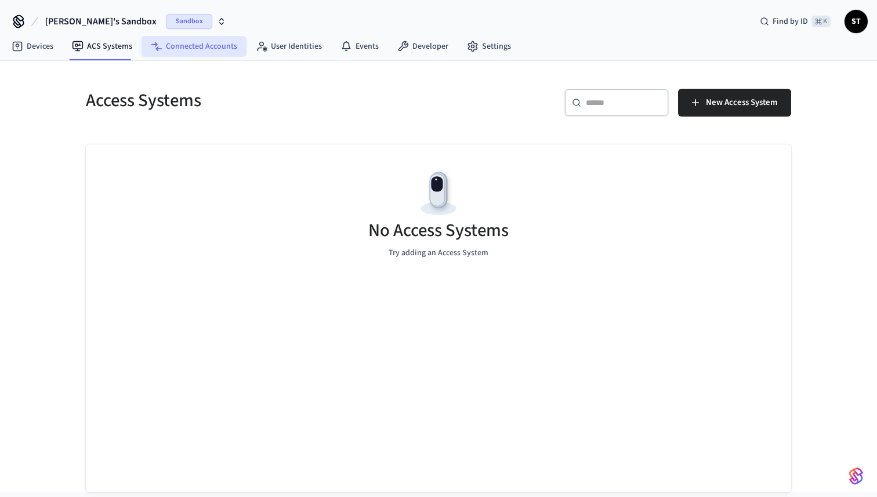
click at [177, 48] on link "Connected Accounts" at bounding box center [193, 46] width 105 height 21
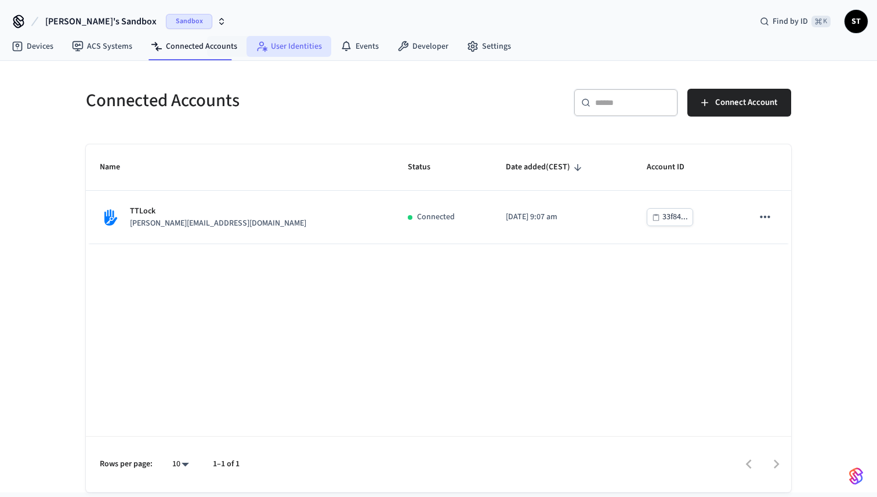
click at [274, 52] on link "User Identities" at bounding box center [288, 46] width 85 height 21
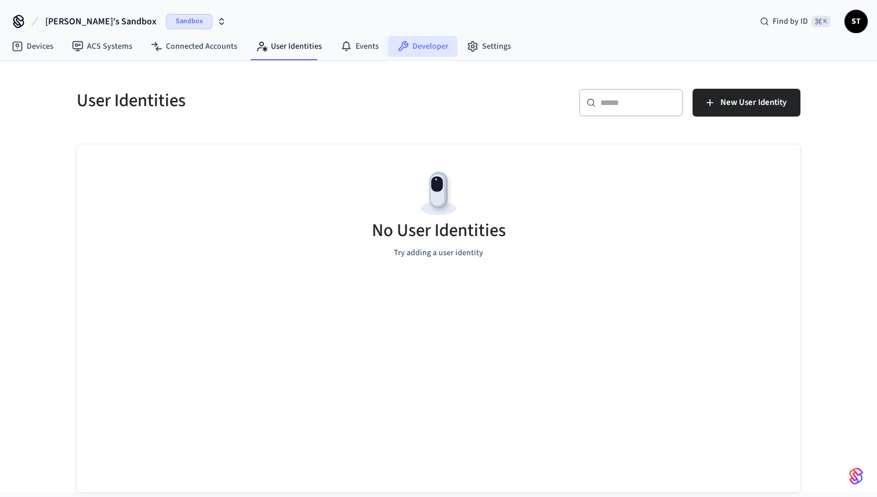
click at [433, 43] on link "Developer" at bounding box center [423, 46] width 70 height 21
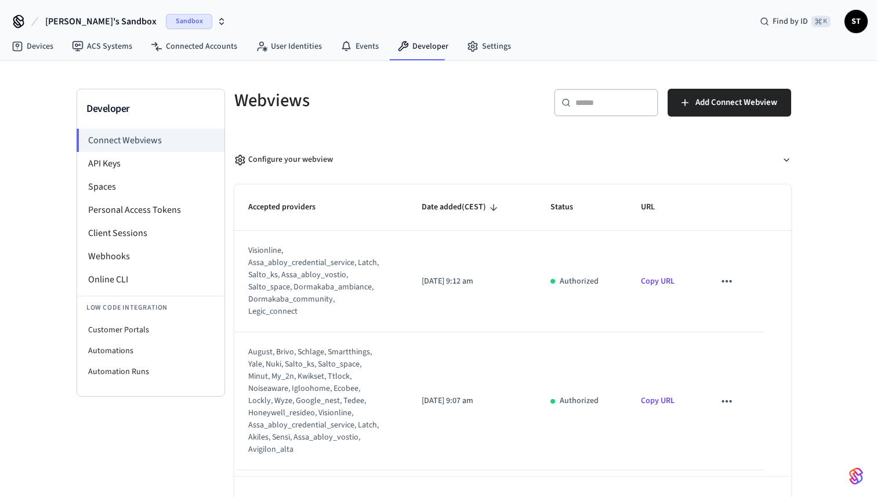
scroll to position [35, 0]
click at [38, 51] on link "Devices" at bounding box center [32, 46] width 60 height 21
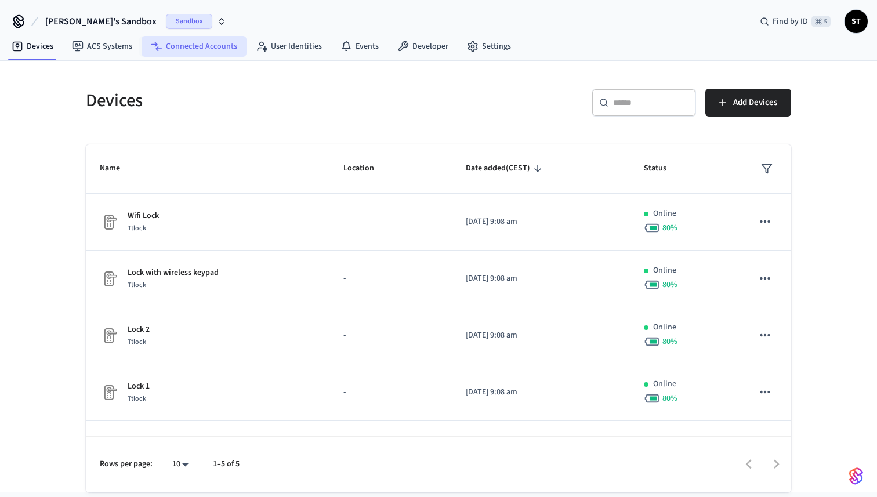
click at [177, 43] on link "Connected Accounts" at bounding box center [193, 46] width 105 height 21
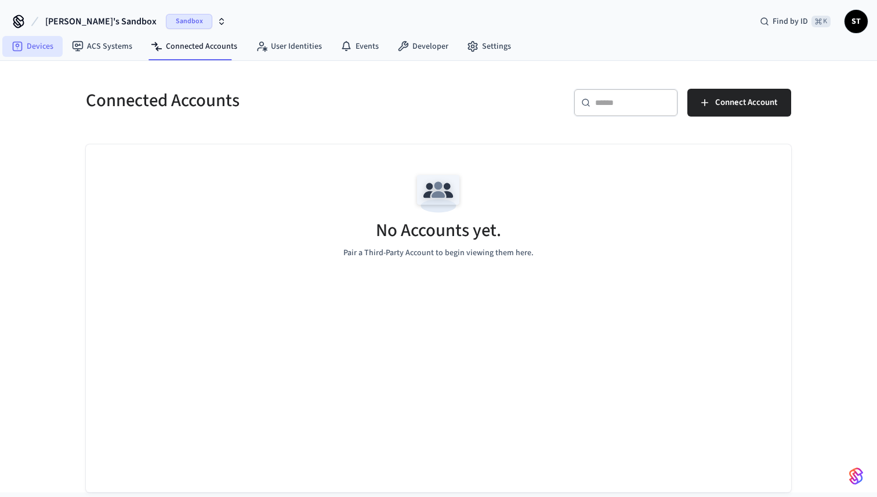
click at [34, 44] on link "Devices" at bounding box center [32, 46] width 60 height 21
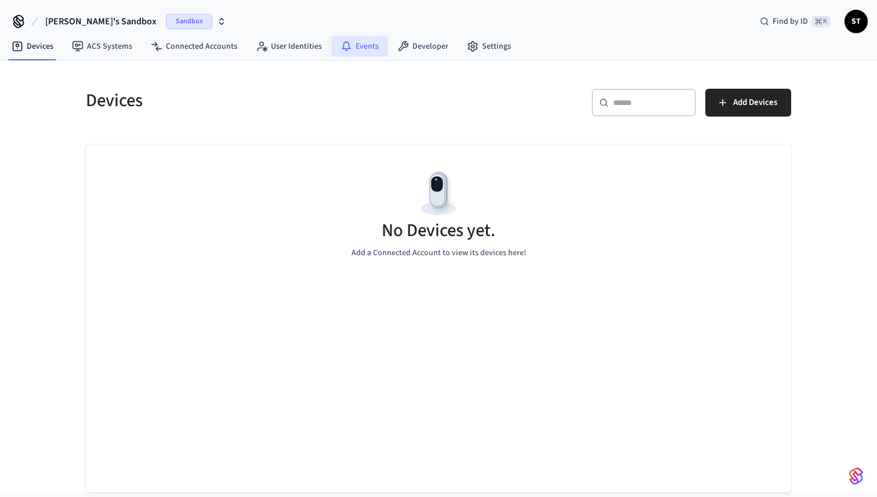
click at [362, 53] on link "Events" at bounding box center [359, 46] width 57 height 21
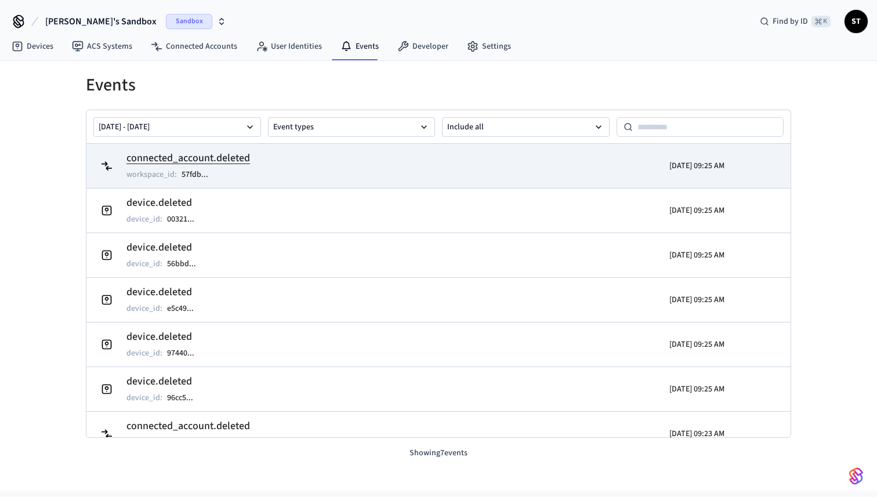
click at [227, 153] on h2 "connected_account.deleted" at bounding box center [188, 158] width 124 height 16
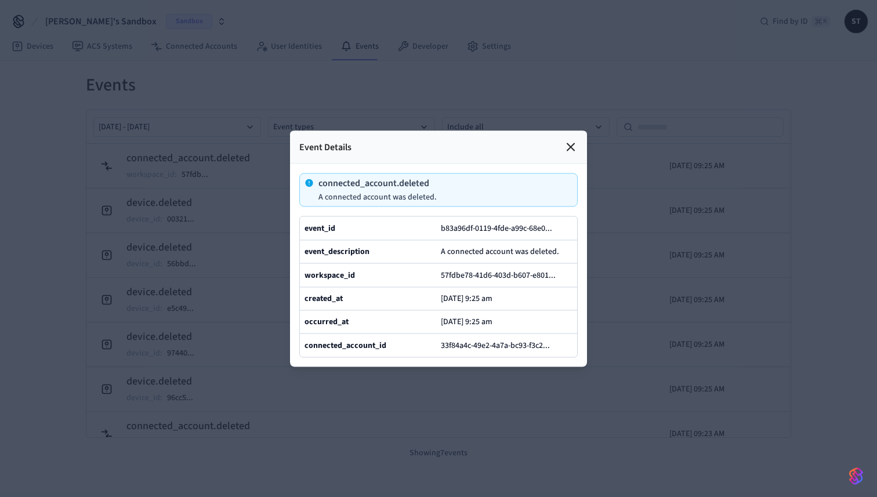
click at [569, 148] on icon at bounding box center [571, 147] width 14 height 14
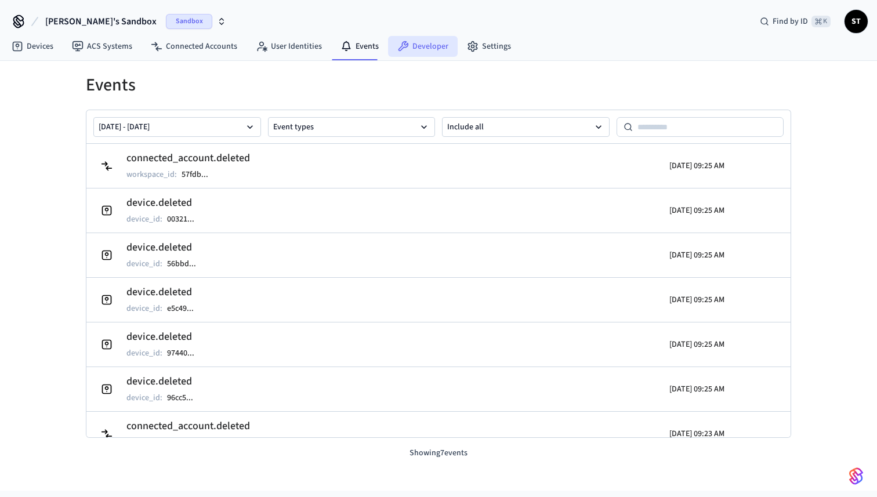
click at [423, 46] on link "Developer" at bounding box center [423, 46] width 70 height 21
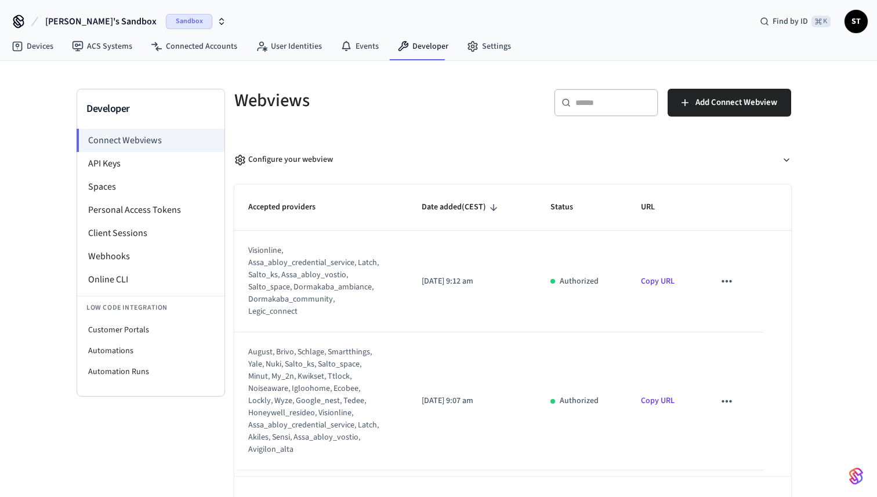
click at [731, 284] on icon "sticky table" at bounding box center [726, 281] width 15 height 15
click at [742, 316] on li "Delete" at bounding box center [750, 318] width 53 height 31
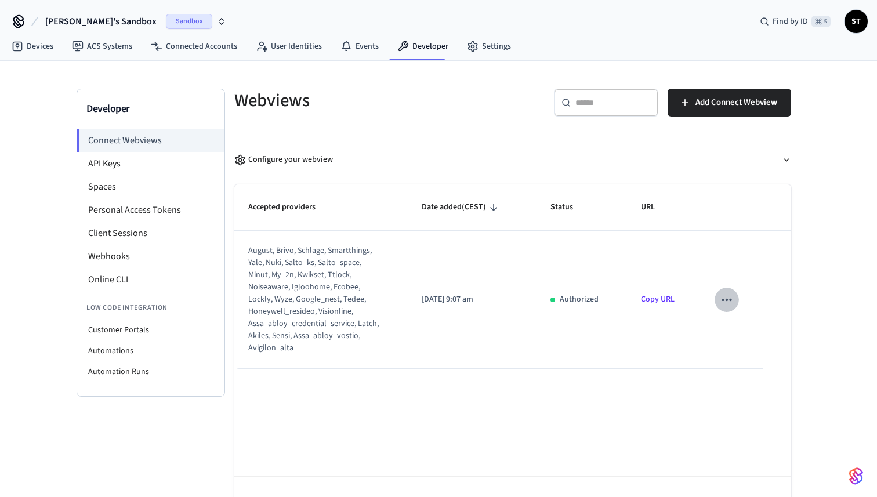
click at [724, 298] on icon "sticky table" at bounding box center [726, 299] width 15 height 15
click at [742, 342] on li "Delete" at bounding box center [750, 337] width 53 height 31
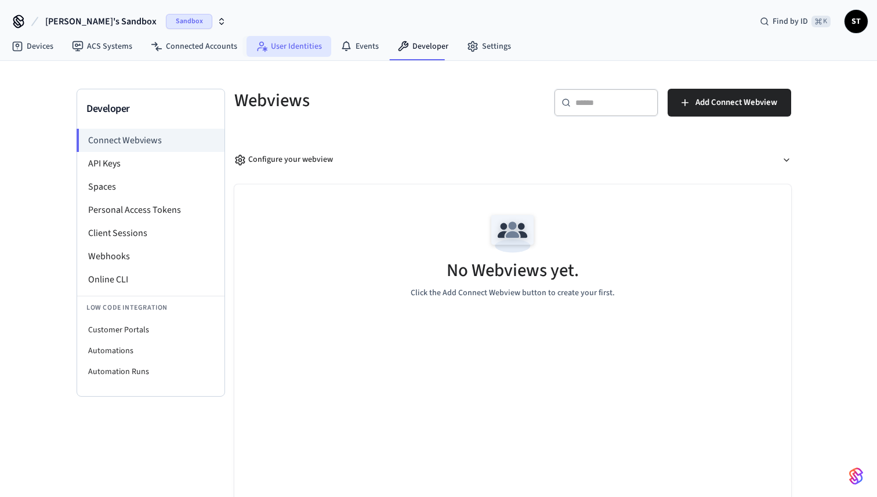
click at [297, 48] on link "User Identities" at bounding box center [288, 46] width 85 height 21
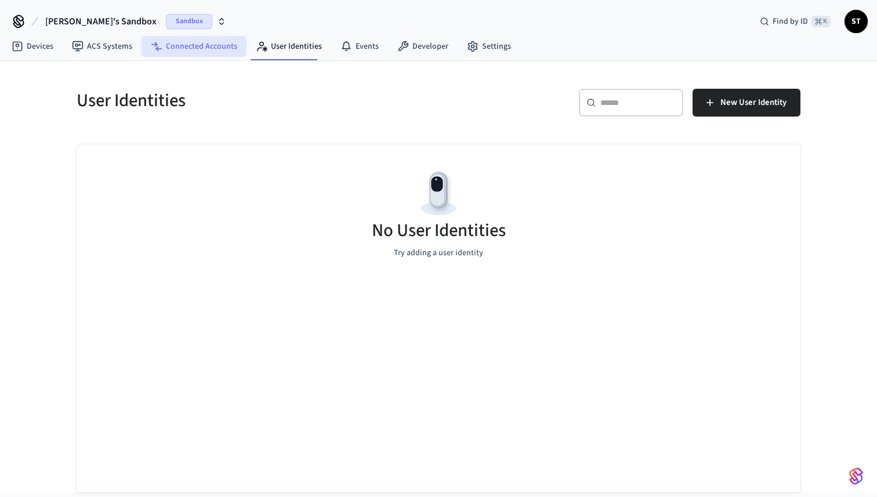
click at [207, 48] on link "Connected Accounts" at bounding box center [193, 46] width 105 height 21
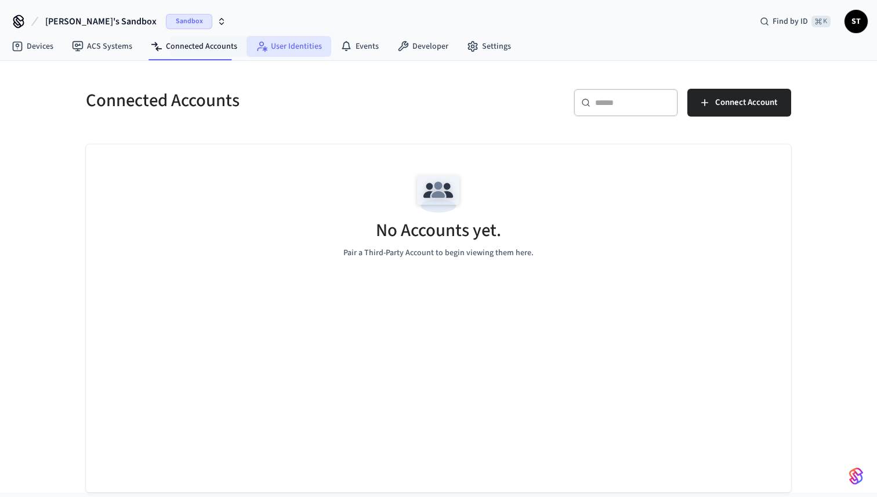
click at [277, 49] on link "User Identities" at bounding box center [288, 46] width 85 height 21
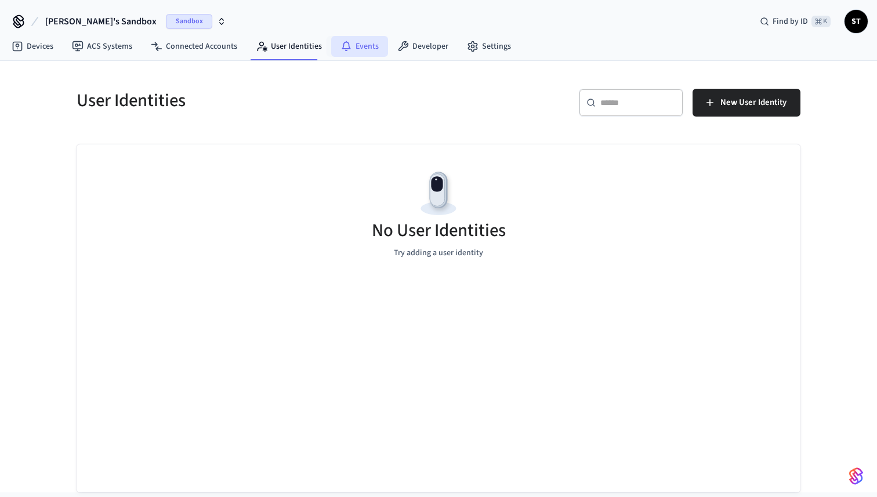
click at [353, 49] on link "Events" at bounding box center [359, 46] width 57 height 21
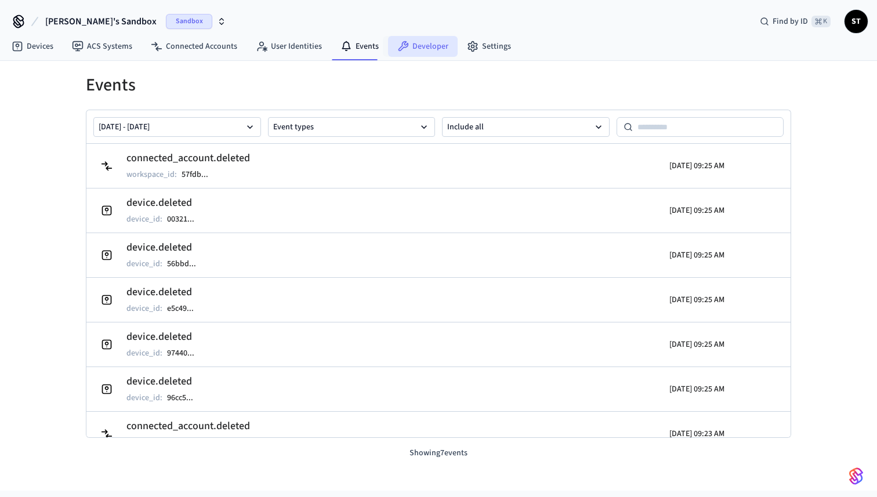
click at [423, 50] on link "Developer" at bounding box center [423, 46] width 70 height 21
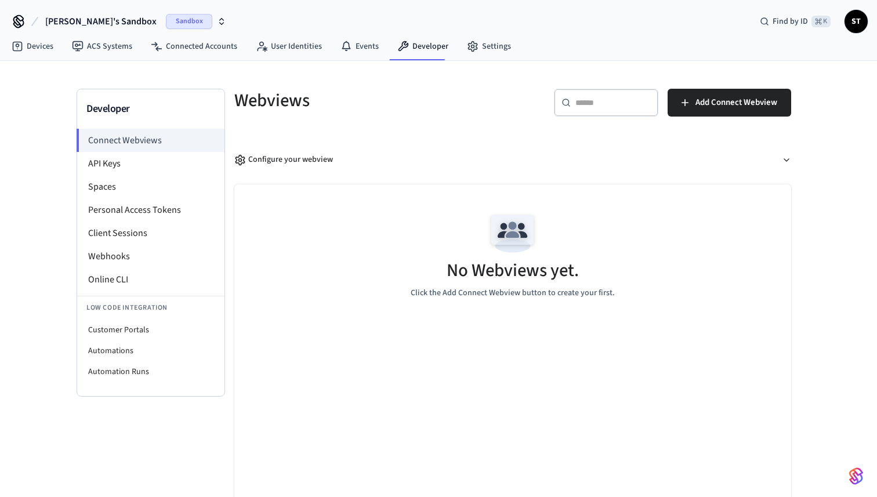
click at [217, 23] on icon "button" at bounding box center [221, 21] width 9 height 9
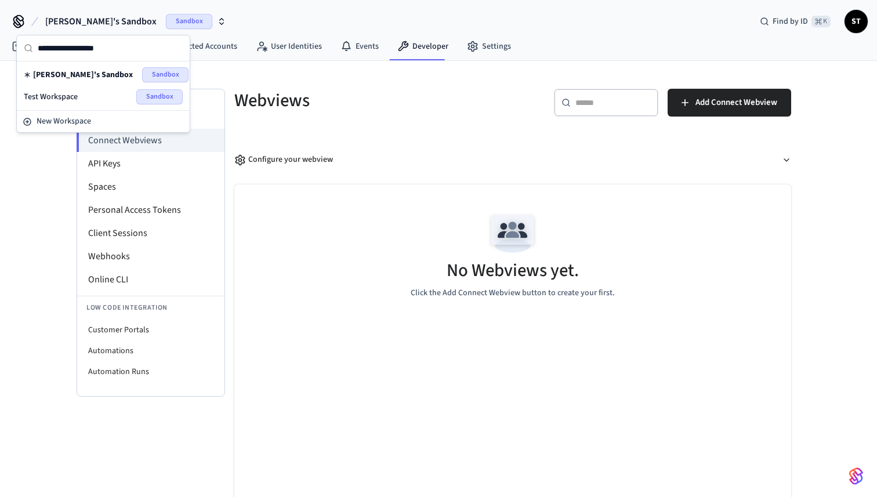
click at [88, 97] on div "Test Workspace Sandbox" at bounding box center [103, 96] width 159 height 15
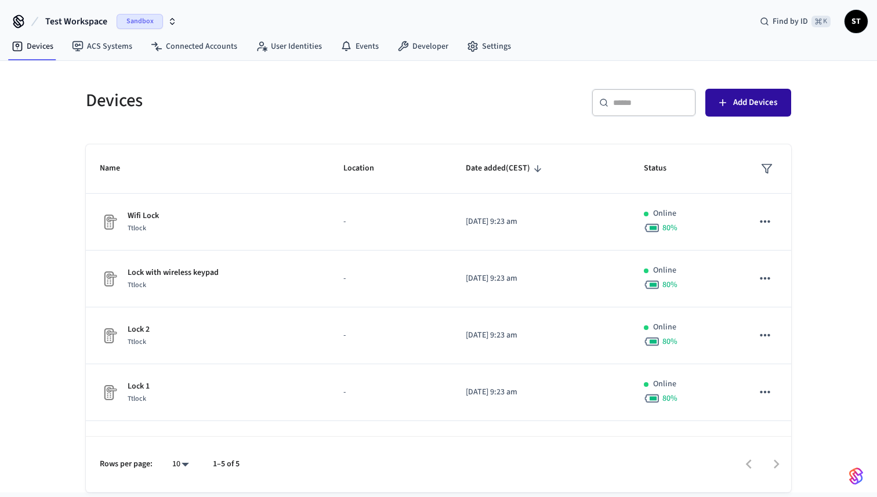
click at [756, 108] on span "Add Devices" at bounding box center [755, 102] width 44 height 15
click at [109, 50] on link "ACS Systems" at bounding box center [102, 46] width 79 height 21
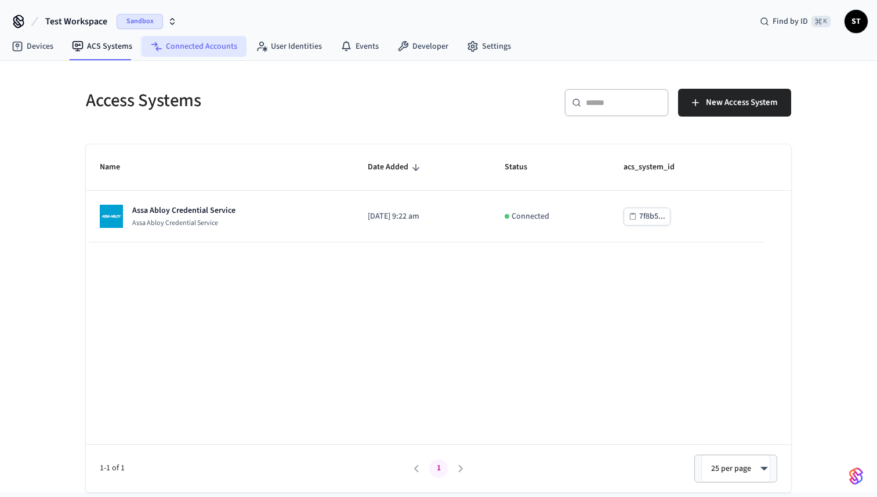
click at [180, 50] on link "Connected Accounts" at bounding box center [193, 46] width 105 height 21
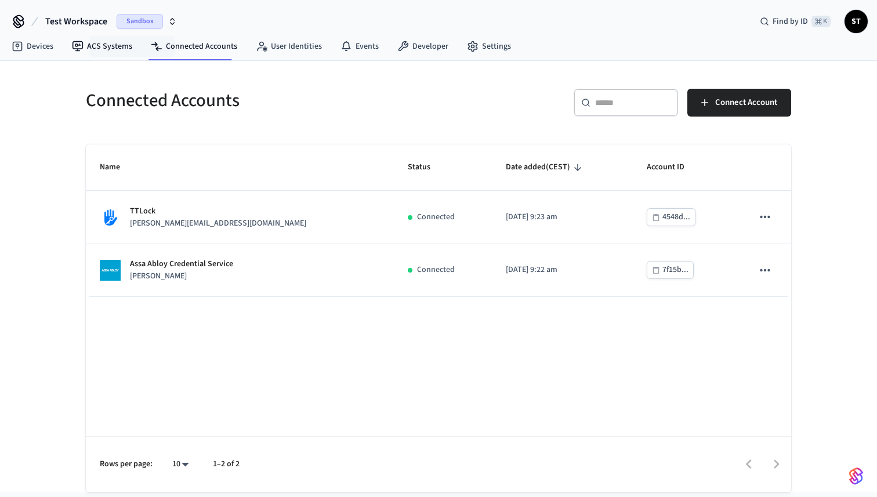
click at [105, 35] on nav "Devices ACS Systems Connected Accounts User Identities Events Developer Settings" at bounding box center [261, 47] width 518 height 27
click at [106, 43] on link "ACS Systems" at bounding box center [102, 46] width 79 height 21
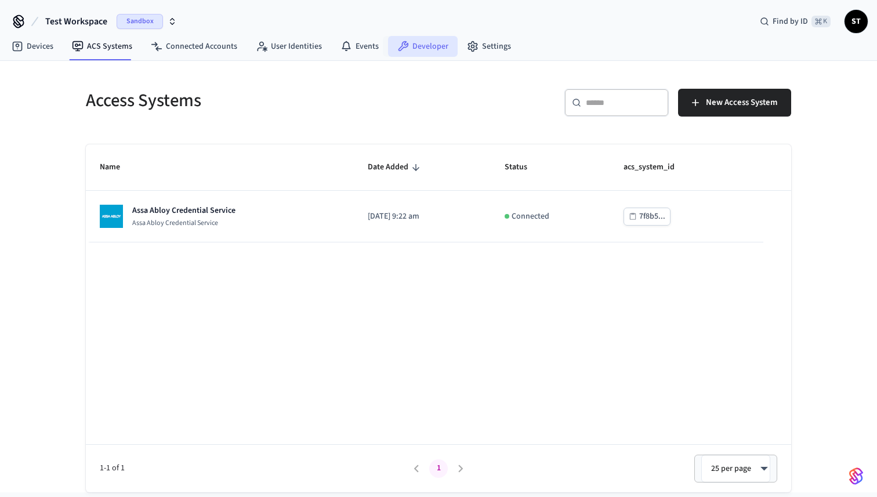
click at [426, 48] on link "Developer" at bounding box center [423, 46] width 70 height 21
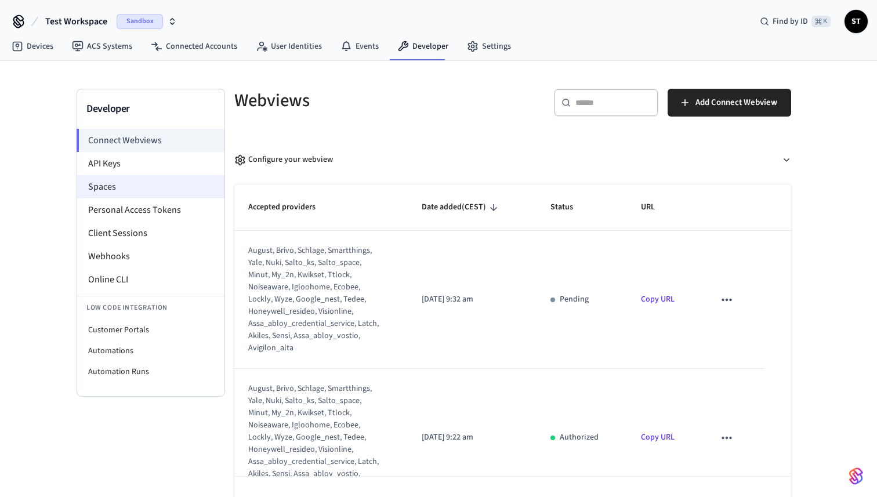
click at [158, 184] on li "Spaces" at bounding box center [150, 186] width 147 height 23
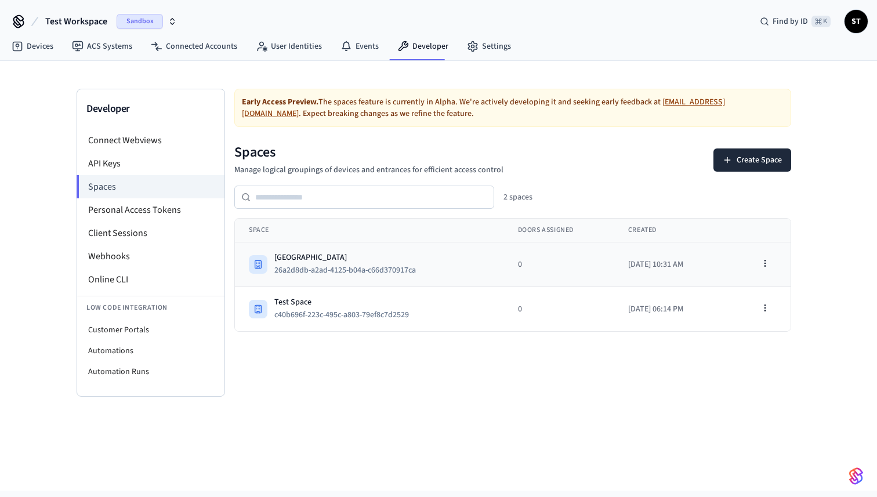
click at [299, 256] on div "[GEOGRAPHIC_DATA]" at bounding box center [349, 258] width 151 height 12
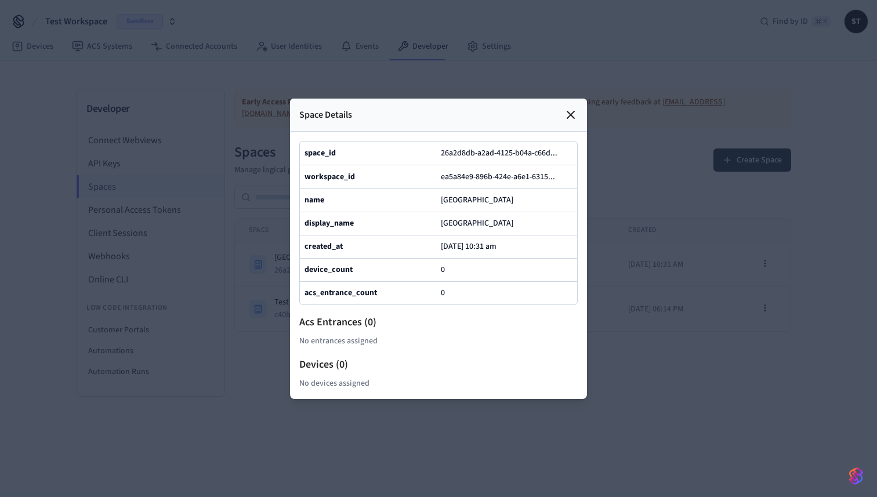
click at [573, 109] on icon at bounding box center [571, 115] width 14 height 14
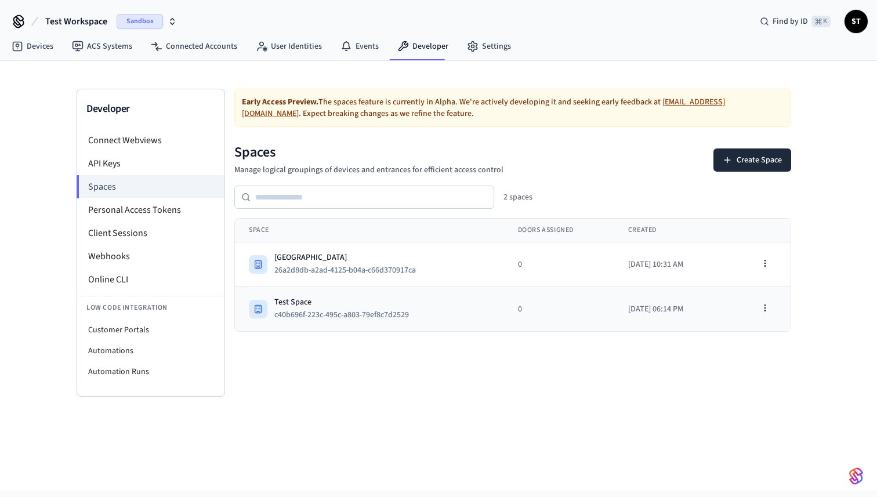
click at [292, 302] on div "Test Space" at bounding box center [346, 302] width 144 height 12
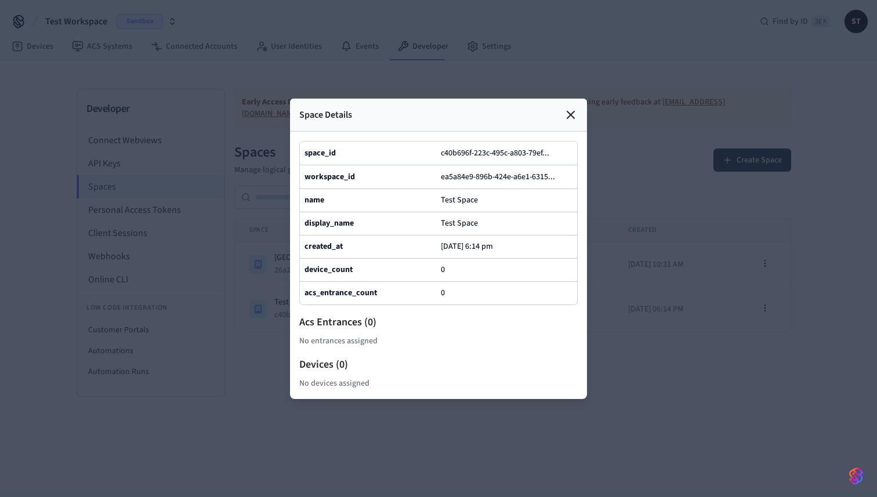
click at [591, 454] on div at bounding box center [438, 248] width 877 height 497
click at [570, 110] on icon at bounding box center [571, 115] width 14 height 14
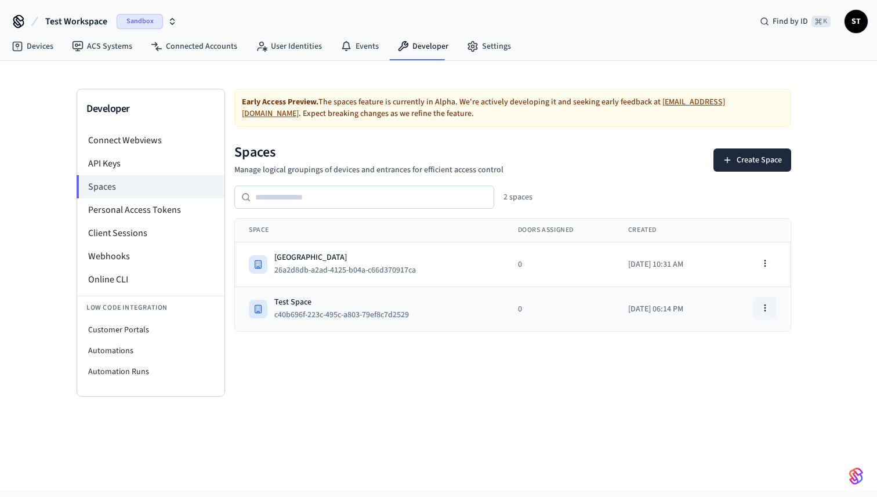
click at [764, 306] on icon "button" at bounding box center [764, 307] width 9 height 9
click at [727, 348] on div "Edit Space" at bounding box center [735, 352] width 78 height 19
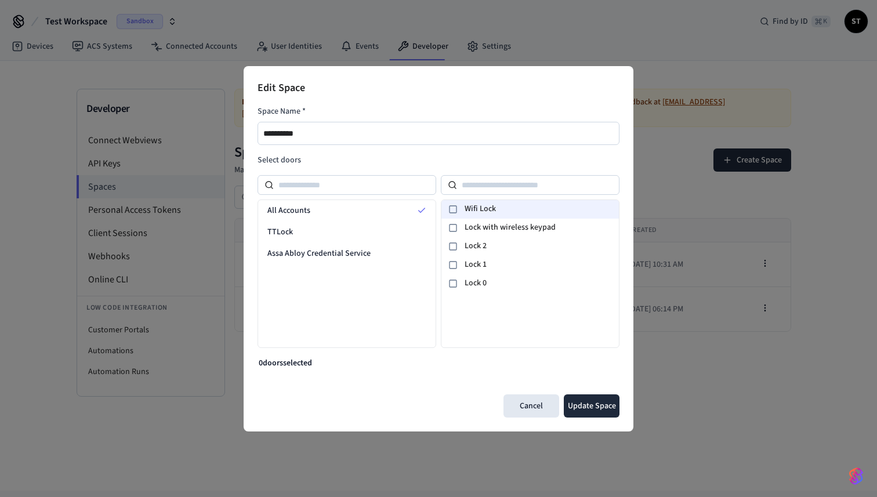
click at [453, 208] on icon at bounding box center [452, 209] width 9 height 9
click at [453, 208] on icon at bounding box center [452, 209] width 7 height 7
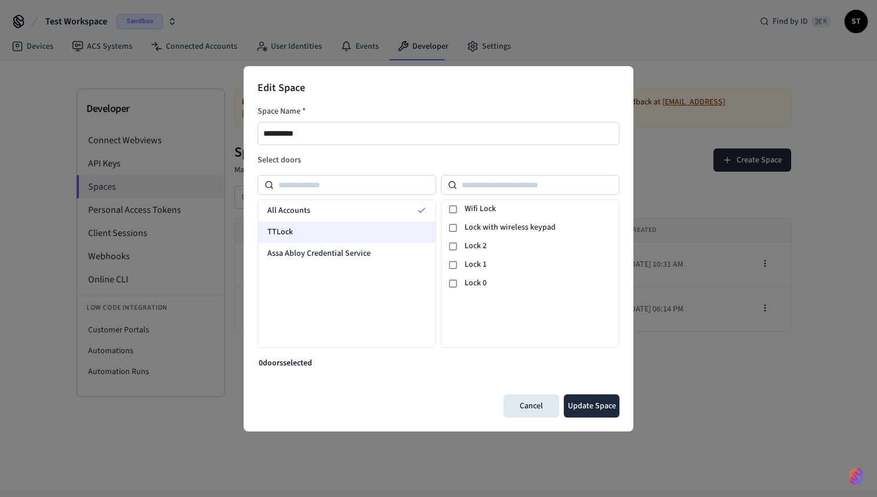
click at [279, 231] on span "TTLock" at bounding box center [280, 232] width 26 height 12
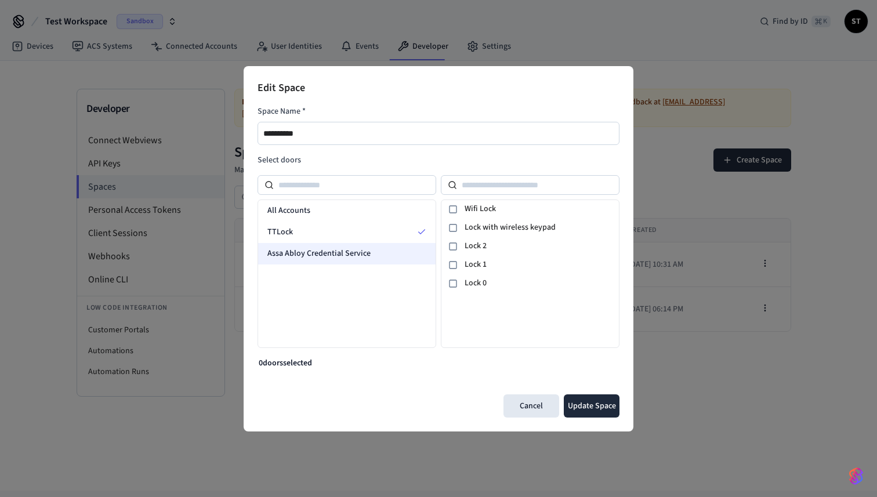
click at [286, 252] on span "Assa Abloy Credential Service" at bounding box center [318, 254] width 103 height 12
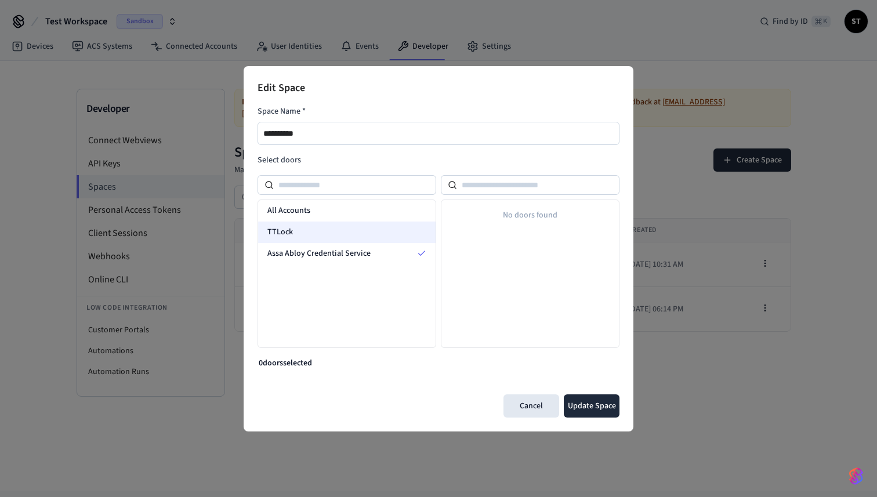
click at [290, 233] on span "TTLock" at bounding box center [280, 232] width 26 height 12
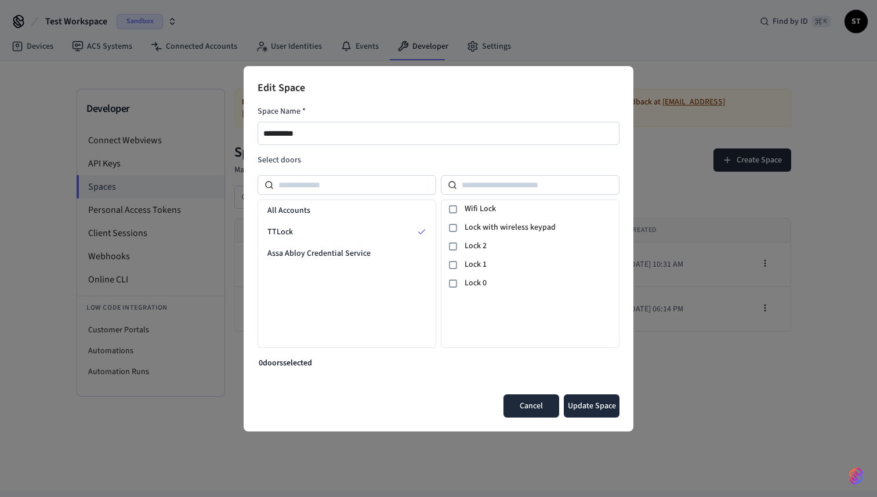
click at [532, 404] on button "Cancel" at bounding box center [531, 405] width 56 height 23
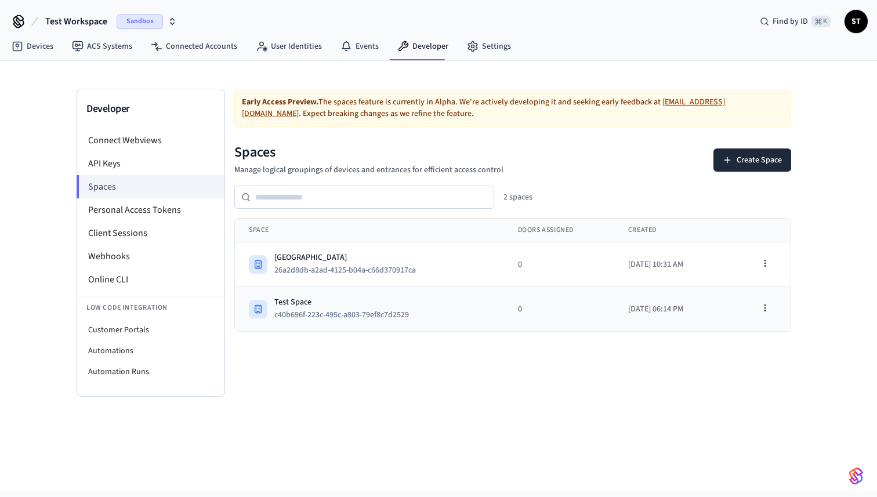
click at [326, 296] on div "Test Space" at bounding box center [346, 302] width 144 height 12
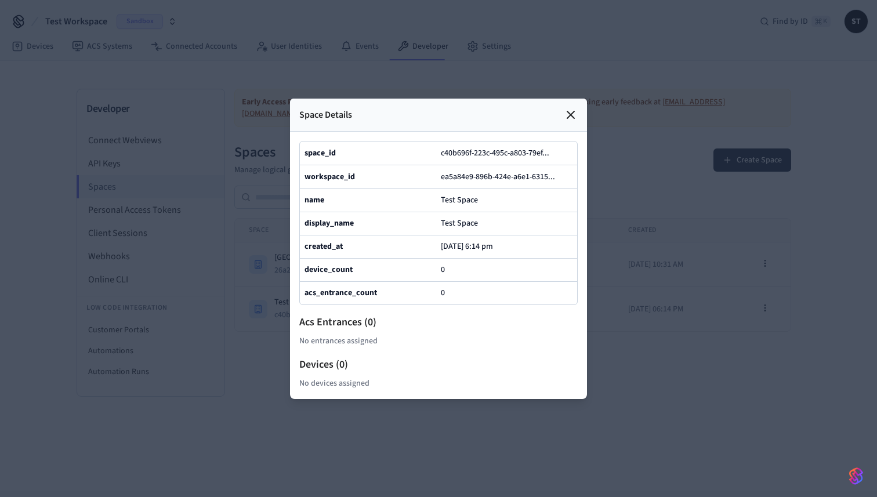
click at [570, 115] on icon at bounding box center [570, 114] width 7 height 7
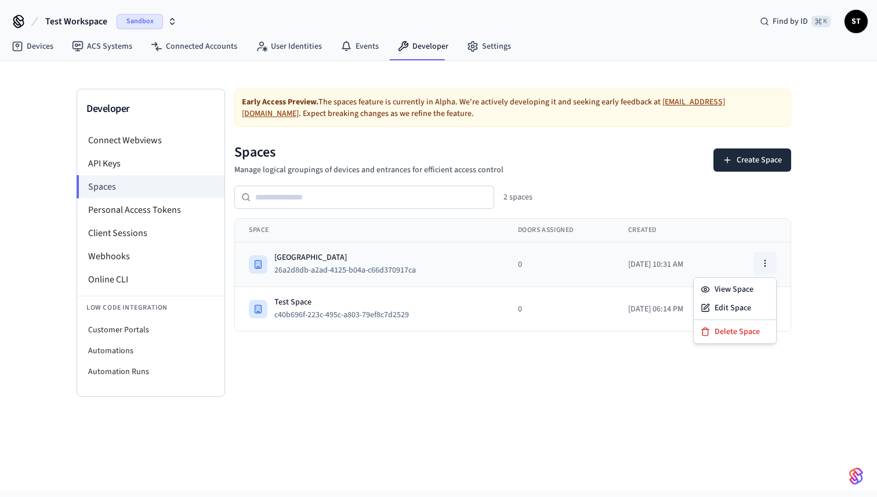
click at [763, 260] on icon "button" at bounding box center [764, 263] width 9 height 9
click at [734, 331] on div "Delete Space" at bounding box center [735, 331] width 78 height 19
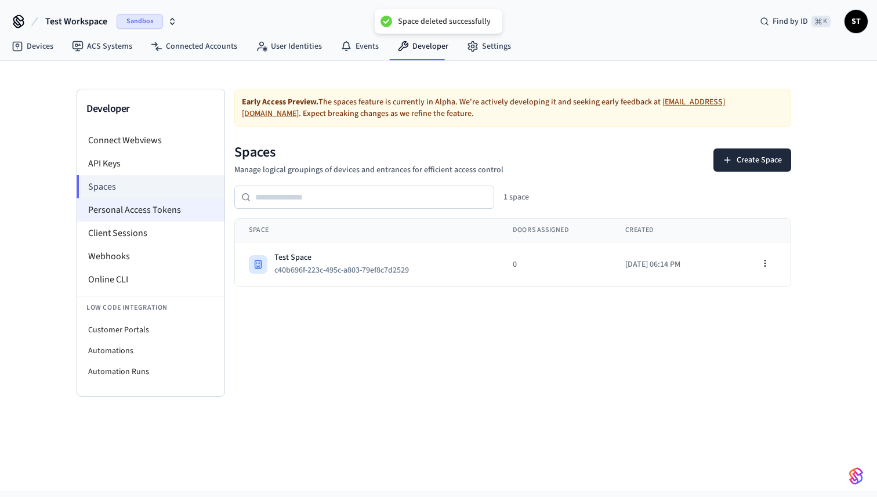
click at [177, 210] on li "Personal Access Tokens" at bounding box center [150, 209] width 147 height 23
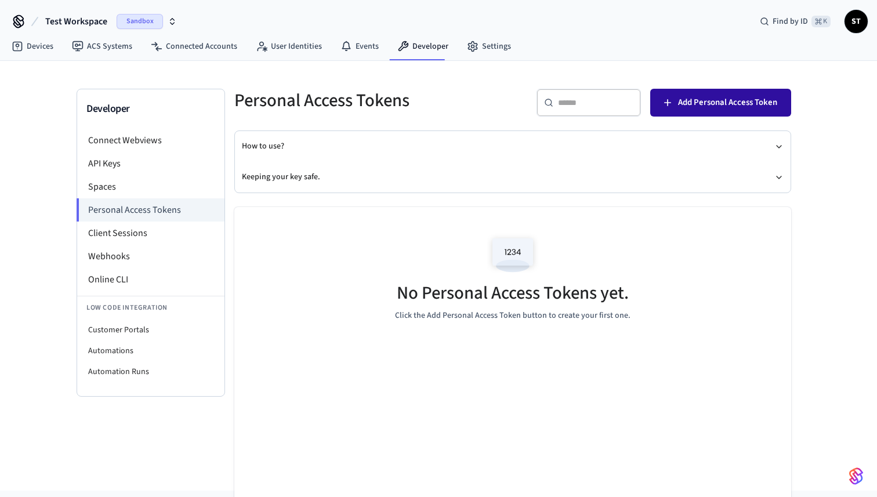
click at [725, 110] on button "Add Personal Access Token" at bounding box center [720, 103] width 141 height 28
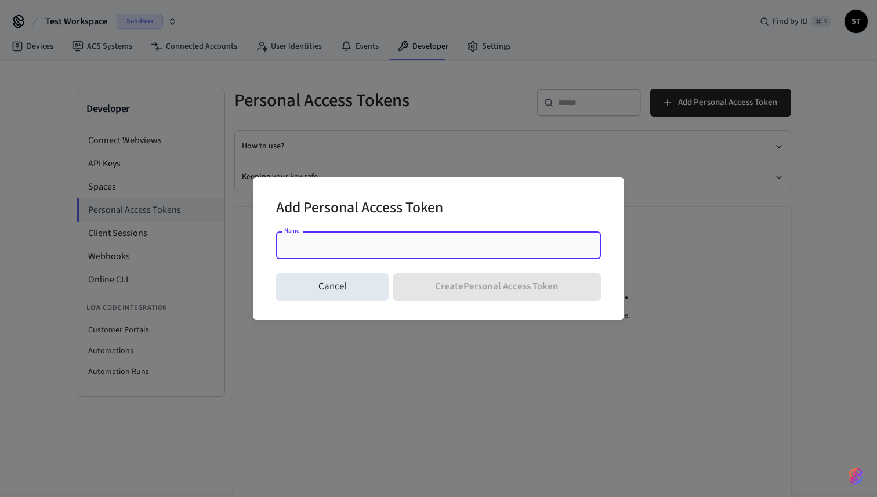
click at [505, 249] on input "Name" at bounding box center [438, 245] width 311 height 12
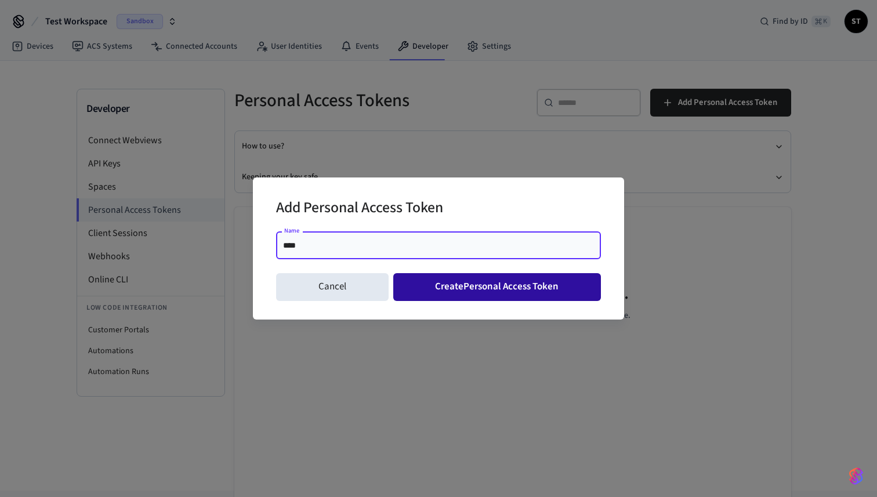
type input "****"
click at [535, 288] on button "Create Personal Access Token" at bounding box center [497, 287] width 208 height 28
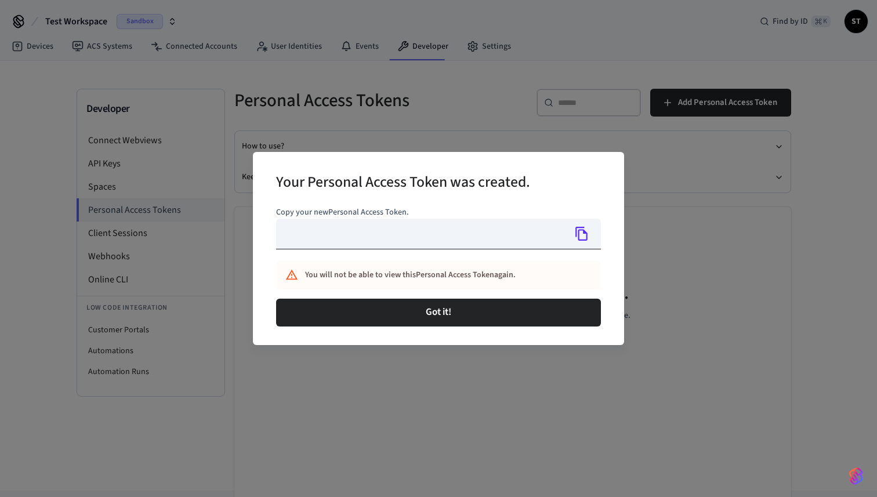
click at [373, 241] on input "text" at bounding box center [420, 234] width 289 height 31
type input "**********"
click at [384, 239] on input "**********" at bounding box center [420, 234] width 289 height 31
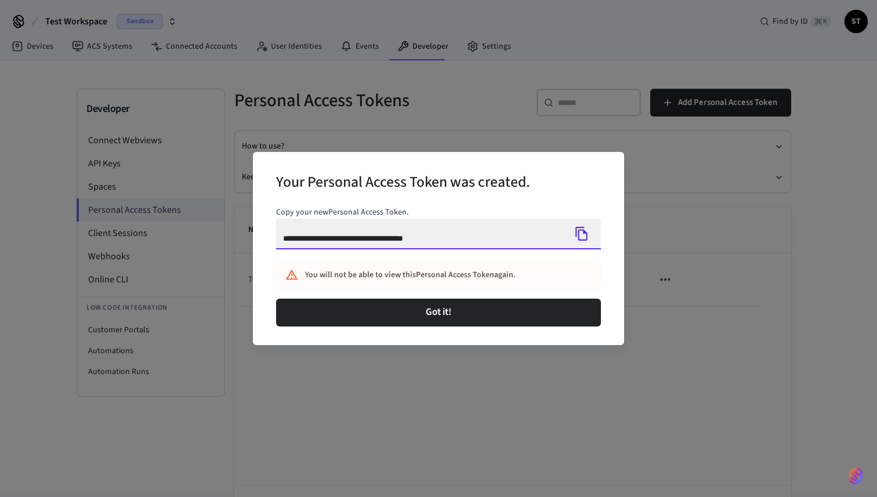
click at [415, 186] on h2 "Your Personal Access Token was created." at bounding box center [403, 183] width 254 height 35
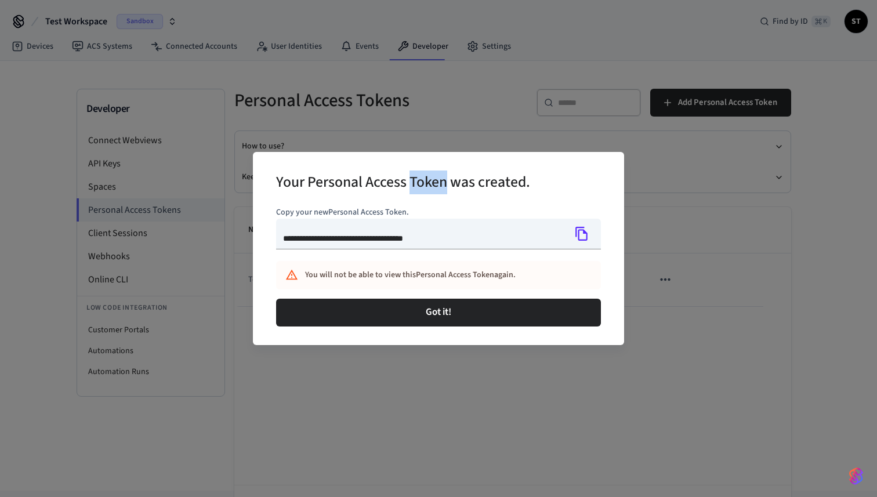
click at [415, 186] on h2 "Your Personal Access Token was created." at bounding box center [403, 183] width 254 height 35
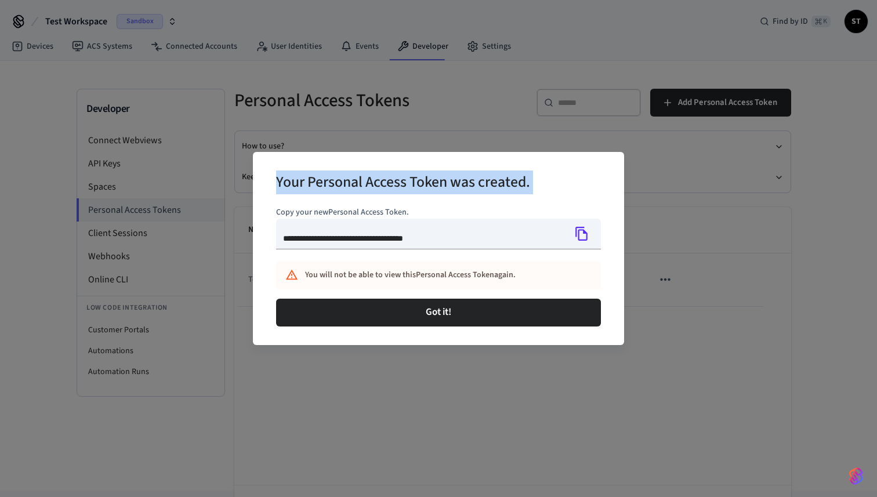
click at [415, 186] on h2 "Your Personal Access Token was created." at bounding box center [403, 183] width 254 height 35
copy h2 "Your Personal Access Token was created."
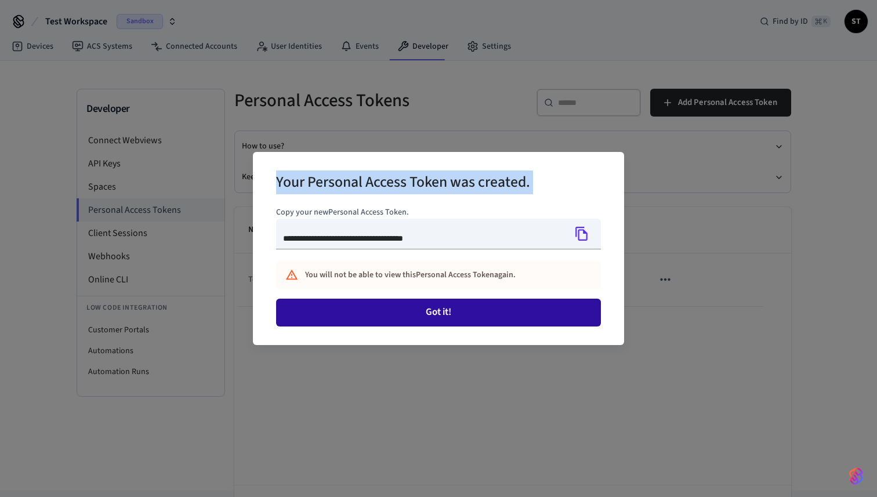
click at [429, 314] on button "Got it!" at bounding box center [438, 313] width 325 height 28
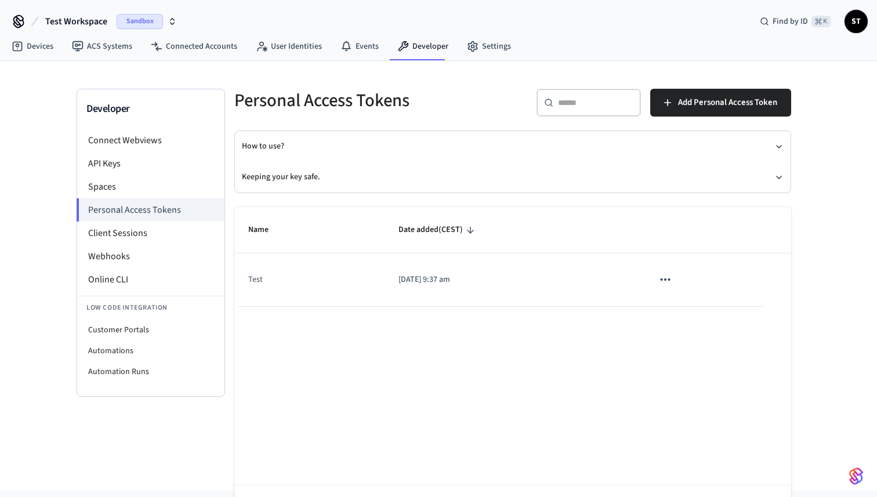
click at [664, 282] on icon "sticky table" at bounding box center [665, 279] width 15 height 15
click at [682, 322] on ul "Edit Delete" at bounding box center [689, 339] width 55 height 74
click at [506, 355] on div at bounding box center [438, 248] width 877 height 497
click at [139, 190] on li "Spaces" at bounding box center [150, 186] width 147 height 23
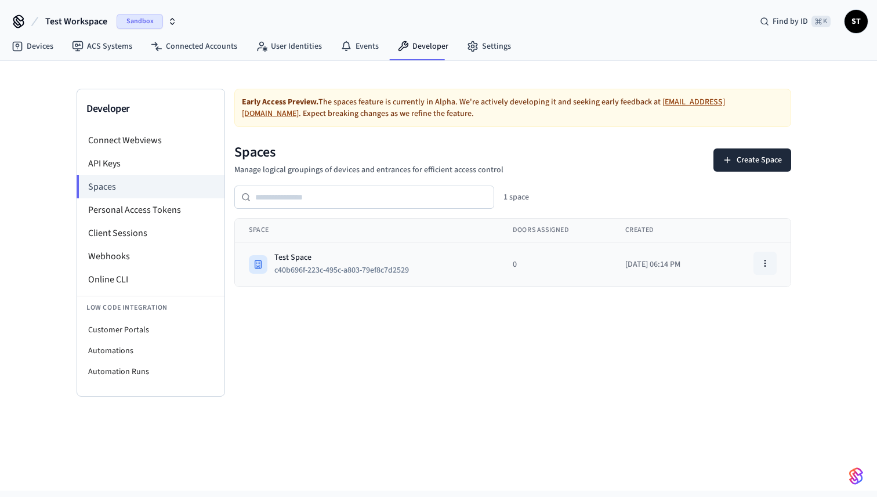
click at [770, 266] on button "button" at bounding box center [764, 263] width 23 height 23
click at [727, 333] on div "Delete Space" at bounding box center [735, 331] width 78 height 19
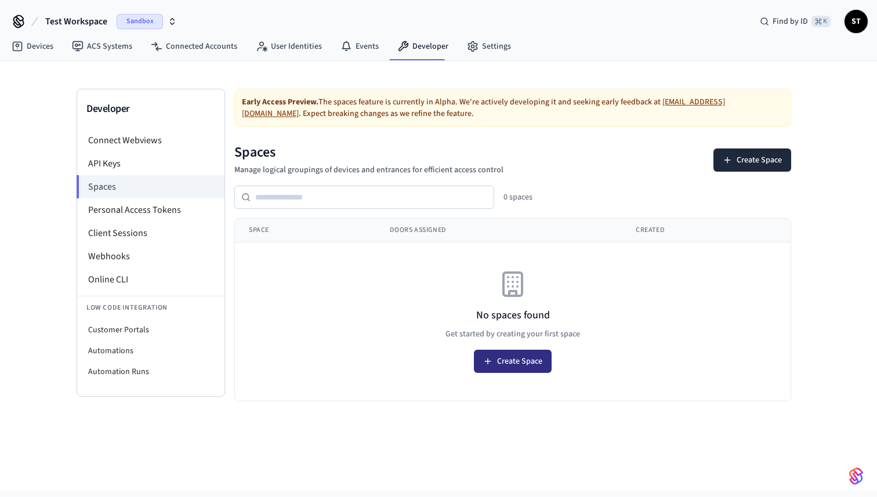
click at [523, 362] on button "Create Space" at bounding box center [513, 361] width 78 height 23
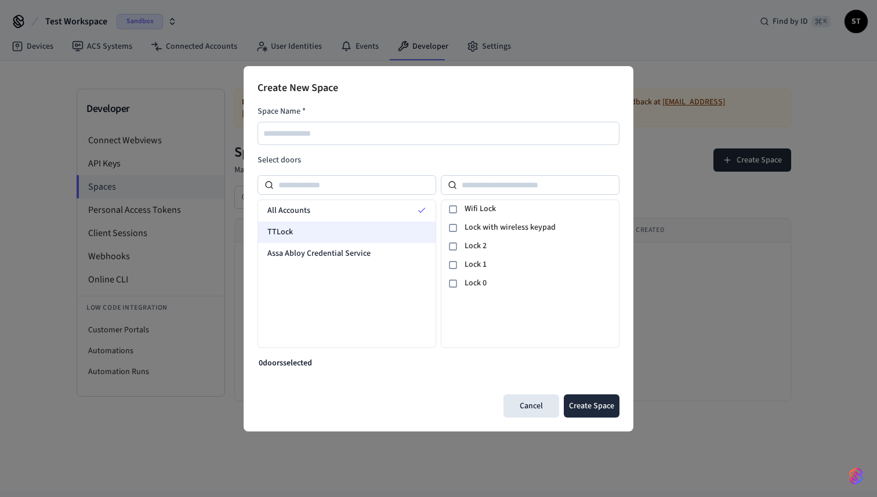
click at [304, 233] on div "TTLock" at bounding box center [346, 231] width 177 height 21
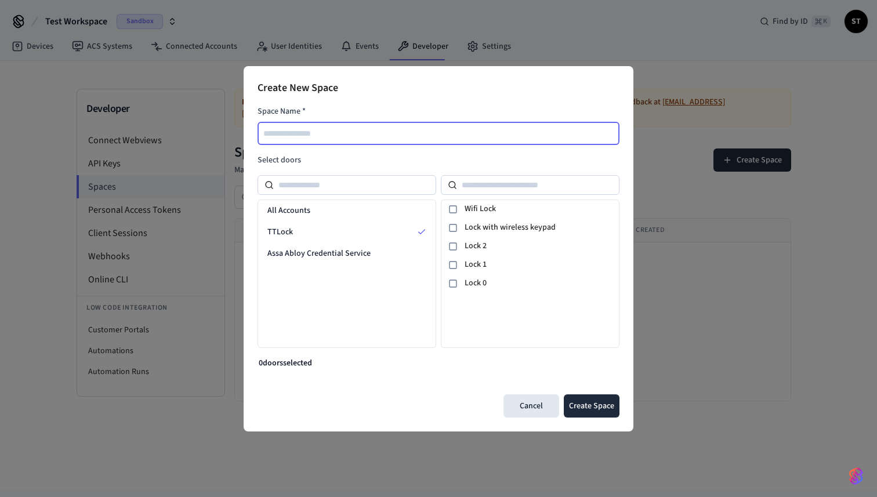
click at [307, 133] on input "text" at bounding box center [439, 133] width 361 height 14
type input "**********"
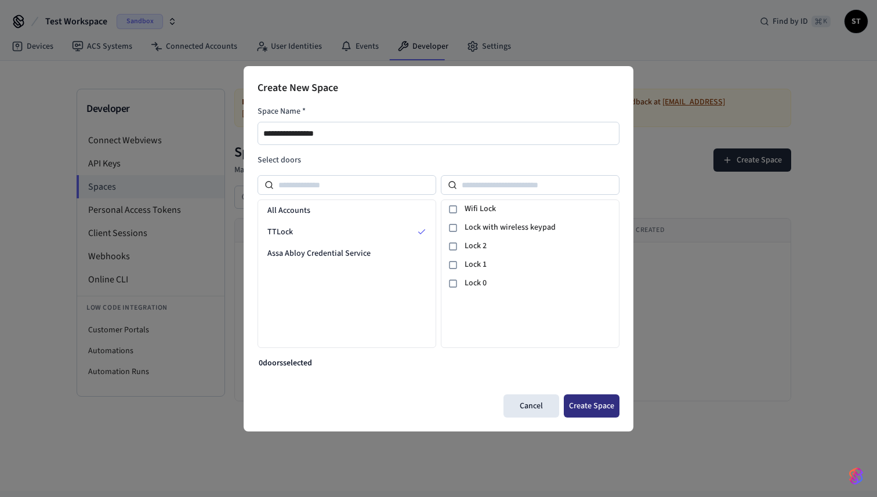
click at [592, 406] on button "Create Space" at bounding box center [592, 405] width 56 height 23
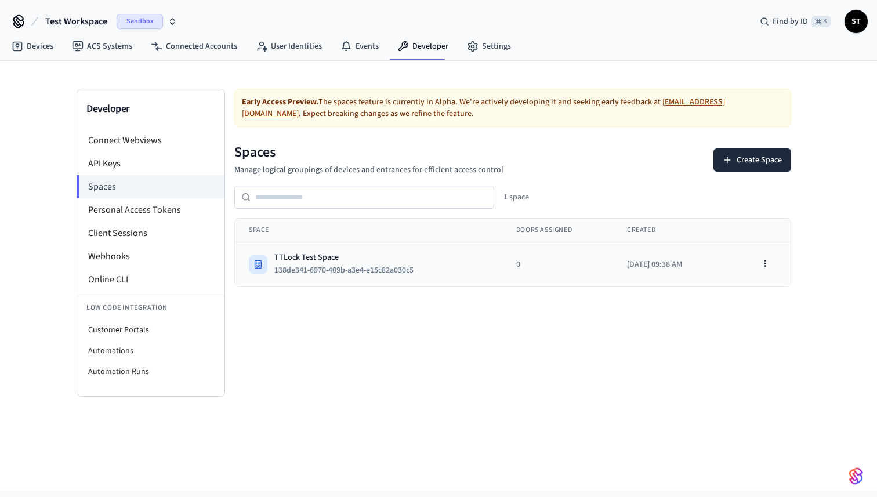
click at [322, 259] on div "TTLock Test Space" at bounding box center [348, 258] width 148 height 12
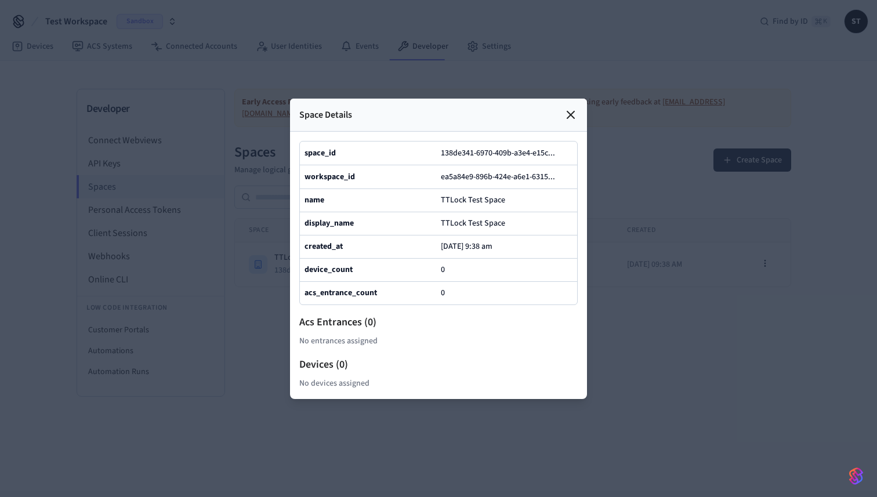
click at [569, 108] on icon at bounding box center [571, 115] width 14 height 14
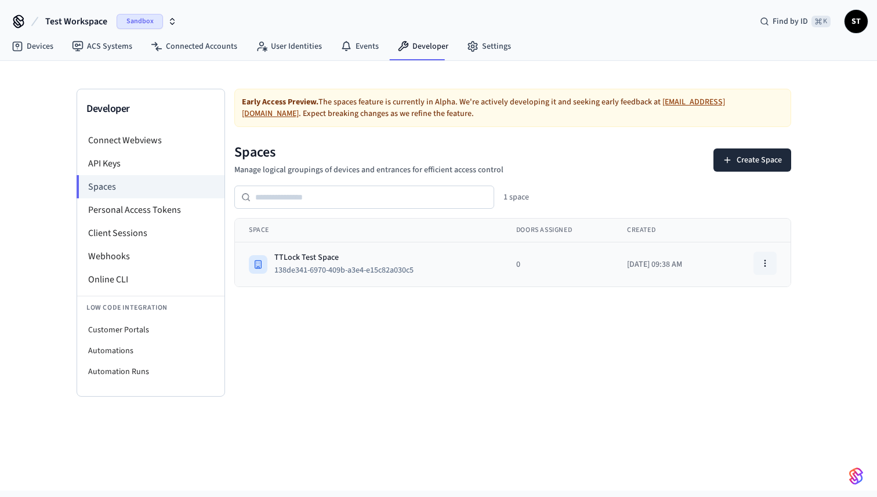
click at [764, 260] on icon "button" at bounding box center [764, 263] width 9 height 9
click at [741, 290] on div "View Space" at bounding box center [735, 289] width 78 height 19
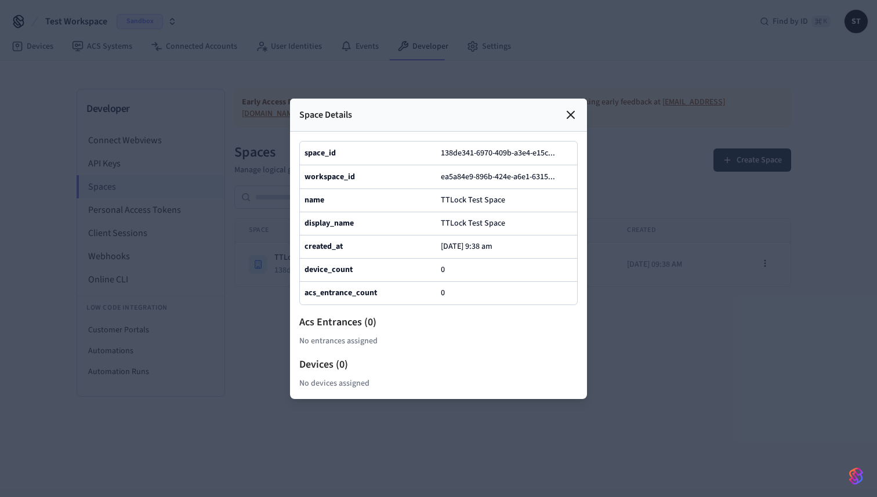
click at [573, 111] on icon at bounding box center [570, 114] width 7 height 7
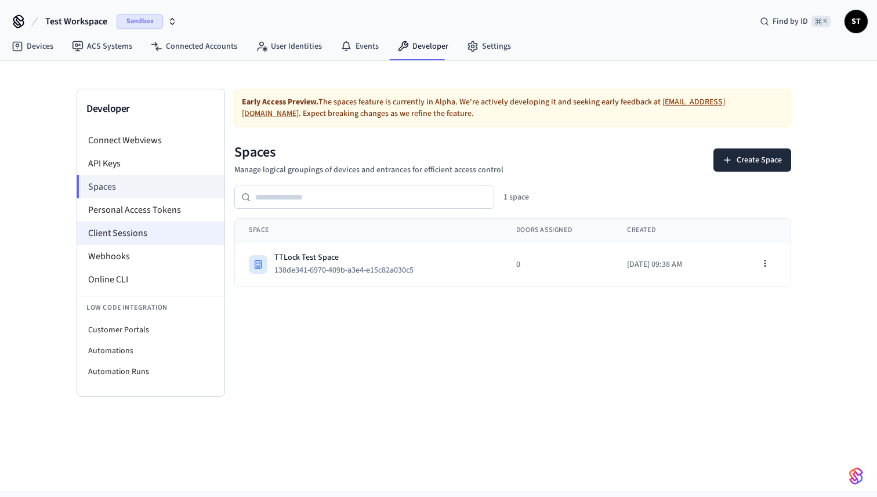
click at [153, 234] on li "Client Sessions" at bounding box center [150, 232] width 147 height 23
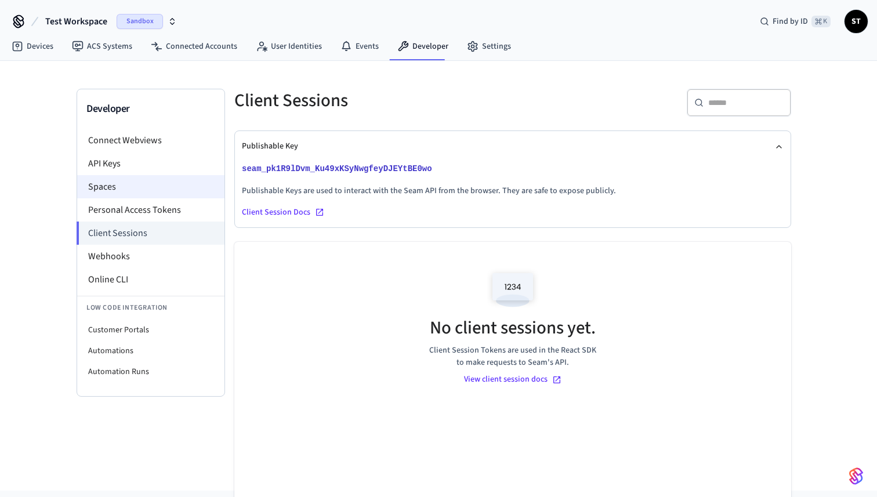
click at [135, 184] on li "Spaces" at bounding box center [150, 186] width 147 height 23
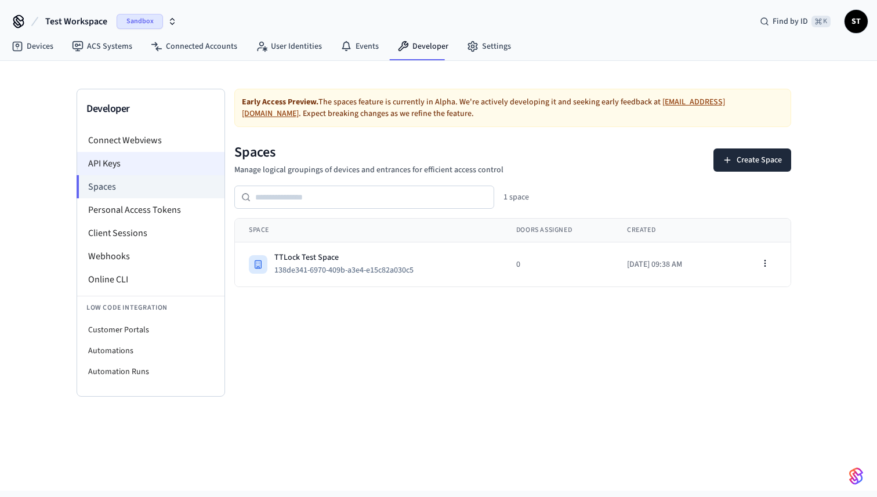
click at [133, 164] on li "API Keys" at bounding box center [150, 163] width 147 height 23
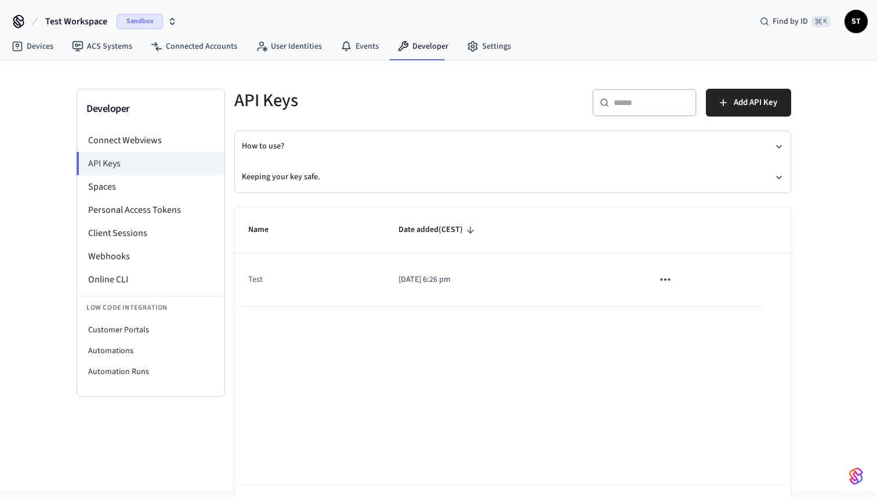
click at [662, 280] on icon "sticky table" at bounding box center [665, 279] width 10 height 2
click at [507, 383] on div at bounding box center [438, 248] width 877 height 497
click at [153, 212] on li "Personal Access Tokens" at bounding box center [150, 209] width 147 height 23
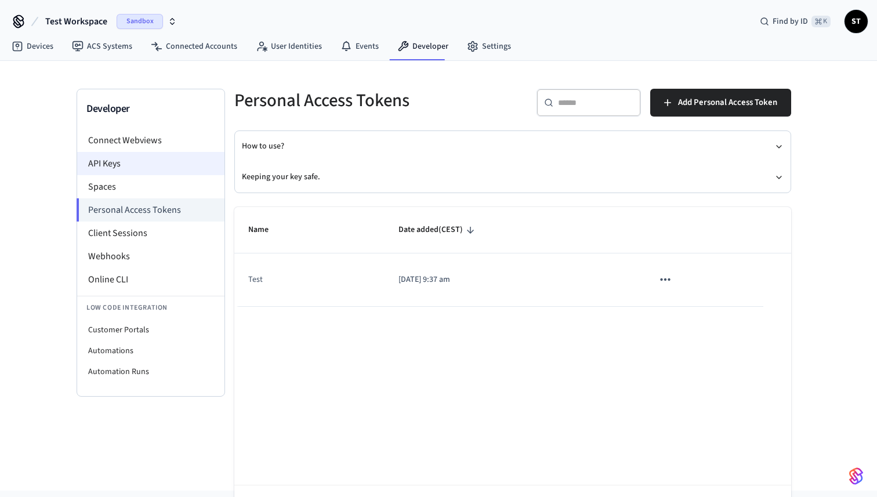
click at [130, 163] on li "API Keys" at bounding box center [150, 163] width 147 height 23
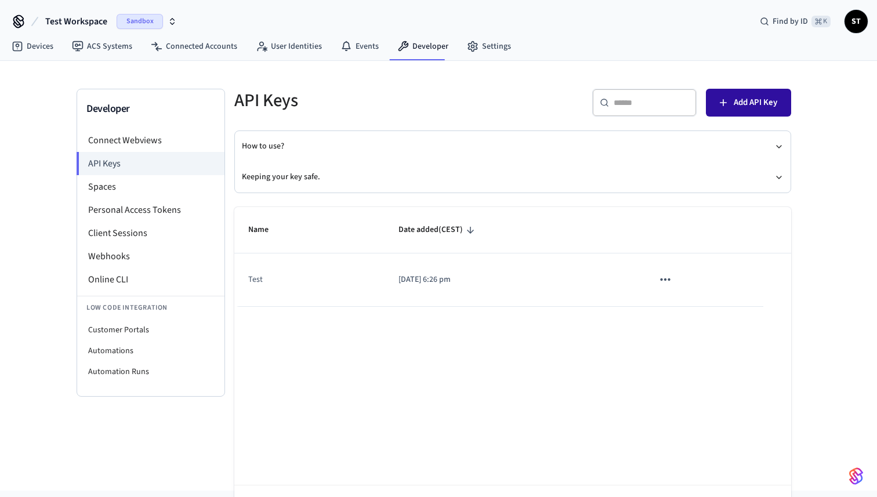
click at [748, 99] on span "Add API Key" at bounding box center [754, 102] width 43 height 15
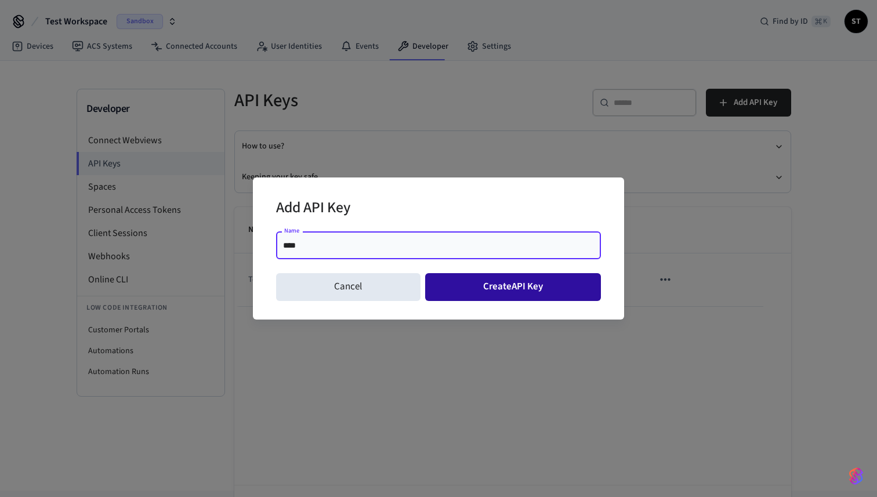
type input "****"
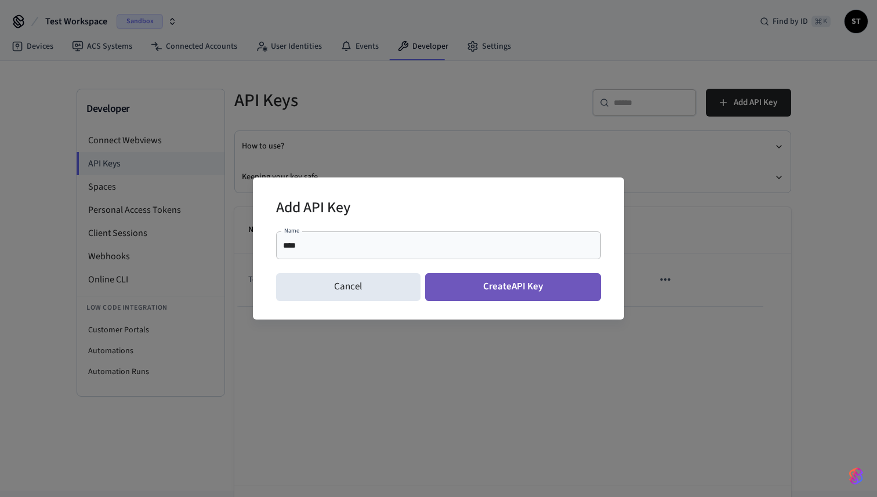
click at [517, 285] on button "Create API Key" at bounding box center [513, 287] width 176 height 28
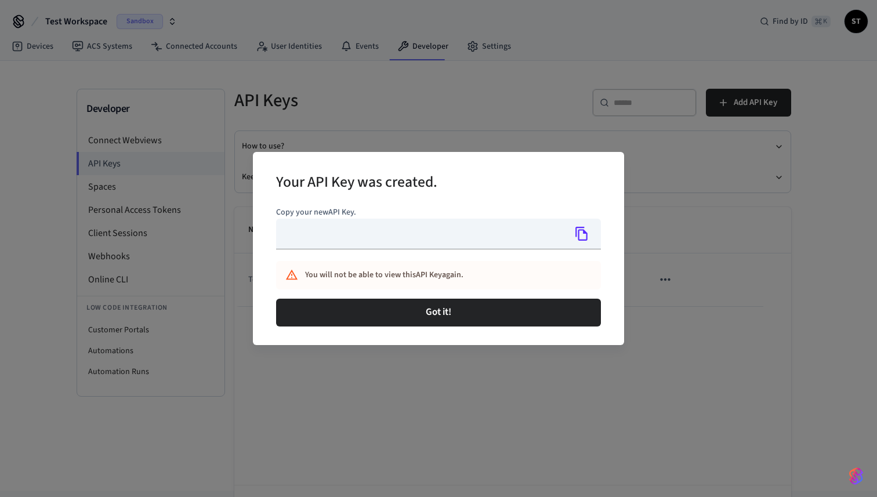
type input "**********"
click at [583, 234] on icon "Copy" at bounding box center [581, 233] width 15 height 15
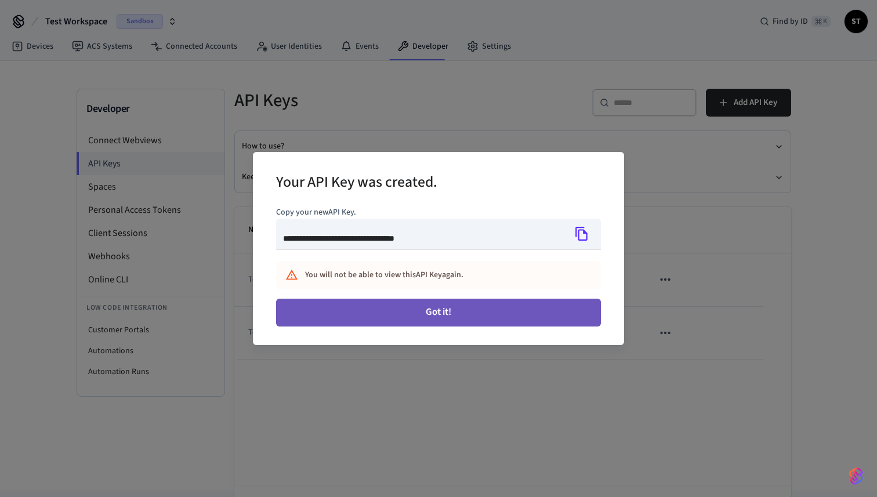
click at [414, 311] on button "Got it!" at bounding box center [438, 313] width 325 height 28
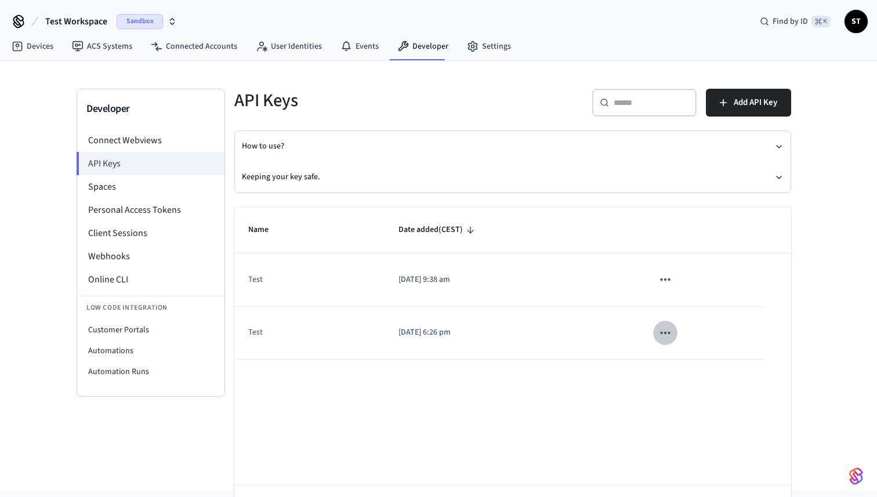
click at [663, 328] on icon "sticky table" at bounding box center [665, 332] width 15 height 15
click at [685, 406] on li "Delete" at bounding box center [689, 409] width 55 height 37
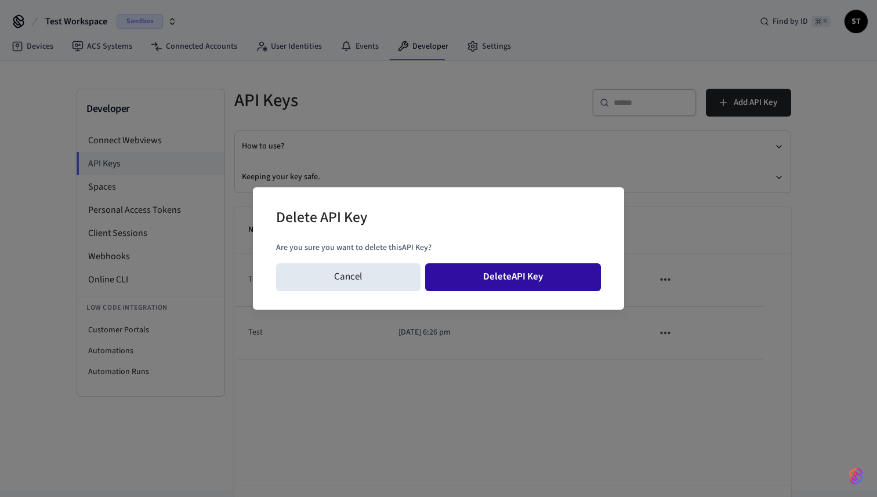
click at [512, 274] on button "Delete API Key" at bounding box center [513, 277] width 176 height 28
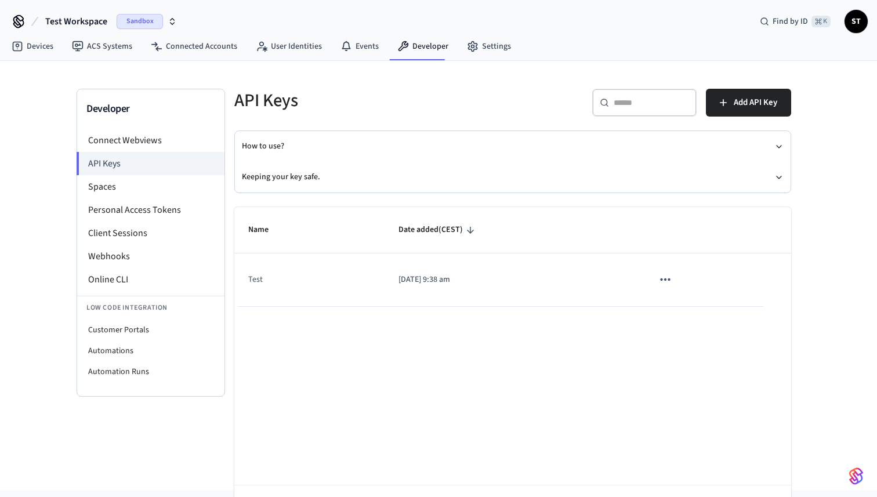
click at [659, 282] on icon "sticky table" at bounding box center [665, 279] width 15 height 15
click at [685, 324] on ul "Edit Delete" at bounding box center [689, 339] width 55 height 74
click at [573, 361] on div at bounding box center [438, 248] width 877 height 497
click at [774, 175] on button "Keeping your key safe." at bounding box center [513, 177] width 542 height 31
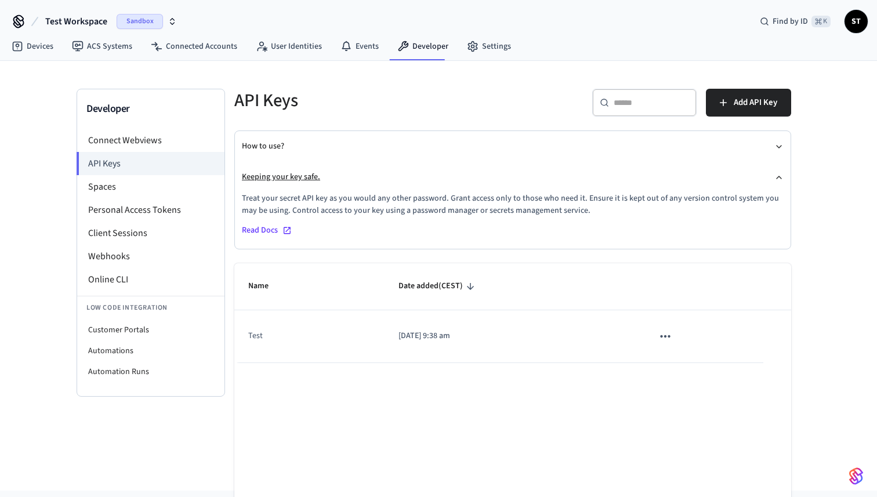
click at [774, 175] on button "Keeping your key safe." at bounding box center [513, 177] width 542 height 31
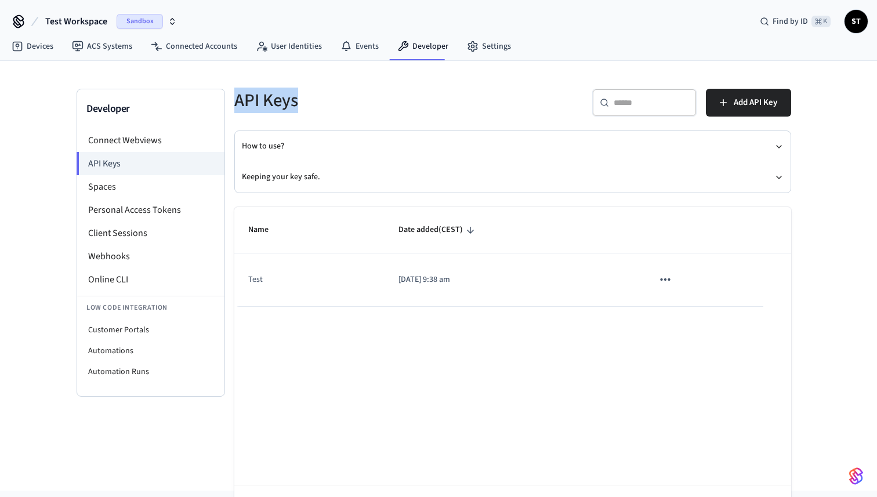
drag, startPoint x: 300, startPoint y: 100, endPoint x: 236, endPoint y: 101, distance: 64.4
click at [236, 101] on h5 "API Keys" at bounding box center [369, 101] width 271 height 24
copy h5 "API Keys"
